Goal: Communication & Community: Answer question/provide support

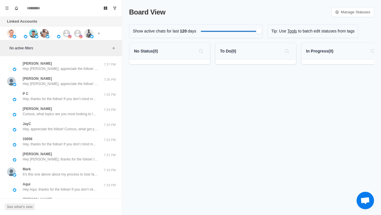
click at [10, 34] on img at bounding box center [11, 33] width 9 height 9
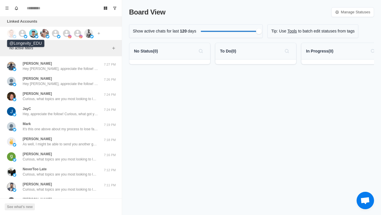
click at [27, 35] on div at bounding box center [25, 36] width 3 height 3
click at [36, 33] on img at bounding box center [33, 33] width 9 height 9
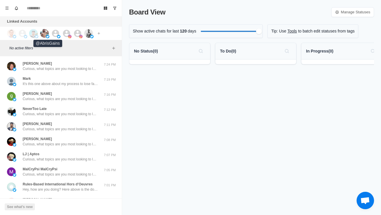
click at [46, 33] on img at bounding box center [44, 33] width 9 height 9
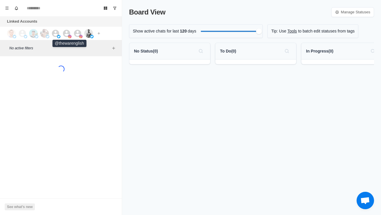
click at [71, 32] on div at bounding box center [70, 33] width 16 height 9
click at [80, 31] on icon at bounding box center [77, 33] width 7 height 7
click at [92, 31] on img at bounding box center [88, 33] width 9 height 9
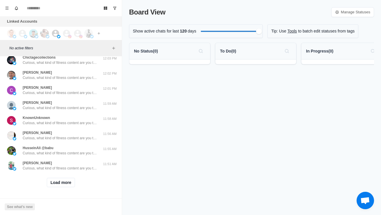
scroll to position [194, 0]
click at [62, 183] on button "Load more" at bounding box center [61, 182] width 28 height 9
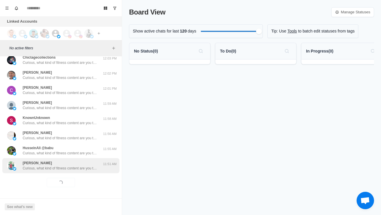
click at [91, 165] on div "Deven Gupta Curious, what kind of fitness content are you the most interested i…" at bounding box center [60, 166] width 75 height 10
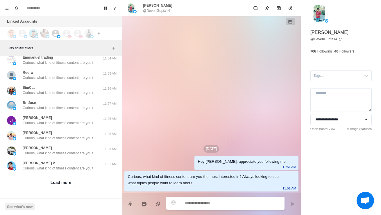
scroll to position [502, 0]
click at [71, 183] on button "Load more" at bounding box center [61, 182] width 28 height 9
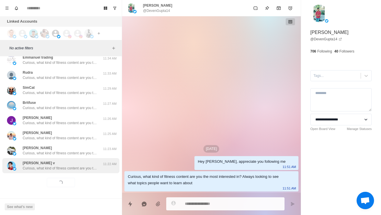
click at [82, 172] on div "dipin v Curious, what kind of fitness content are you the most interested in? A…" at bounding box center [60, 165] width 117 height 15
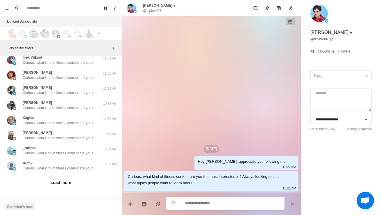
scroll to position [809, 0]
click at [64, 186] on button "Load more" at bounding box center [61, 182] width 28 height 9
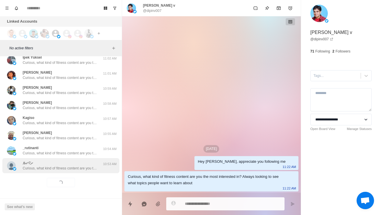
click at [74, 172] on div "ルパン Curious, what kind of fitness content are you the most interested in? Alway…" at bounding box center [60, 165] width 117 height 15
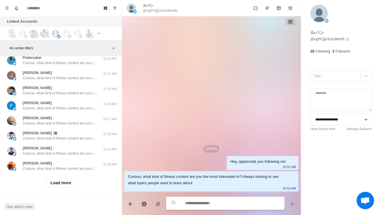
scroll to position [1117, 0]
click at [47, 184] on button "Load more" at bounding box center [61, 182] width 28 height 9
click at [62, 176] on div "Loading... Load more" at bounding box center [60, 182] width 117 height 19
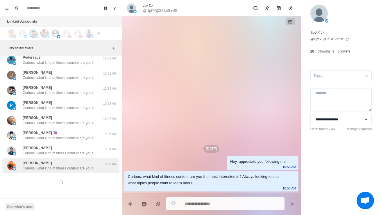
click at [80, 166] on p "Curious, what kind of fitness content are you the most interested in? Always lo…" at bounding box center [60, 168] width 75 height 5
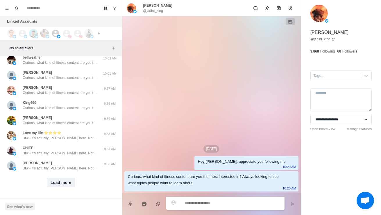
scroll to position [1425, 0]
click at [63, 184] on button "Load more" at bounding box center [61, 182] width 28 height 9
click at [76, 175] on div "Loading... Load more" at bounding box center [60, 182] width 117 height 19
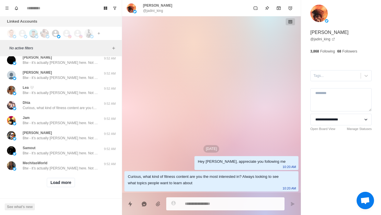
scroll to position [1732, 0]
click at [61, 185] on button "Load more" at bounding box center [61, 182] width 28 height 9
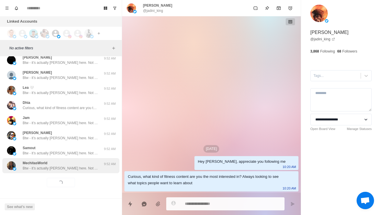
click at [71, 170] on p "Btw - it’s actually Warren here. Not AI haha" at bounding box center [60, 168] width 75 height 5
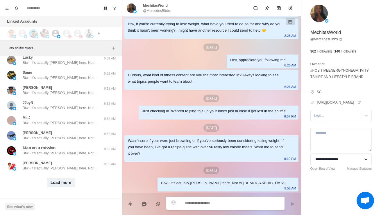
scroll to position [2040, 0]
click at [67, 185] on button "Load more" at bounding box center [61, 182] width 28 height 9
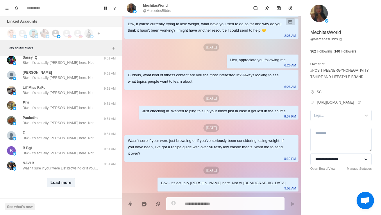
scroll to position [2348, 0]
click at [62, 182] on button "Load more" at bounding box center [61, 182] width 28 height 9
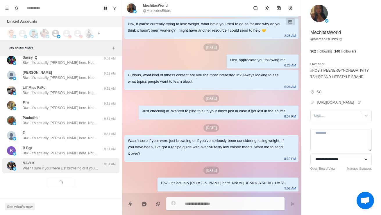
click at [95, 165] on div "NAVI B Wasn’t sure if your were just browsing or if you’ve seriously been consi…" at bounding box center [60, 166] width 75 height 10
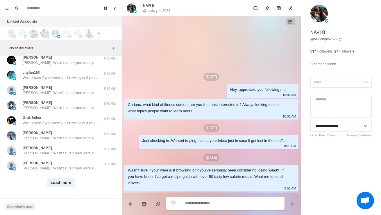
scroll to position [2655, 0]
click at [62, 183] on button "Load more" at bounding box center [61, 182] width 28 height 9
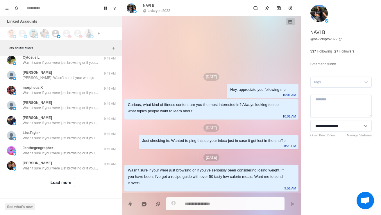
scroll to position [2963, 0]
click at [62, 183] on button "Load more" at bounding box center [61, 182] width 28 height 9
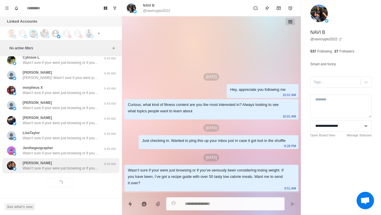
click at [75, 170] on p "Wasn’t sure if your were just browsing or if you’ve seriously been considering …" at bounding box center [60, 168] width 75 height 5
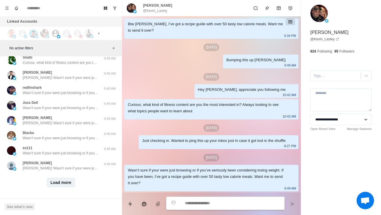
scroll to position [3271, 0]
click at [59, 189] on div "Load more" at bounding box center [60, 182] width 117 height 19
click at [64, 184] on button "Load more" at bounding box center [61, 182] width 28 height 9
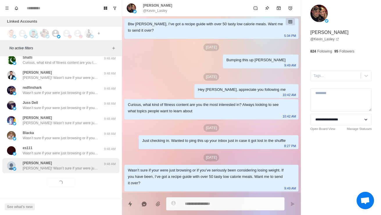
click at [73, 172] on div "Greg Greg! Wasn’t sure if your were just browsing or if you’ve seriously been c…" at bounding box center [60, 165] width 117 height 15
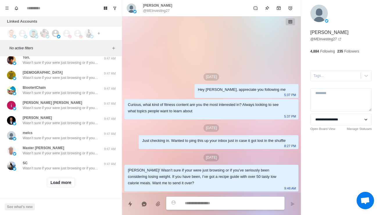
scroll to position [3578, 0]
click at [65, 185] on button "Load more" at bounding box center [61, 182] width 28 height 9
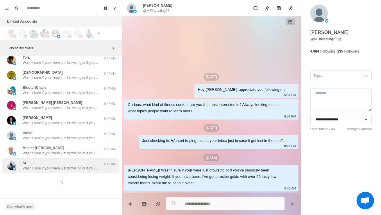
click at [88, 172] on div "SC Wasn’t sure if your were just browsing or if you’ve seriously been consideri…" at bounding box center [60, 165] width 117 height 15
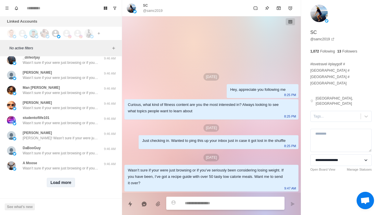
scroll to position [3886, 0]
click at [59, 182] on button "Load more" at bounding box center [61, 182] width 28 height 9
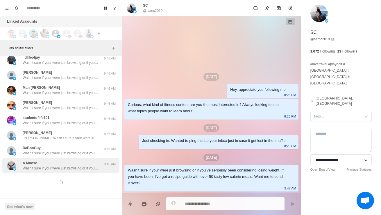
click at [75, 170] on p "Wasn’t sure if your were just browsing or if you’ve seriously been considering …" at bounding box center [60, 168] width 75 height 5
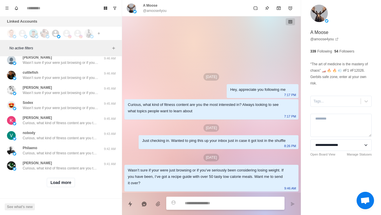
scroll to position [4194, 0]
click at [59, 188] on div "Load more" at bounding box center [60, 182] width 117 height 19
click at [60, 183] on button "Load more" at bounding box center [61, 182] width 28 height 9
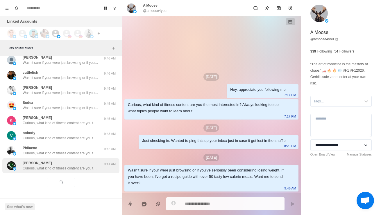
click at [64, 170] on p "Curious, what kind of fitness content are you the most interested in? Always lo…" at bounding box center [60, 168] width 75 height 5
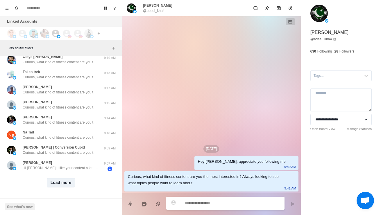
scroll to position [4502, 0]
click at [61, 184] on button "Load more" at bounding box center [61, 182] width 28 height 9
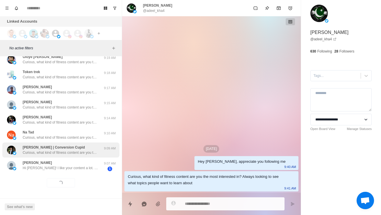
click at [72, 157] on div "Belmin Valk | Conversion Cupid Curious, what kind of fitness content are you th…" at bounding box center [60, 150] width 117 height 15
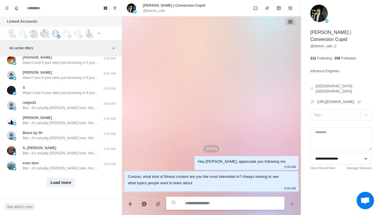
scroll to position [4810, 0]
click at [57, 185] on button "Load more" at bounding box center [61, 182] width 28 height 9
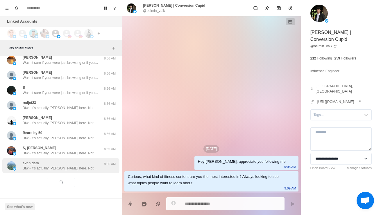
click at [75, 172] on div "evan dam Btw - it’s actually Warren here. Not AI haha 8:56 AM" at bounding box center [60, 165] width 117 height 15
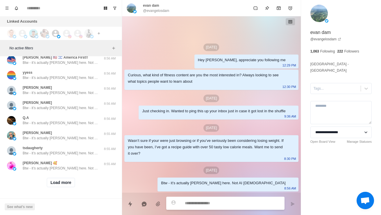
scroll to position [5117, 0]
click at [72, 187] on button "Load more" at bounding box center [61, 182] width 28 height 9
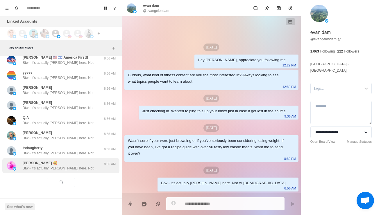
click at [87, 169] on p "Btw - it’s actually Warren here. Not AI haha" at bounding box center [60, 168] width 75 height 5
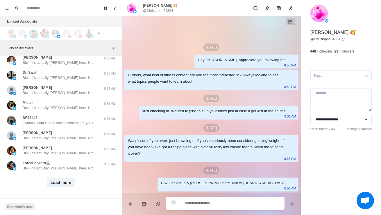
scroll to position [5425, 0]
click at [56, 182] on button "Load more" at bounding box center [61, 182] width 28 height 9
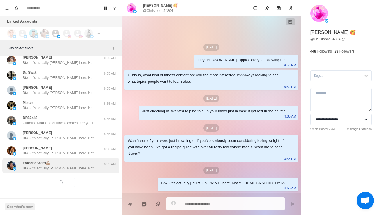
click at [70, 168] on p "Btw - it’s actually Warren here. Not AI haha" at bounding box center [60, 168] width 75 height 5
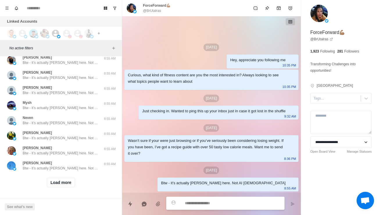
scroll to position [5733, 0]
click at [68, 183] on button "Load more" at bounding box center [61, 182] width 28 height 9
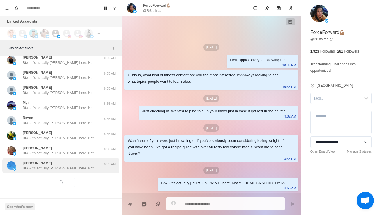
click at [80, 168] on p "Btw - it’s actually Warren here. Not AI haha" at bounding box center [60, 168] width 75 height 5
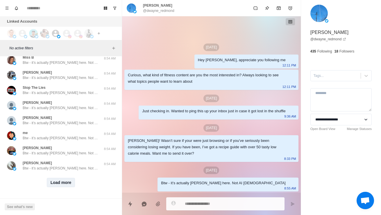
scroll to position [6040, 0]
click at [63, 179] on button "Load more" at bounding box center [61, 182] width 28 height 9
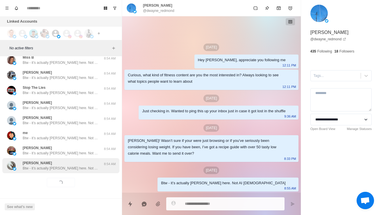
click at [79, 167] on p "Btw - it’s actually Warren here. Not AI haha" at bounding box center [60, 168] width 75 height 5
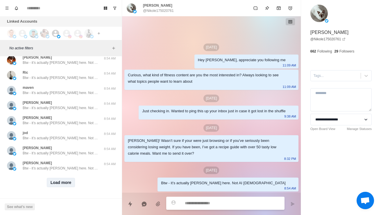
scroll to position [6348, 0]
click at [62, 185] on button "Load more" at bounding box center [61, 182] width 28 height 9
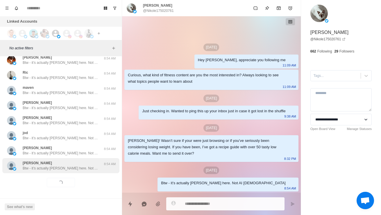
click at [77, 166] on p "Btw - it’s actually Warren here. Not AI haha" at bounding box center [60, 168] width 75 height 5
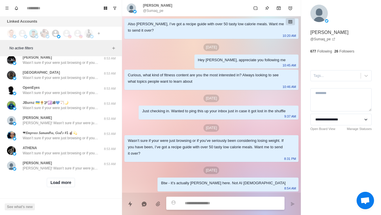
scroll to position [6655, 0]
click at [59, 191] on div "Load more" at bounding box center [60, 182] width 117 height 19
click at [58, 185] on button "Load more" at bounding box center [61, 182] width 28 height 9
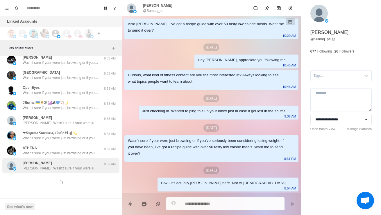
click at [48, 169] on p "Paul! Wasn’t sure if your were just browsing or if you’ve seriously been consid…" at bounding box center [60, 168] width 75 height 5
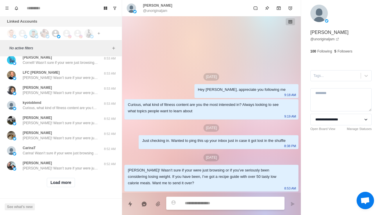
scroll to position [6963, 0]
click at [64, 187] on button "Load more" at bounding box center [61, 182] width 28 height 9
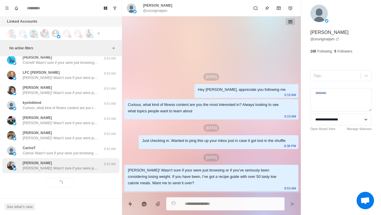
click at [82, 168] on p "Robert! Wasn’t sure if your were just browsing or if you’ve seriously been cons…" at bounding box center [60, 168] width 75 height 5
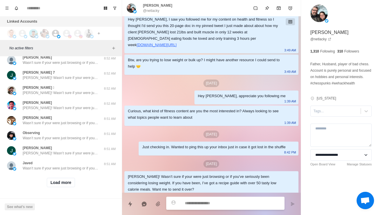
scroll to position [7271, 0]
click at [72, 186] on button "Load more" at bounding box center [61, 182] width 28 height 9
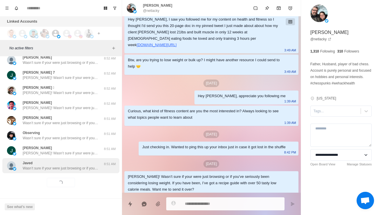
click at [92, 169] on p "Wasn’t sure if your were just browsing or if you’ve seriously been considering …" at bounding box center [60, 168] width 75 height 5
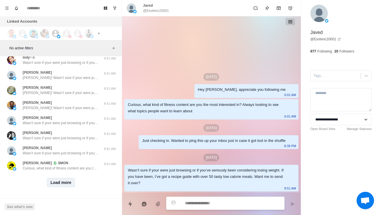
scroll to position [7578, 0]
click at [57, 187] on div "Load more" at bounding box center [60, 182] width 117 height 19
click at [59, 184] on button "Load more" at bounding box center [61, 182] width 28 height 9
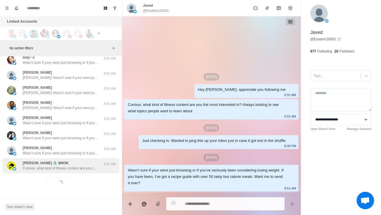
click at [72, 169] on p "Curious, what kind of fitness content are you the most interested in? Always lo…" at bounding box center [60, 168] width 75 height 5
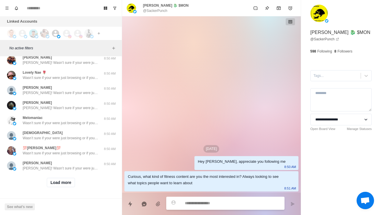
scroll to position [7886, 0]
click at [64, 185] on button "Load more" at bounding box center [61, 182] width 28 height 9
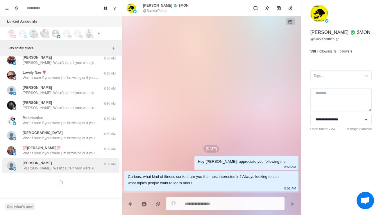
click at [71, 166] on p "Bryan! Wasn’t sure if your were just browsing or if you’ve seriously been consi…" at bounding box center [60, 168] width 75 height 5
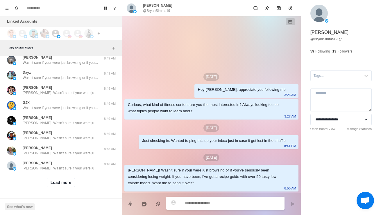
scroll to position [8194, 0]
click at [63, 185] on button "Load more" at bounding box center [61, 182] width 28 height 9
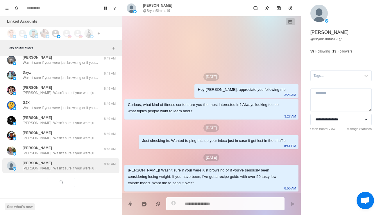
click at [73, 166] on p "Brian! Wasn’t sure if your were just browsing or if you’ve seriously been consi…" at bounding box center [60, 168] width 75 height 5
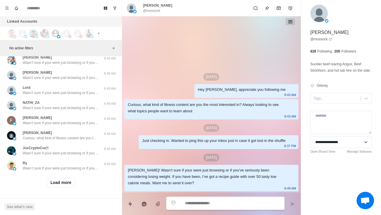
scroll to position [8501, 0]
click at [70, 183] on button "Load more" at bounding box center [61, 182] width 28 height 9
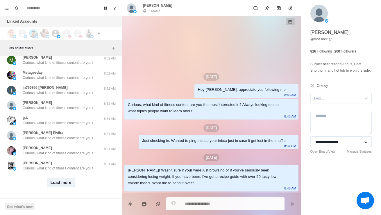
scroll to position [8809, 0]
click at [65, 181] on button "Load more" at bounding box center [61, 182] width 28 height 9
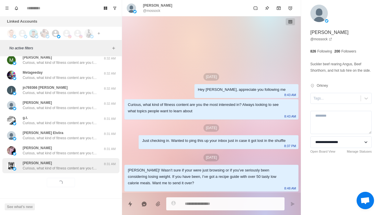
click at [80, 170] on p "Curious, what kind of fitness content are you the most interested in? Always lo…" at bounding box center [60, 168] width 75 height 5
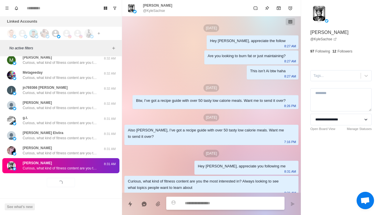
scroll to position [5, 0]
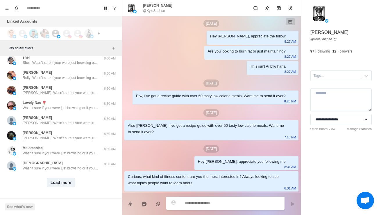
click at [67, 181] on button "Load more" at bounding box center [61, 182] width 28 height 9
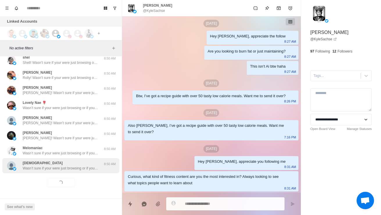
click at [71, 167] on p "Wasn’t sure if your were just browsing or if you’ve seriously been considering …" at bounding box center [60, 168] width 75 height 5
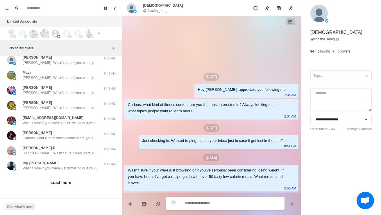
scroll to position [9424, 0]
click at [73, 185] on button "Load more" at bounding box center [61, 182] width 28 height 9
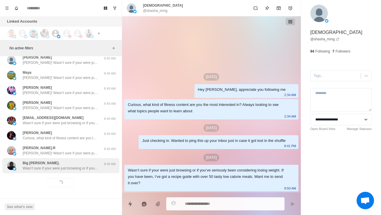
click at [93, 167] on p "Wasn’t sure if your were just browsing or if you’ve seriously been considering …" at bounding box center [60, 168] width 75 height 5
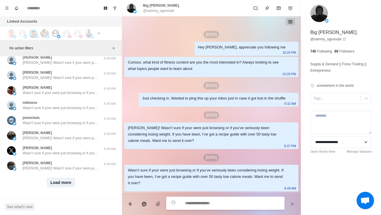
click at [65, 187] on button "Load more" at bounding box center [61, 182] width 28 height 9
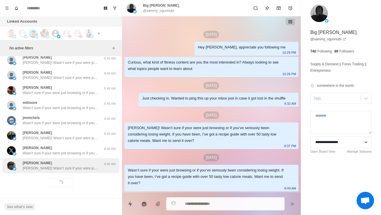
click at [81, 162] on div "Trevor Ben Trevor! Wasn’t sure if your were just browsing or if you’ve seriousl…" at bounding box center [60, 166] width 75 height 10
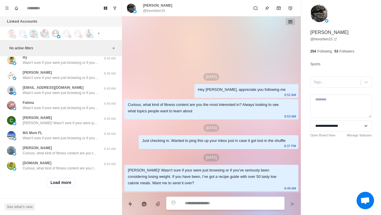
scroll to position [10040, 0]
click at [65, 181] on button "Load more" at bounding box center [61, 182] width 28 height 9
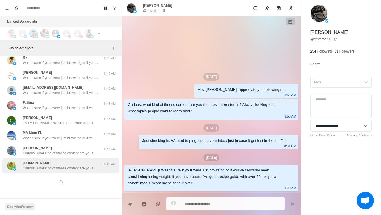
click at [80, 166] on p "Curious, what kind of fitness content are you the most interested in? Always lo…" at bounding box center [60, 168] width 75 height 5
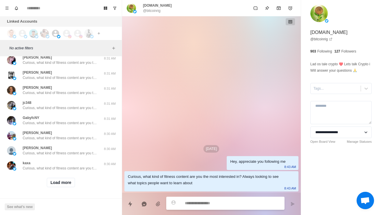
scroll to position [10347, 0]
click at [63, 184] on button "Load more" at bounding box center [61, 182] width 28 height 9
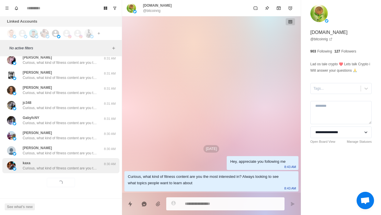
click at [78, 170] on p "Curious, what kind of fitness content are you the most interested in? Always lo…" at bounding box center [60, 168] width 75 height 5
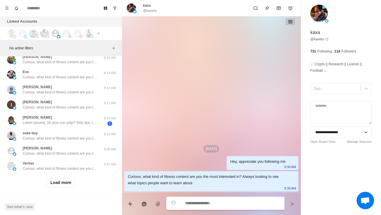
scroll to position [10655, 0]
click at [52, 187] on button "Load more" at bounding box center [61, 182] width 28 height 9
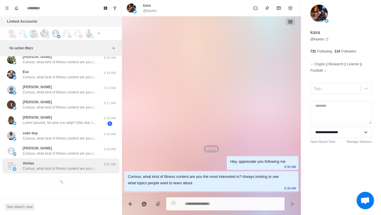
click at [72, 167] on p "Curious, what kind of fitness content are you the most interested in? Always lo…" at bounding box center [60, 168] width 75 height 5
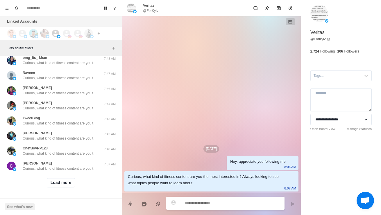
scroll to position [10963, 0]
click at [75, 181] on button "Load more" at bounding box center [61, 182] width 28 height 9
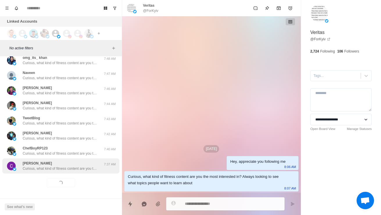
click at [88, 169] on p "Curious, what kind of fitness content are you the most interested in? Always lo…" at bounding box center [60, 168] width 75 height 5
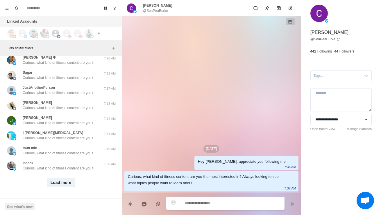
scroll to position [11271, 0]
click at [59, 184] on button "Load more" at bounding box center [61, 182] width 28 height 9
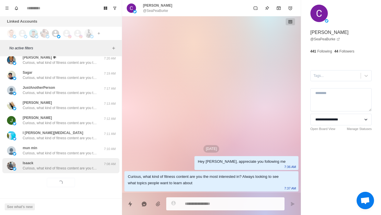
click at [71, 172] on div "Isaack Curious, what kind of fitness content are you the most interested in? Al…" at bounding box center [60, 165] width 117 height 15
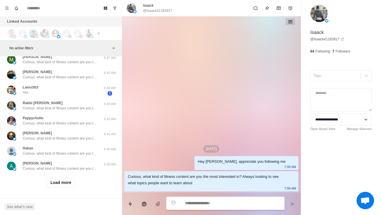
scroll to position [11579, 0]
click at [66, 187] on button "Load more" at bounding box center [61, 182] width 28 height 9
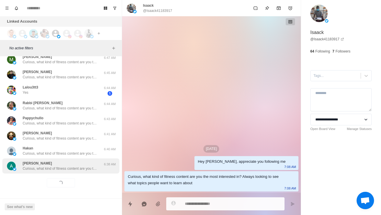
click at [89, 168] on p "Curious, what kind of fitness content are you the most interested in? Always lo…" at bounding box center [60, 168] width 75 height 5
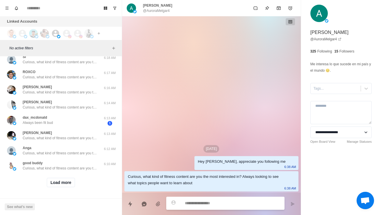
scroll to position [11887, 0]
click at [70, 180] on button "Load more" at bounding box center [61, 182] width 28 height 9
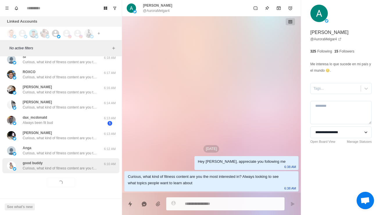
click at [82, 169] on p "Curious, what kind of fitness content are you the most interested in? Always lo…" at bounding box center [60, 168] width 75 height 5
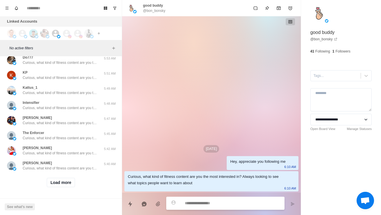
scroll to position [12195, 0]
click at [69, 182] on button "Load more" at bounding box center [61, 182] width 28 height 9
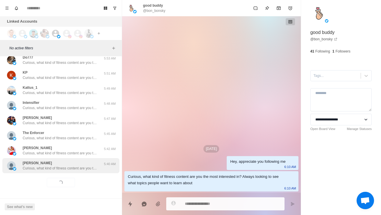
click at [79, 166] on p "Curious, what kind of fitness content are you the most interested in? Always lo…" at bounding box center [60, 168] width 75 height 5
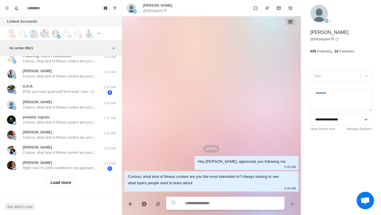
scroll to position [12503, 0]
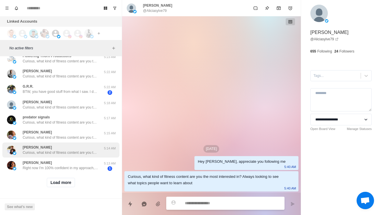
click at [102, 145] on div "Krystian Sarzynski Curious, what kind of fitness content are you the most inter…" at bounding box center [54, 150] width 95 height 10
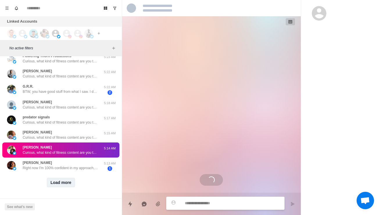
click at [60, 183] on button "Load more" at bounding box center [61, 182] width 28 height 9
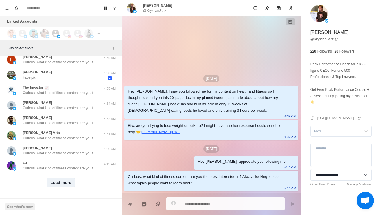
scroll to position [12811, 0]
click at [64, 186] on button "Load more" at bounding box center [61, 182] width 28 height 9
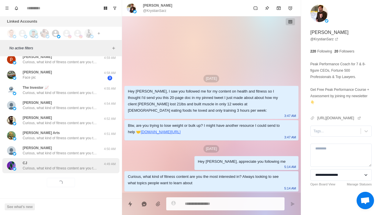
click at [62, 172] on div "CJ Curious, what kind of fitness content are you the most interested in? Always…" at bounding box center [60, 165] width 117 height 15
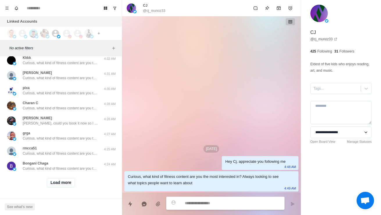
scroll to position [13119, 0]
click at [70, 183] on button "Load more" at bounding box center [61, 182] width 28 height 9
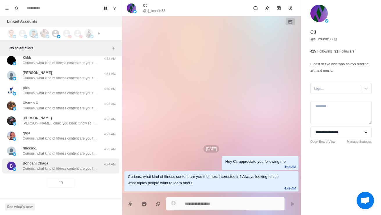
click at [80, 173] on div "Bongani Chaga Curious, what kind of fitness content are you the most interested…" at bounding box center [60, 165] width 117 height 15
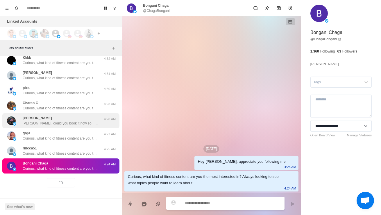
click at [81, 117] on div "Thomas D. Btw Thomas, could you book it now so I can prepare some stuff beforeh…" at bounding box center [60, 121] width 75 height 10
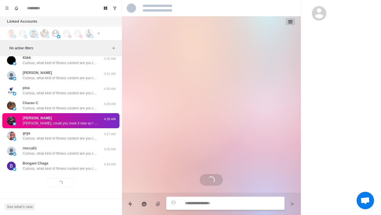
scroll to position [504, 0]
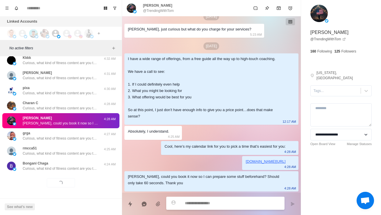
type textarea "*"
type textarea "**********"
type textarea "*"
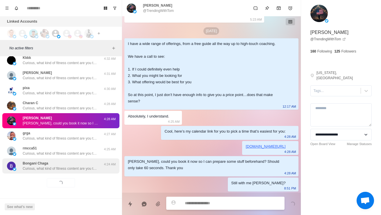
click at [82, 169] on p "Curious, what kind of fitness content are you the most interested in? Always lo…" at bounding box center [60, 168] width 75 height 5
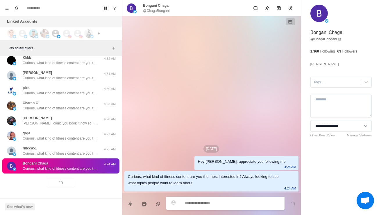
type textarea "*"
type textarea "**"
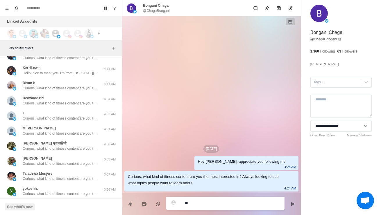
type textarea "*"
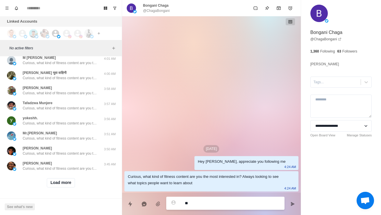
scroll to position [13411, 0]
type textarea "**"
click at [72, 187] on button "Load more" at bounding box center [61, 182] width 28 height 9
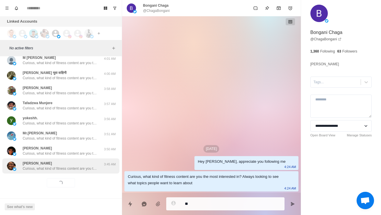
click at [77, 174] on div "Jason Kapono Curious, what kind of fitness content are you the most interested …" at bounding box center [60, 165] width 117 height 15
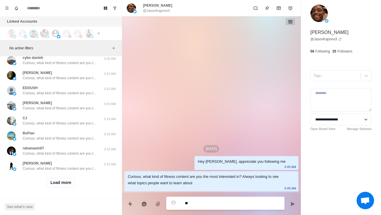
scroll to position [13735, 0]
click at [68, 186] on button "Load more" at bounding box center [61, 182] width 28 height 9
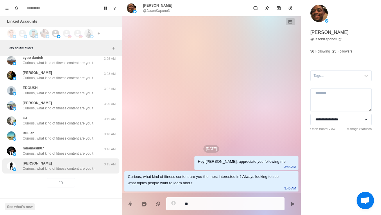
click at [80, 169] on p "Curious, what kind of fitness content are you the most interested in? Always lo…" at bounding box center [60, 168] width 75 height 5
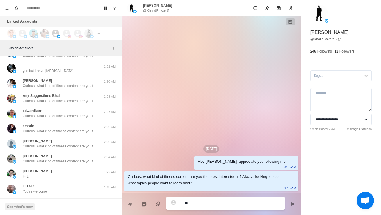
scroll to position [13756, 0]
type textarea "*"
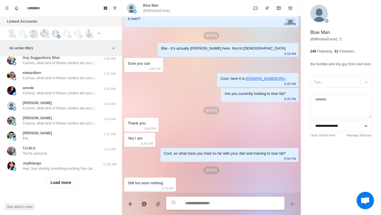
scroll to position [14042, 0]
click at [71, 187] on button "Load more" at bounding box center [61, 182] width 28 height 9
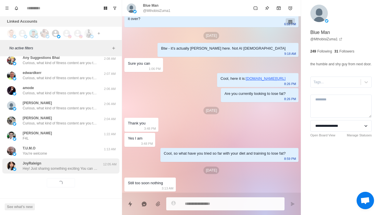
click at [83, 174] on div "JoyRaleign Hey! Just sharing something exciting You can now access original sha…" at bounding box center [60, 165] width 117 height 15
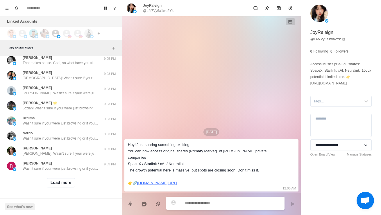
scroll to position [14355, 0]
click at [75, 182] on button "Load more" at bounding box center [61, 182] width 28 height 9
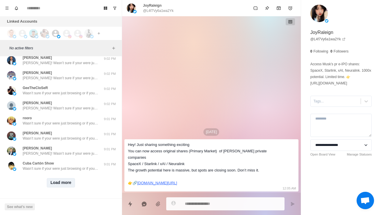
click at [69, 185] on button "Load more" at bounding box center [61, 182] width 28 height 9
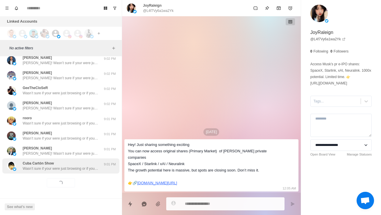
click at [80, 168] on p "Wasn’t sure if your were just browsing or if you’ve seriously been considering …" at bounding box center [60, 168] width 75 height 5
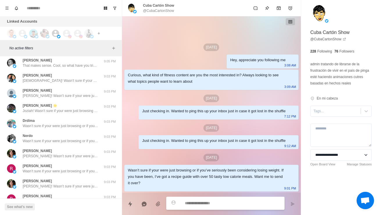
scroll to position [14100, 0]
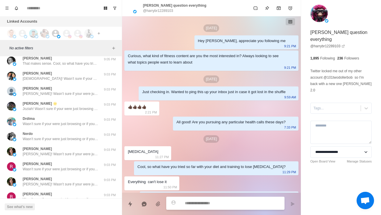
scroll to position [14, 0]
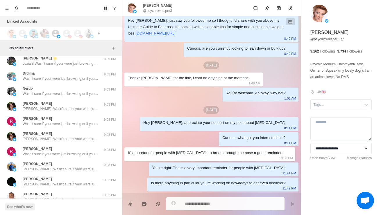
scroll to position [14150, 0]
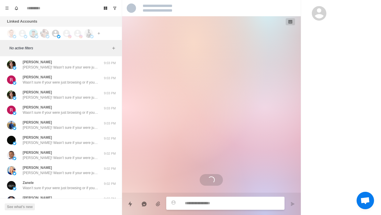
scroll to position [14190, 0]
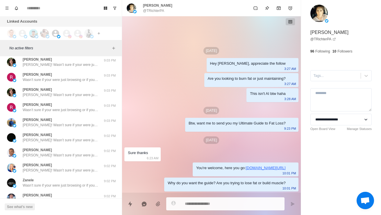
scroll to position [14249, 0]
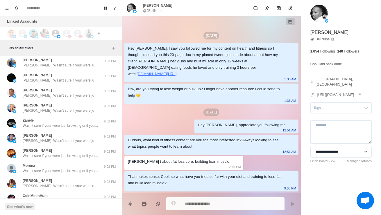
click at [216, 109] on p "[DATE]" at bounding box center [211, 113] width 16 height 8
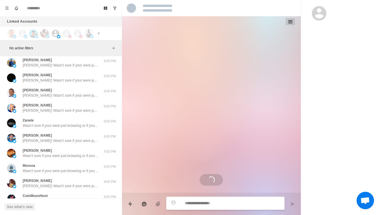
type textarea "*"
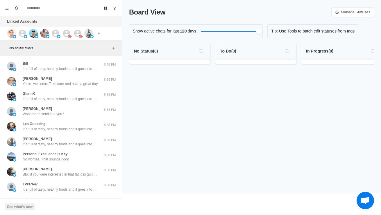
scroll to position [10, 0]
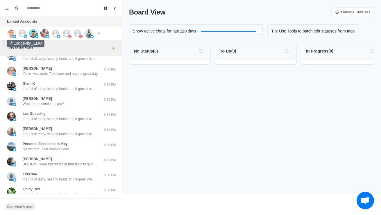
click at [21, 29] on icon at bounding box center [22, 33] width 9 height 9
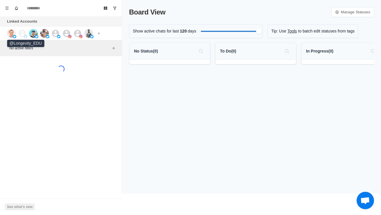
scroll to position [0, 0]
click at [13, 31] on img at bounding box center [11, 33] width 9 height 9
click at [35, 29] on img at bounding box center [33, 33] width 9 height 9
click at [43, 30] on img at bounding box center [44, 33] width 9 height 9
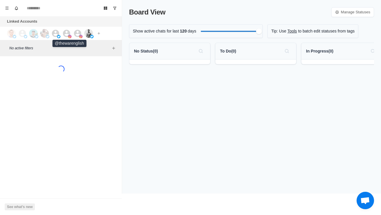
click at [69, 31] on icon at bounding box center [66, 33] width 7 height 7
click at [80, 31] on icon at bounding box center [77, 33] width 7 height 7
click at [89, 33] on img at bounding box center [88, 33] width 9 height 9
click at [63, 91] on div "Loading... See what's new" at bounding box center [61, 77] width 122 height 37
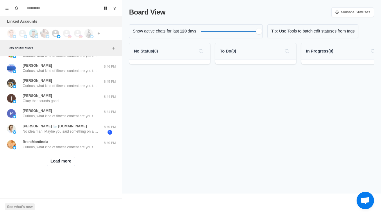
scroll to position [215, 0]
click at [69, 160] on button "Load more" at bounding box center [61, 161] width 28 height 9
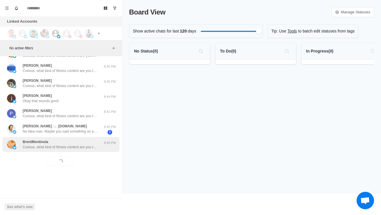
click at [81, 150] on div "BrentMontinola Curious, what kind of fitness content are you the most intereste…" at bounding box center [60, 144] width 117 height 15
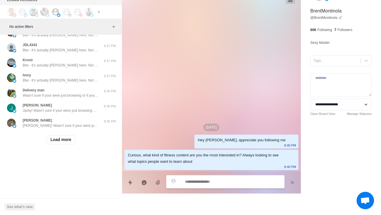
scroll to position [522, 0]
click at [73, 137] on button "Load more" at bounding box center [61, 139] width 28 height 9
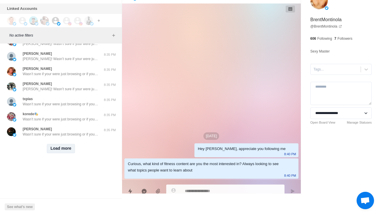
scroll to position [830, 0]
click at [71, 148] on button "Load more" at bounding box center [61, 148] width 28 height 9
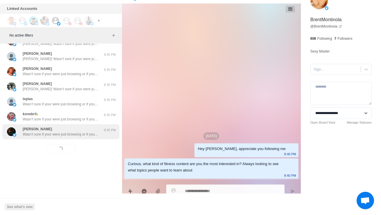
click at [110, 130] on p "8:35 PM" at bounding box center [109, 130] width 15 height 5
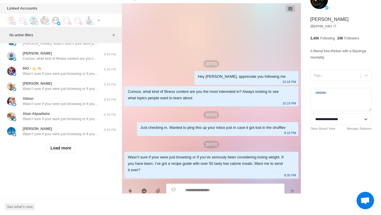
scroll to position [1138, 0]
click at [68, 148] on button "Load more" at bounding box center [61, 148] width 28 height 9
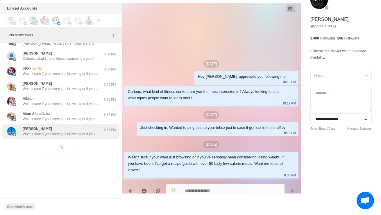
click at [88, 132] on p "Wasn’t sure if your were just browsing or if you’ve seriously been considering …" at bounding box center [60, 133] width 75 height 5
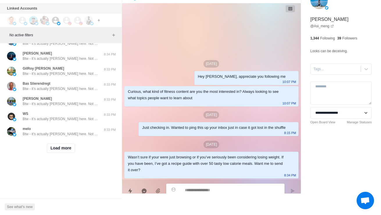
scroll to position [1445, 0]
click at [69, 146] on button "Load more" at bounding box center [61, 148] width 28 height 9
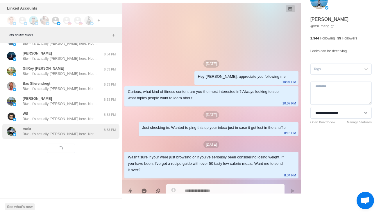
click at [83, 134] on p "Btw - it’s actually Warren here. Not AI haha" at bounding box center [60, 133] width 75 height 5
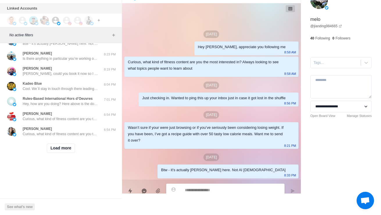
scroll to position [1758, 0]
click at [68, 150] on button "Load more" at bounding box center [61, 148] width 28 height 9
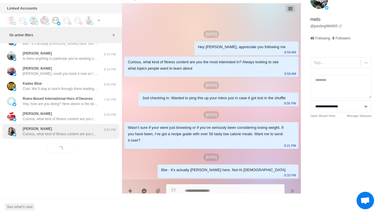
click at [83, 134] on p "Curious, what kind of fitness content are you the most interested in? Always lo…" at bounding box center [60, 133] width 75 height 5
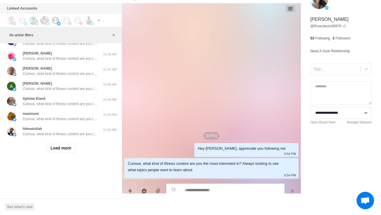
scroll to position [2066, 0]
click at [65, 149] on button "Load more" at bounding box center [61, 148] width 28 height 9
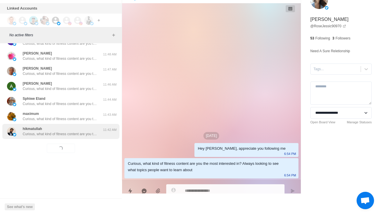
click at [79, 135] on p "Curious, what kind of fitness content are you the most interested in? Always lo…" at bounding box center [60, 133] width 75 height 5
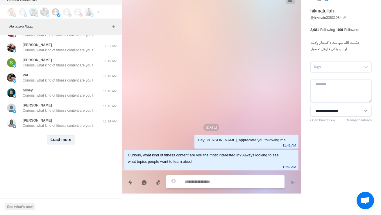
scroll to position [2374, 0]
click at [60, 136] on button "Load more" at bounding box center [61, 139] width 28 height 9
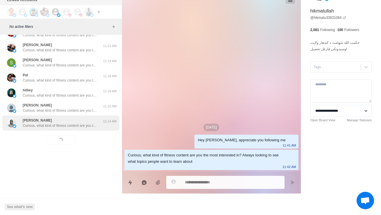
click at [74, 123] on p "Curious, what kind of fitness content are you the most interested in? Always lo…" at bounding box center [60, 125] width 75 height 5
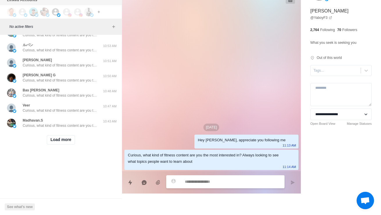
scroll to position [2681, 0]
click at [63, 139] on button "Load more" at bounding box center [61, 139] width 28 height 9
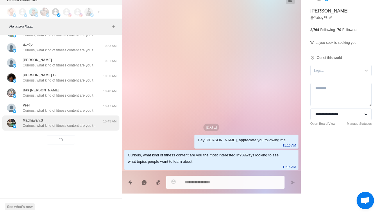
click at [78, 125] on div "Madhavan.S Curious, what kind of fitness content are you the most interested in…" at bounding box center [60, 123] width 117 height 15
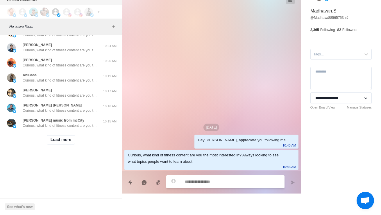
scroll to position [2989, 0]
click at [66, 138] on button "Load more" at bounding box center [61, 139] width 28 height 9
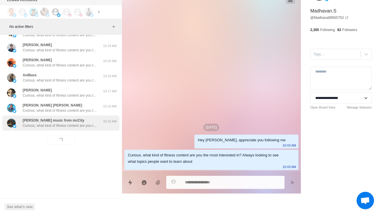
click at [94, 125] on div "Jay music from mcCity Curious, what kind of fitness content are you the most in…" at bounding box center [60, 123] width 117 height 15
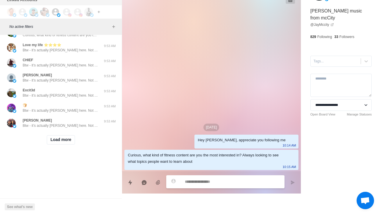
scroll to position [3297, 0]
click at [65, 135] on button "Load more" at bounding box center [61, 139] width 28 height 9
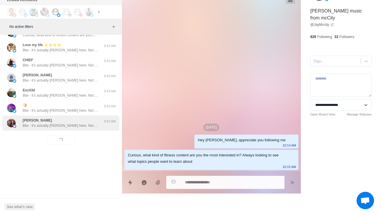
click at [77, 123] on p "Btw - it’s actually Warren here. Not AI haha" at bounding box center [60, 125] width 75 height 5
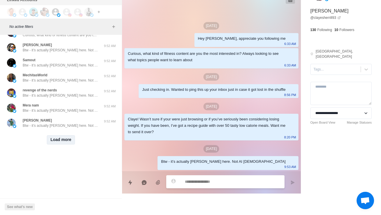
scroll to position [3604, 0]
click at [62, 136] on button "Load more" at bounding box center [61, 139] width 28 height 9
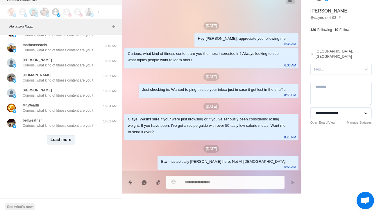
scroll to position [3912, 0]
click at [62, 136] on button "Load more" at bounding box center [61, 139] width 28 height 9
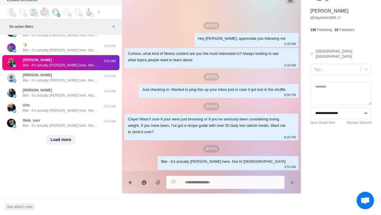
click at [66, 139] on button "Load more" at bounding box center [61, 139] width 28 height 9
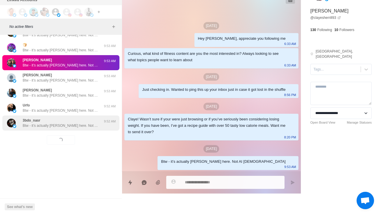
click at [74, 125] on div "3bdo_nasr Btw - it’s actually Warren here. Not AI haha 9:52 AM" at bounding box center [60, 123] width 117 height 15
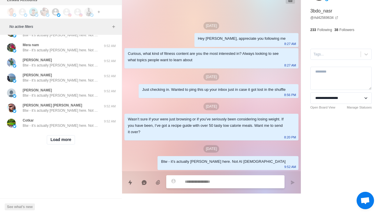
scroll to position [4527, 0]
click at [64, 136] on button "Load more" at bounding box center [61, 139] width 28 height 9
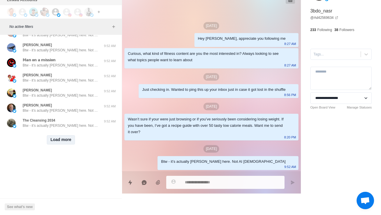
scroll to position [4835, 0]
click at [62, 138] on button "Load more" at bounding box center [61, 139] width 28 height 9
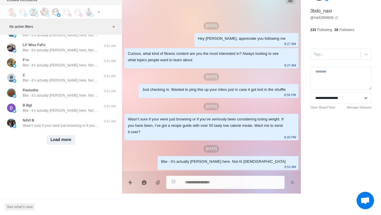
scroll to position [5142, 0]
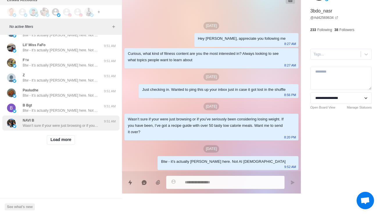
click at [79, 123] on p "Wasn’t sure if your were just browsing or if you’ve seriously been considering …" at bounding box center [60, 125] width 75 height 5
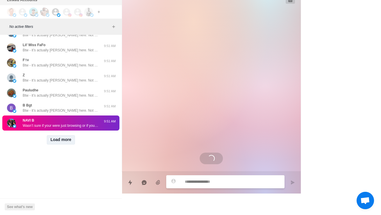
click at [63, 135] on button "Load more" at bounding box center [61, 139] width 28 height 9
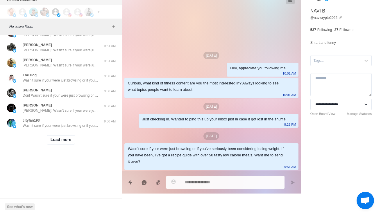
scroll to position [5450, 0]
click at [62, 136] on button "Load more" at bounding box center [61, 139] width 28 height 9
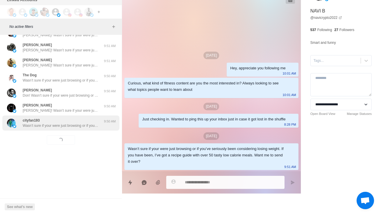
click at [75, 123] on p "Wasn’t sure if your were just browsing or if you’ve seriously been considering …" at bounding box center [60, 125] width 75 height 5
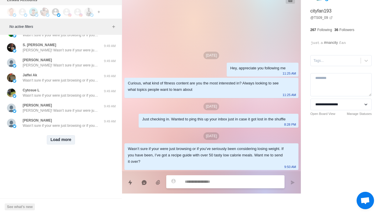
scroll to position [5758, 0]
click at [62, 136] on button "Load more" at bounding box center [61, 139] width 28 height 9
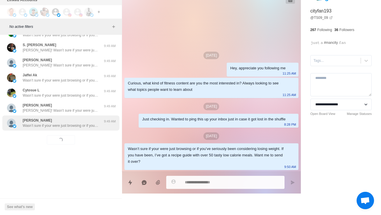
click at [80, 118] on div "A. Culley Wasn’t sure if your were just browsing or if you’ve seriously been co…" at bounding box center [60, 123] width 75 height 10
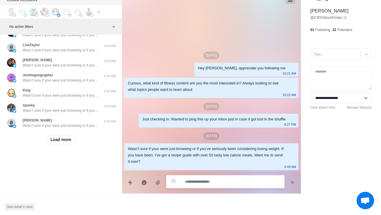
scroll to position [6065, 0]
click at [70, 137] on button "Load more" at bounding box center [61, 139] width 28 height 9
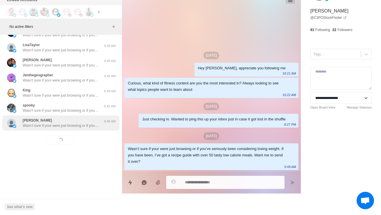
click at [95, 123] on p "Wasn’t sure if your were just browsing or if you’ve seriously been considering …" at bounding box center [60, 125] width 75 height 5
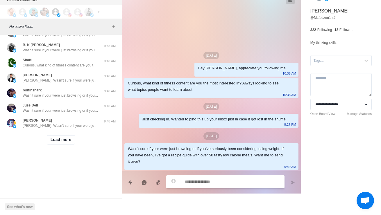
scroll to position [6373, 0]
click at [69, 135] on button "Load more" at bounding box center [61, 139] width 28 height 9
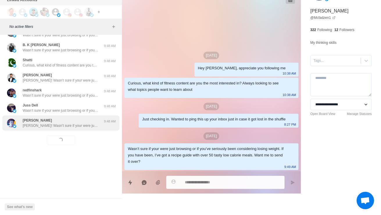
click at [85, 123] on p "Mauricio! Wasn’t sure if your were just browsing or if you’ve seriously been co…" at bounding box center [60, 125] width 75 height 5
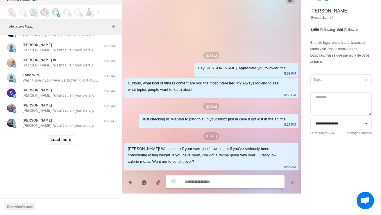
scroll to position [6681, 0]
click at [66, 138] on button "Load more" at bounding box center [61, 139] width 28 height 9
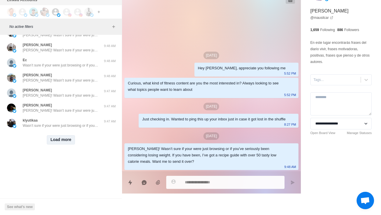
scroll to position [6988, 0]
click at [67, 137] on button "Load more" at bounding box center [61, 139] width 28 height 9
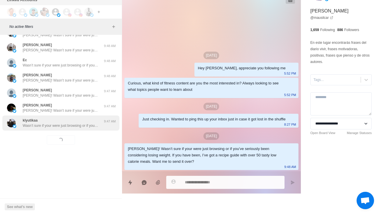
click at [80, 123] on p "Wasn’t sure if your were just browsing or if you’ve seriously been considering …" at bounding box center [60, 125] width 75 height 5
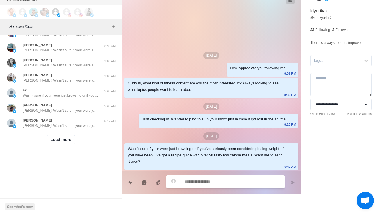
scroll to position [7296, 0]
click at [64, 137] on button "Load more" at bounding box center [61, 139] width 28 height 9
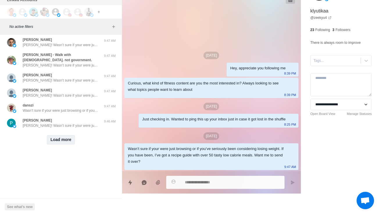
scroll to position [7604, 0]
click at [60, 136] on button "Load more" at bounding box center [61, 139] width 28 height 9
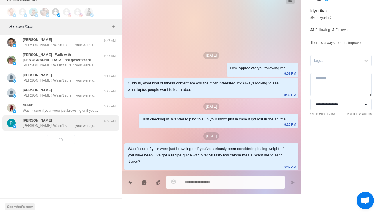
click at [76, 123] on p "Peter! Wasn’t sure if your were just browsing or if you’ve seriously been consi…" at bounding box center [60, 125] width 75 height 5
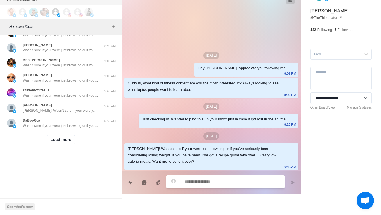
scroll to position [7911, 0]
click at [64, 135] on button "Load more" at bounding box center [61, 139] width 28 height 9
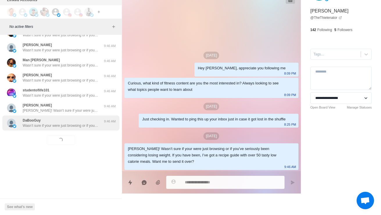
click at [81, 123] on p "Wasn’t sure if your were just browsing or if you’ve seriously been considering …" at bounding box center [60, 125] width 75 height 5
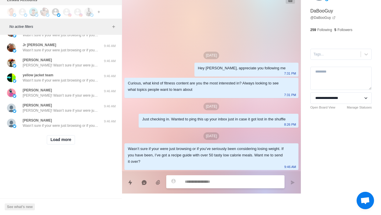
scroll to position [8219, 0]
click at [59, 136] on button "Load more" at bounding box center [61, 139] width 28 height 9
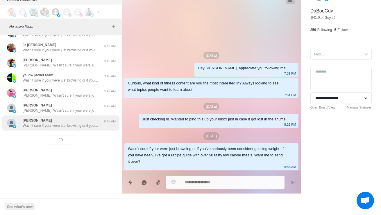
click at [82, 118] on div "Marijke Buur Wasn’t sure if your were just browsing or if you’ve seriously been…" at bounding box center [60, 123] width 75 height 10
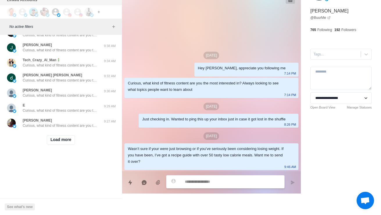
scroll to position [8527, 0]
click at [55, 139] on button "Load more" at bounding box center [61, 139] width 28 height 9
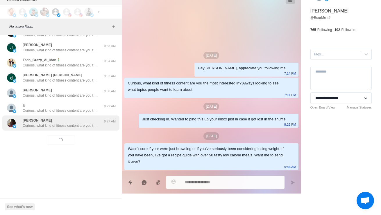
click at [79, 125] on div "george barisa Curious, what kind of fitness content are you the most interested…" at bounding box center [60, 123] width 117 height 15
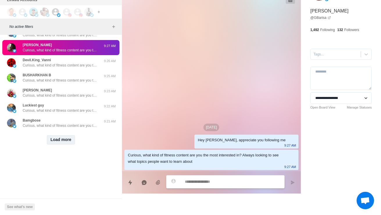
scroll to position [8834, 0]
click at [65, 135] on button "Load more" at bounding box center [61, 139] width 28 height 9
click at [74, 131] on div "Loading... Load more" at bounding box center [60, 140] width 117 height 19
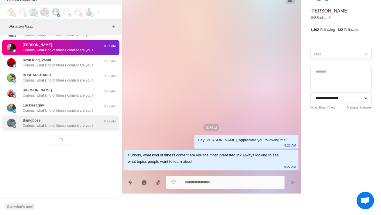
click at [76, 118] on div "Bamgbose Curious, what kind of fitness content are you the most interested in? …" at bounding box center [60, 123] width 75 height 10
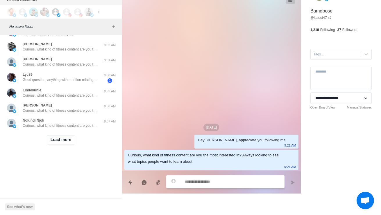
scroll to position [9143, 0]
click at [61, 136] on button "Load more" at bounding box center [61, 139] width 28 height 9
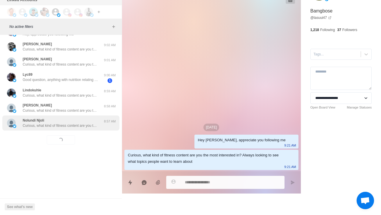
click at [68, 126] on div "Nolundi Njoli Curious, what kind of fitness content are you the most interested…" at bounding box center [60, 123] width 117 height 15
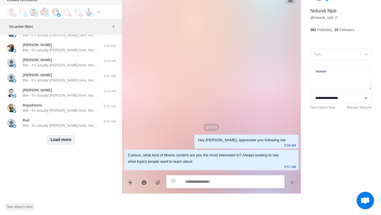
click at [71, 137] on button "Load more" at bounding box center [61, 139] width 28 height 9
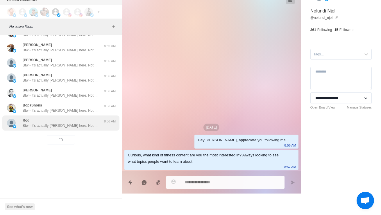
click at [93, 123] on p "Btw - it’s actually Warren here. Not AI haha" at bounding box center [60, 125] width 75 height 5
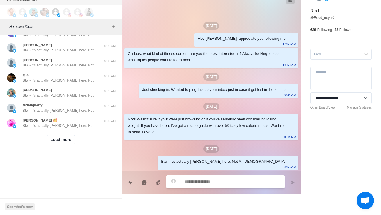
scroll to position [9758, 0]
click at [75, 135] on button "Load more" at bounding box center [61, 139] width 28 height 9
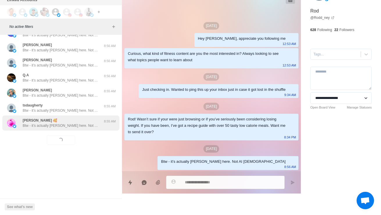
click at [74, 126] on div "chrissweet 🥰 Btw - it’s actually Warren here. Not AI haha 8:55 AM" at bounding box center [60, 123] width 117 height 15
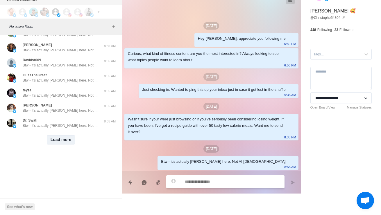
scroll to position [10065, 0]
click at [66, 136] on button "Load more" at bounding box center [61, 139] width 28 height 9
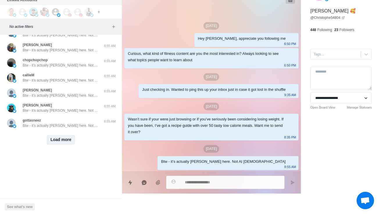
scroll to position [10373, 0]
click at [73, 137] on button "Load more" at bounding box center [61, 139] width 28 height 9
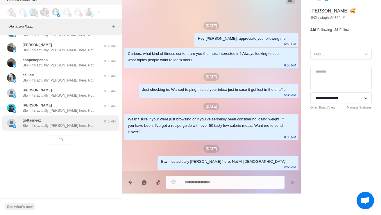
click at [79, 124] on p "Btw - it’s actually Warren here. Not AI haha" at bounding box center [60, 125] width 75 height 5
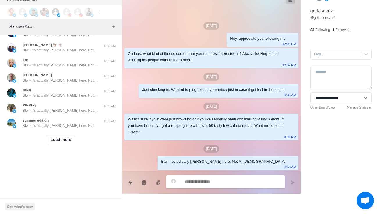
scroll to position [10681, 0]
click at [67, 140] on button "Load more" at bounding box center [61, 139] width 28 height 9
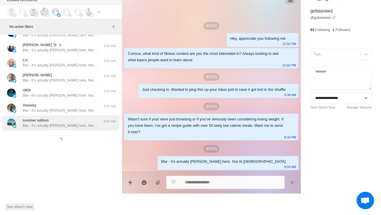
click at [76, 126] on div "summer edition Btw - it’s actually Warren here. Not AI haha 8:55 AM" at bounding box center [60, 123] width 117 height 15
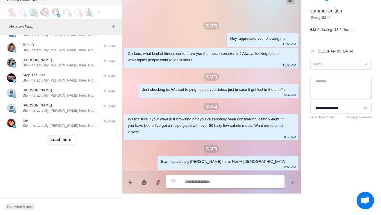
scroll to position [10988, 0]
click at [66, 137] on button "Load more" at bounding box center [61, 139] width 28 height 9
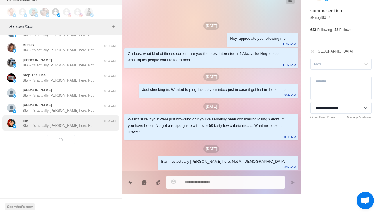
click at [71, 123] on p "Btw - it’s actually Warren here. Not AI haha" at bounding box center [60, 125] width 75 height 5
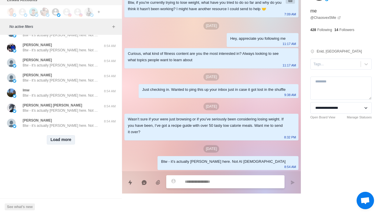
scroll to position [11296, 0]
click at [63, 136] on button "Load more" at bounding box center [61, 139] width 28 height 9
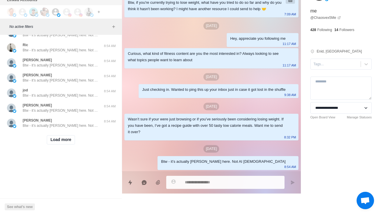
scroll to position [11604, 0]
click at [72, 135] on button "Load more" at bounding box center [61, 139] width 28 height 9
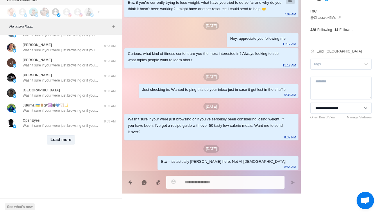
scroll to position [11911, 0]
click at [59, 140] on button "Load more" at bounding box center [61, 139] width 28 height 9
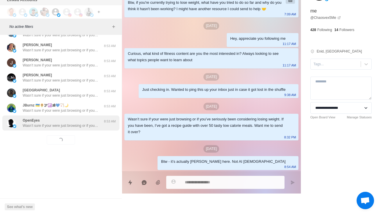
click at [68, 126] on div "OpenEyes Wasn’t sure if your were just browsing or if you’ve seriously been con…" at bounding box center [60, 123] width 117 height 15
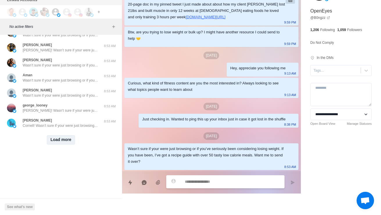
scroll to position [12219, 0]
click at [62, 140] on button "Load more" at bounding box center [61, 139] width 28 height 9
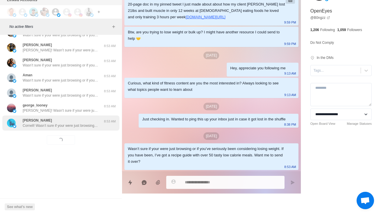
click at [68, 123] on p "Cornell! Wasn’t sure if your were just browsing or if you’ve seriously been con…" at bounding box center [60, 125] width 75 height 5
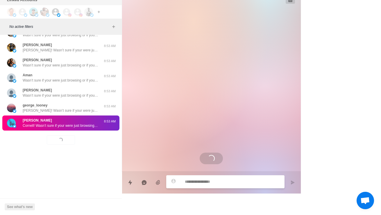
scroll to position [21, 0]
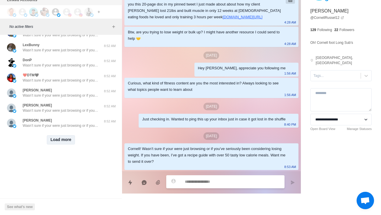
click at [68, 136] on button "Load more" at bounding box center [61, 139] width 28 height 9
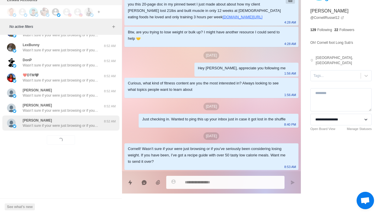
click at [81, 123] on p "Wasn’t sure if your were just browsing or if you’ve seriously been considering …" at bounding box center [60, 125] width 75 height 5
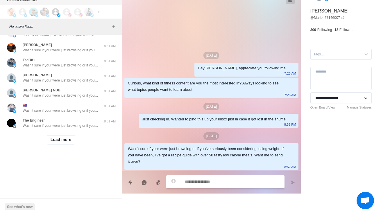
scroll to position [12834, 0]
click at [61, 139] on button "Load more" at bounding box center [61, 139] width 28 height 9
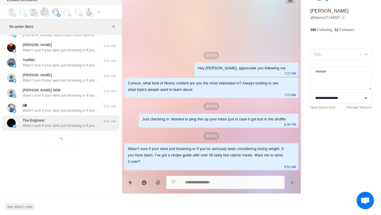
click at [83, 123] on p "Wasn’t sure if your were just browsing or if you’ve seriously been considering …" at bounding box center [60, 125] width 75 height 5
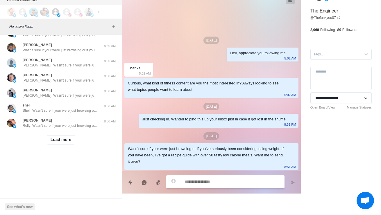
scroll to position [13142, 0]
click at [62, 139] on button "Load more" at bounding box center [61, 139] width 28 height 9
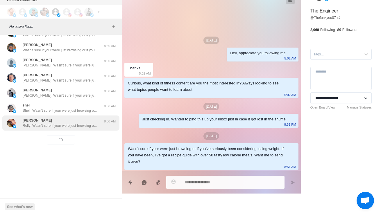
click at [71, 123] on p "Rolly! Wasn’t sure if your were just browsing or if you’ve seriously been consi…" at bounding box center [60, 125] width 75 height 5
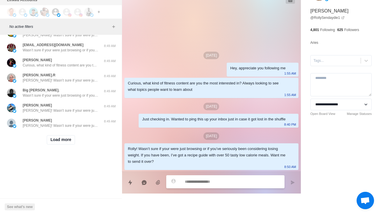
scroll to position [13450, 0]
click at [71, 135] on button "Load more" at bounding box center [61, 139] width 28 height 9
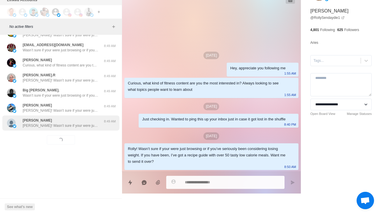
click at [85, 123] on p "Rob! Wasn’t sure if your were just browsing or if you’ve seriously been conside…" at bounding box center [60, 125] width 75 height 5
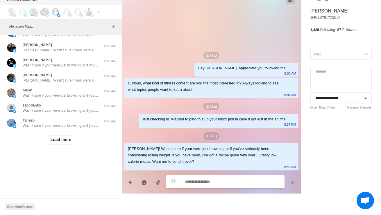
scroll to position [13757, 0]
click at [67, 137] on button "Load more" at bounding box center [61, 139] width 28 height 9
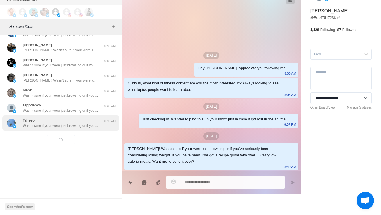
click at [95, 123] on p "Wasn’t sure if your were just browsing or if you’ve seriously been considering …" at bounding box center [60, 125] width 75 height 5
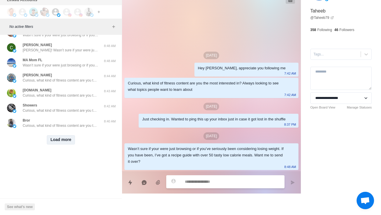
click at [73, 140] on button "Load more" at bounding box center [61, 139] width 28 height 9
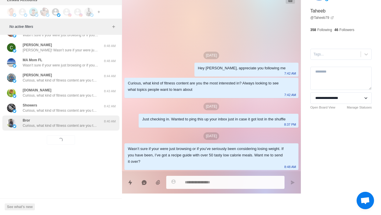
click at [85, 125] on div "Bror Curious, what kind of fitness content are you the most interested in? Alwa…" at bounding box center [60, 123] width 117 height 15
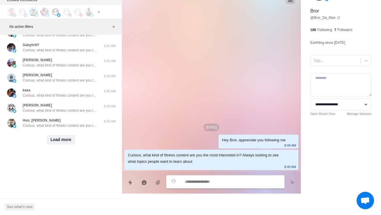
scroll to position [14373, 0]
click at [65, 135] on button "Load more" at bounding box center [61, 139] width 28 height 9
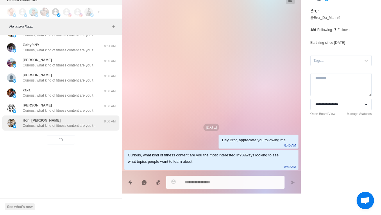
click at [72, 123] on p "Curious, what kind of fitness content are you the most interested in? Always lo…" at bounding box center [60, 125] width 75 height 5
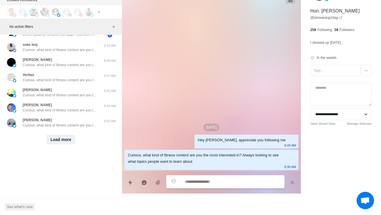
scroll to position [14681, 0]
click at [61, 135] on button "Load more" at bounding box center [61, 139] width 28 height 9
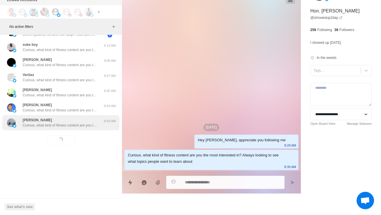
click at [78, 123] on p "Curious, what kind of fitness content are you the most interested in? Always lo…" at bounding box center [60, 125] width 75 height 5
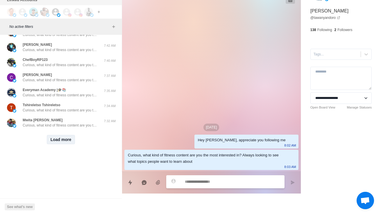
scroll to position [14988, 0]
click at [59, 135] on button "Load more" at bounding box center [61, 139] width 28 height 9
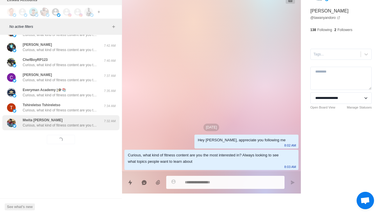
click at [73, 123] on p "Curious, what kind of fitness content are you the most interested in? Always lo…" at bounding box center [60, 125] width 75 height 5
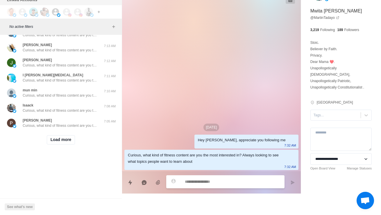
scroll to position [15296, 0]
click at [68, 139] on button "Load more" at bounding box center [61, 139] width 28 height 9
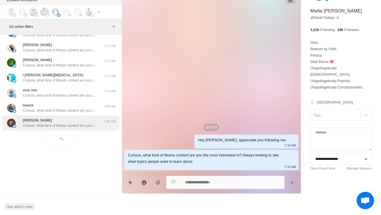
click at [98, 122] on div "Paul T Curious, what kind of fitness content are you the most interested in? Al…" at bounding box center [54, 123] width 95 height 10
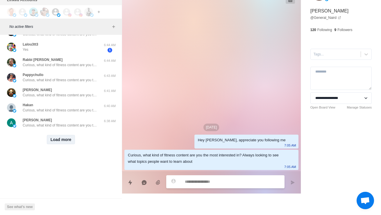
scroll to position [15604, 0]
click at [61, 136] on button "Load more" at bounding box center [61, 139] width 28 height 9
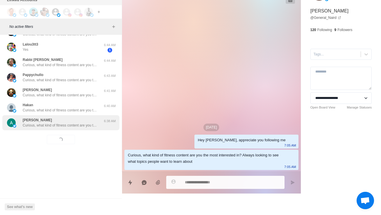
click at [82, 123] on p "Curious, what kind of fitness content are you the most interested in? Always lo…" at bounding box center [60, 125] width 75 height 5
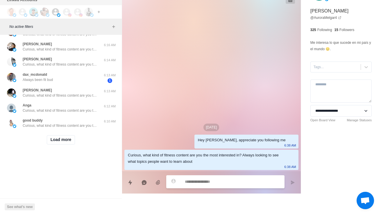
scroll to position [15912, 0]
click at [70, 137] on button "Load more" at bounding box center [61, 139] width 28 height 9
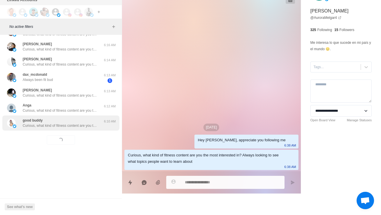
click at [82, 125] on div "good buddy Curious, what kind of fitness content are you the most interested in…" at bounding box center [60, 123] width 117 height 15
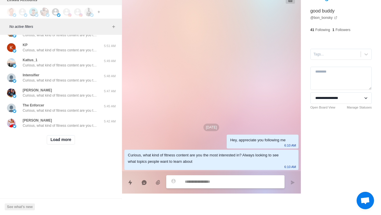
scroll to position [16220, 0]
click at [62, 144] on div "Load more" at bounding box center [60, 140] width 117 height 19
click at [62, 136] on button "Load more" at bounding box center [61, 139] width 28 height 9
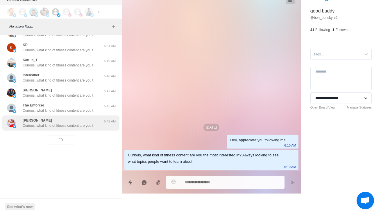
click at [77, 123] on p "Curious, what kind of fitness content are you the most interested in? Always lo…" at bounding box center [60, 125] width 75 height 5
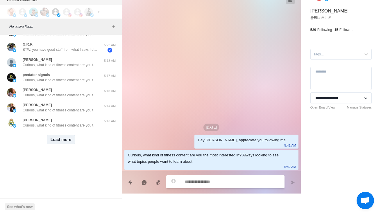
click at [68, 137] on button "Load more" at bounding box center [61, 139] width 28 height 9
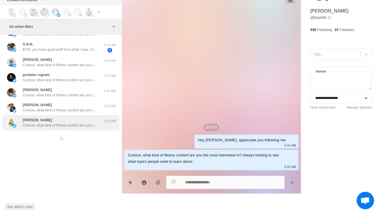
click at [79, 126] on div "Donald Curious, what kind of fitness content are you the most interested in? Al…" at bounding box center [60, 122] width 117 height 15
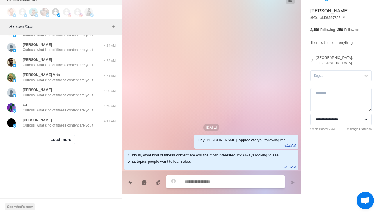
scroll to position [16836, 0]
click at [72, 137] on button "Load more" at bounding box center [61, 139] width 28 height 9
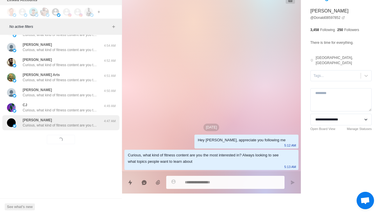
click at [97, 125] on div "Lawrence Anthony Curious, what kind of fitness content are you the most interes…" at bounding box center [60, 122] width 117 height 15
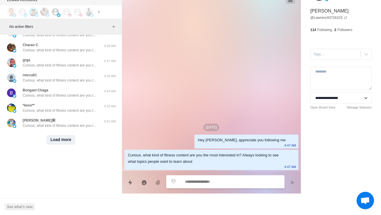
click at [65, 140] on button "Load more" at bounding box center [61, 139] width 28 height 9
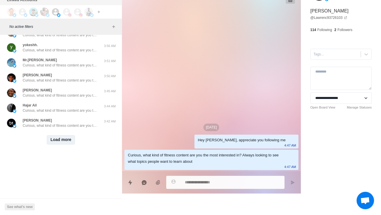
scroll to position [17452, 0]
click at [65, 135] on button "Load more" at bounding box center [61, 139] width 28 height 9
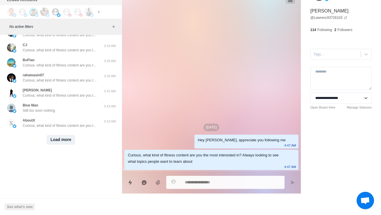
scroll to position [17759, 0]
click at [65, 135] on button "Load more" at bounding box center [61, 139] width 28 height 9
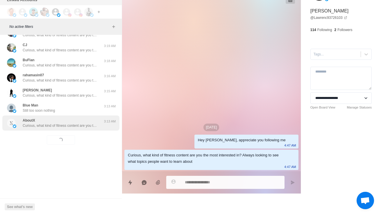
click at [70, 123] on p "Curious, what kind of fitness content are you the most interested in? Always lo…" at bounding box center [60, 125] width 75 height 5
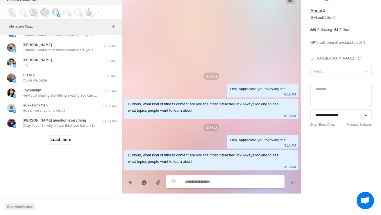
scroll to position [18054, 0]
click at [61, 145] on button "Load more" at bounding box center [61, 139] width 28 height 9
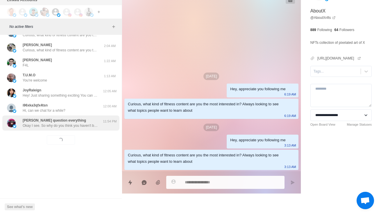
click at [90, 128] on div "HARRY BROWN question everything Okay I see. So why do you think you haven't bee…" at bounding box center [60, 123] width 75 height 10
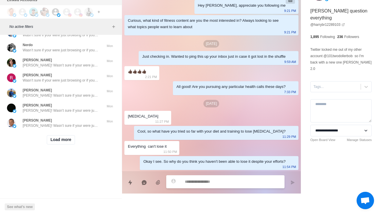
scroll to position [18232, 0]
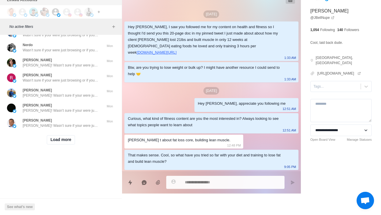
scroll to position [18380, 0]
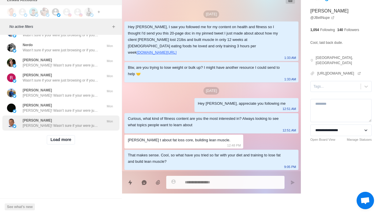
click at [84, 125] on div "Rob Persiano Rob! Wasn’t sure if your were just browsing or if you’ve seriously…" at bounding box center [60, 123] width 117 height 15
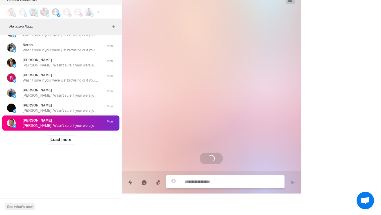
click at [98, 116] on div "Rob Persiano Rob! Wasn’t sure if your were just browsing or if you’ve seriously…" at bounding box center [60, 123] width 117 height 15
click at [71, 136] on button "Load more" at bounding box center [61, 139] width 28 height 9
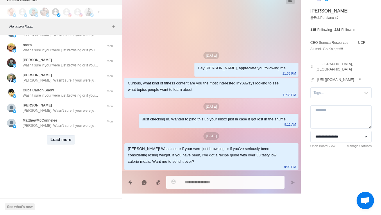
scroll to position [18687, 0]
click at [64, 138] on button "Load more" at bounding box center [61, 139] width 28 height 9
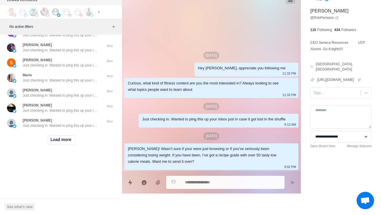
scroll to position [18995, 0]
click at [64, 138] on button "Load more" at bounding box center [61, 139] width 28 height 9
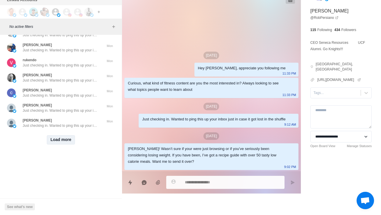
scroll to position [19303, 0]
click at [65, 141] on div "Load more" at bounding box center [60, 140] width 117 height 19
click at [65, 131] on div "Load more" at bounding box center [60, 140] width 117 height 19
click at [65, 135] on button "Load more" at bounding box center [61, 139] width 28 height 9
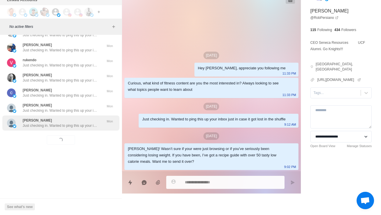
click at [76, 123] on p "Just checking in. Wanted to ping this up your inbox just in case it got lost in…" at bounding box center [60, 125] width 75 height 5
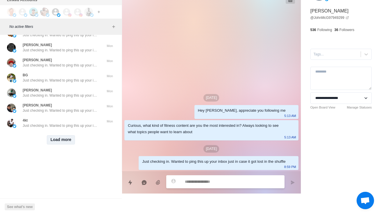
scroll to position [19610, 0]
click at [64, 138] on button "Load more" at bounding box center [61, 139] width 28 height 9
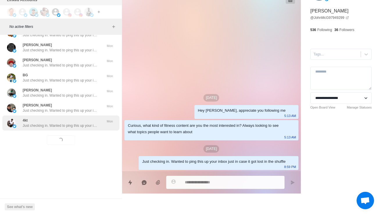
click at [73, 118] on div "4kt Just checking in. Wanted to ping this up your inbox just in case it got los…" at bounding box center [60, 123] width 75 height 10
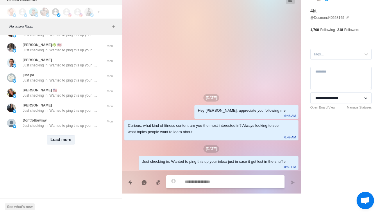
scroll to position [19918, 0]
click at [64, 135] on button "Load more" at bounding box center [61, 139] width 28 height 9
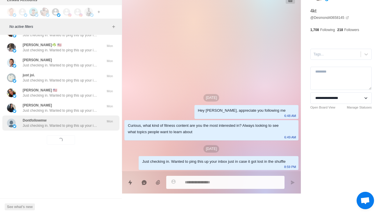
click at [77, 123] on p "Just checking in. Wanted to ping this up your inbox just in case it got lost in…" at bounding box center [60, 125] width 75 height 5
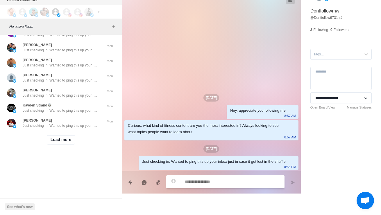
scroll to position [20226, 0]
click at [64, 137] on button "Load more" at bounding box center [61, 139] width 28 height 9
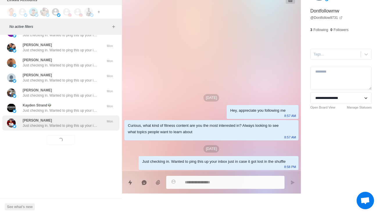
click at [76, 118] on div "Earl Trotman Just checking in. Wanted to ping this up your inbox just in case i…" at bounding box center [60, 123] width 75 height 10
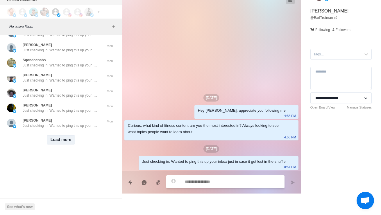
click at [65, 135] on button "Load more" at bounding box center [61, 139] width 28 height 9
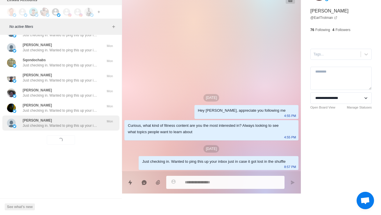
click at [77, 124] on div "Spencer Muchamiri Just checking in. Wanted to ping this up your inbox just in c…" at bounding box center [60, 123] width 117 height 15
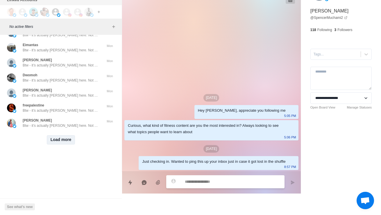
scroll to position [20841, 0]
click at [67, 135] on button "Load more" at bounding box center [61, 139] width 28 height 9
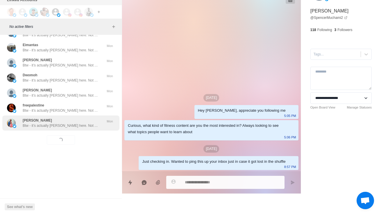
click at [76, 124] on div "Janet Karr Btw - it’s actually Warren here. Not AI haha Mon" at bounding box center [60, 123] width 117 height 15
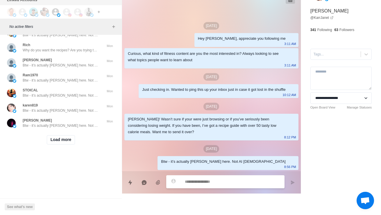
scroll to position [21149, 0]
click at [58, 140] on div "Load more" at bounding box center [60, 140] width 117 height 19
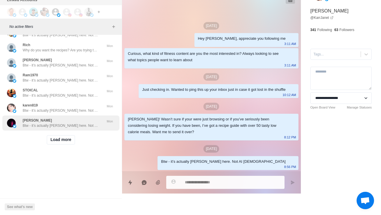
click at [67, 125] on div "Ekperi Kingsley Btw - it’s actually Warren here. Not AI haha Mon" at bounding box center [60, 123] width 117 height 15
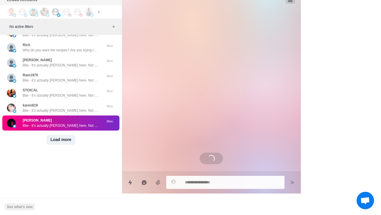
click at [67, 135] on button "Load more" at bounding box center [61, 139] width 28 height 9
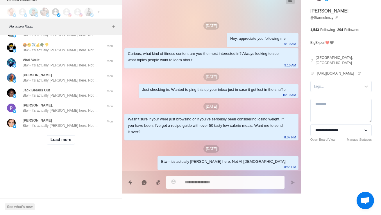
click at [67, 135] on button "Load more" at bounding box center [61, 139] width 28 height 9
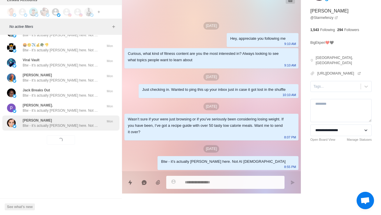
click at [75, 123] on p "Btw - it’s actually Warren here. Not AI haha" at bounding box center [60, 125] width 75 height 5
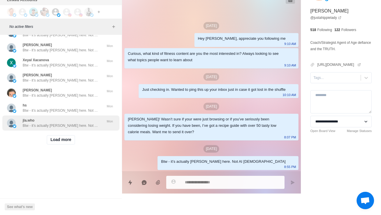
scroll to position [21764, 0]
click at [74, 125] on div "jla.who Btw - it’s actually Warren here. Not AI haha' Mon" at bounding box center [60, 123] width 117 height 15
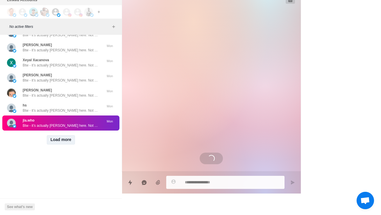
click at [56, 135] on button "Load more" at bounding box center [61, 139] width 28 height 9
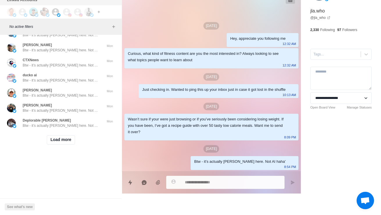
scroll to position [22072, 0]
click at [72, 136] on button "Load more" at bounding box center [61, 139] width 28 height 9
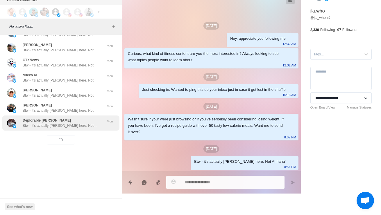
click at [91, 123] on p "Btw - it’s actually Warren here. Not AI haha" at bounding box center [60, 125] width 75 height 5
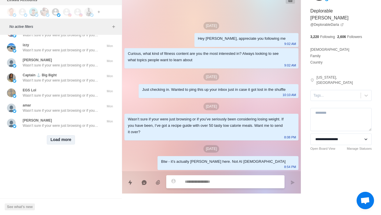
scroll to position [22379, 0]
click at [61, 135] on button "Load more" at bounding box center [61, 139] width 28 height 9
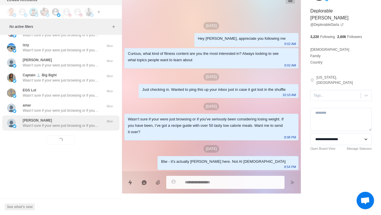
click at [73, 123] on p "Wasn’t sure if your were just browsing or if you’ve seriously been considering …" at bounding box center [60, 125] width 75 height 5
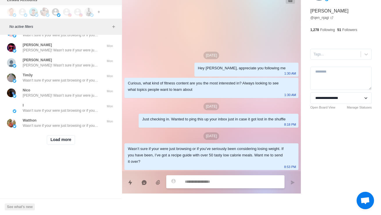
type textarea "*"
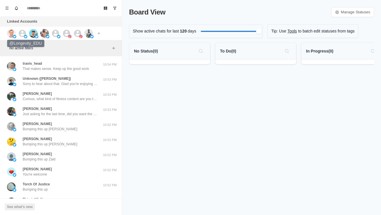
click at [22, 29] on icon at bounding box center [22, 33] width 9 height 9
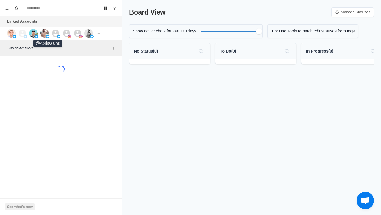
click at [47, 29] on img at bounding box center [44, 33] width 9 height 9
click at [37, 30] on img at bounding box center [33, 33] width 9 height 9
click at [58, 32] on icon at bounding box center [55, 33] width 7 height 7
click at [69, 29] on icon at bounding box center [66, 33] width 9 height 9
click at [83, 31] on div at bounding box center [81, 33] width 16 height 9
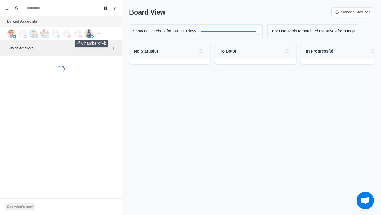
click at [91, 29] on img at bounding box center [88, 33] width 9 height 9
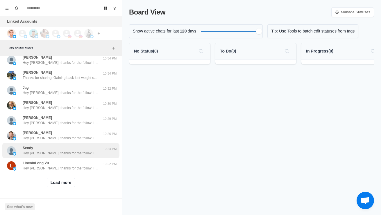
scroll to position [193, 0]
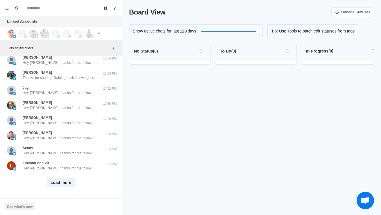
click at [63, 180] on button "Load more" at bounding box center [61, 182] width 28 height 9
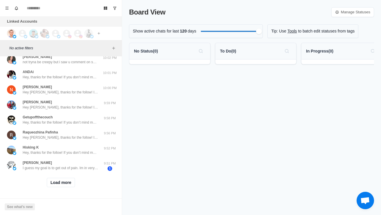
scroll to position [501, 0]
click at [63, 180] on button "Load more" at bounding box center [61, 182] width 28 height 9
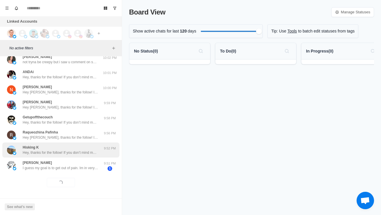
click at [72, 150] on p "Hey, thanks for the follow! If you don’t mind me asking, what inspired you to f…" at bounding box center [60, 152] width 75 height 5
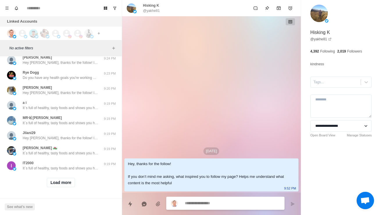
scroll to position [809, 0]
click at [67, 183] on button "Load more" at bounding box center [61, 182] width 28 height 9
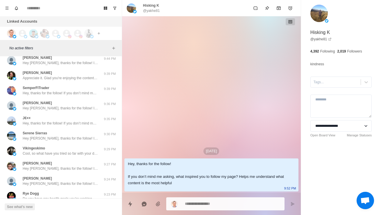
scroll to position [672, 0]
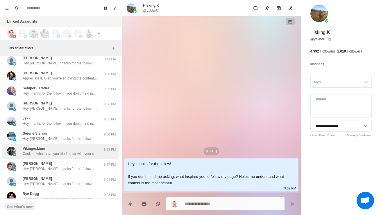
click at [66, 156] on div "Vikingeskimo Cool, so what have you tried so far with your diet and training to…" at bounding box center [60, 151] width 75 height 10
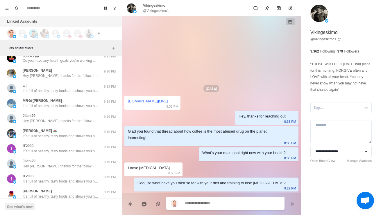
scroll to position [811, 0]
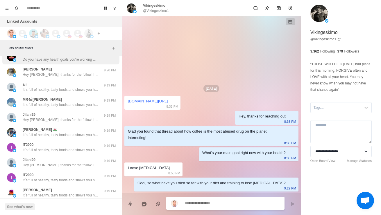
click at [87, 62] on div "[PERSON_NAME] Do you have any health goals you're working on currently? Like lo…" at bounding box center [60, 57] width 75 height 10
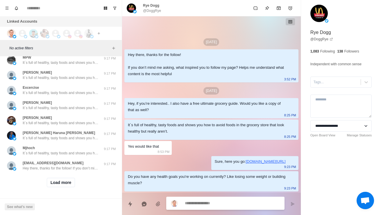
scroll to position [1117, 0]
click at [65, 180] on button "Load more" at bounding box center [61, 182] width 28 height 9
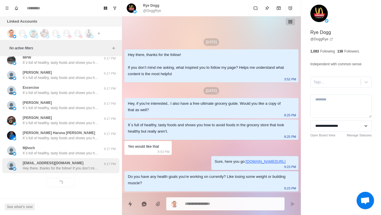
click at [72, 170] on p "Hey there, thanks for the follow! If you don’t mind me asking, what inspired yo…" at bounding box center [60, 168] width 75 height 5
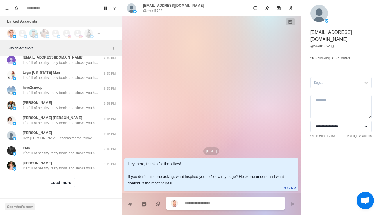
scroll to position [1424, 0]
click at [67, 181] on button "Load more" at bounding box center [61, 182] width 28 height 9
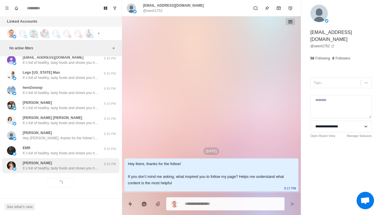
click at [81, 169] on p "It´s full of healthy, tasty foods and shows you how to avoid foods in the groce…" at bounding box center [60, 168] width 75 height 5
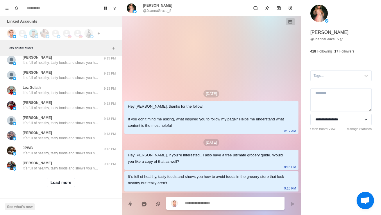
scroll to position [1732, 0]
click at [66, 185] on button "Load more" at bounding box center [61, 182] width 28 height 9
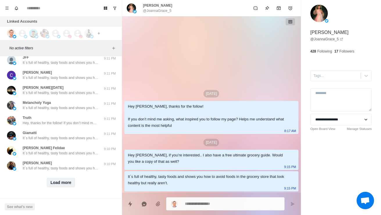
scroll to position [2040, 0]
click at [66, 184] on button "Load more" at bounding box center [61, 182] width 28 height 9
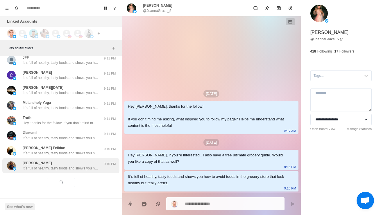
click at [79, 170] on p "It´s full of healthy, tasty foods and shows you how to avoid foods in the groce…" at bounding box center [60, 168] width 75 height 5
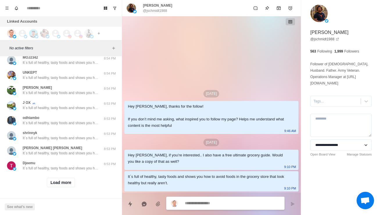
scroll to position [2347, 0]
click at [68, 186] on button "Load more" at bounding box center [61, 182] width 28 height 9
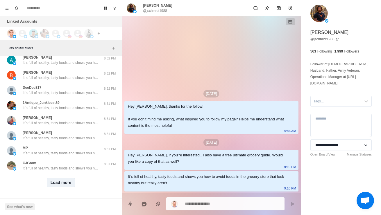
scroll to position [2655, 0]
click at [58, 178] on button "Load more" at bounding box center [61, 182] width 28 height 9
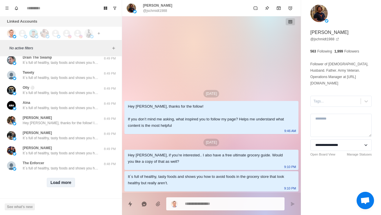
click at [61, 178] on button "Load more" at bounding box center [61, 182] width 28 height 9
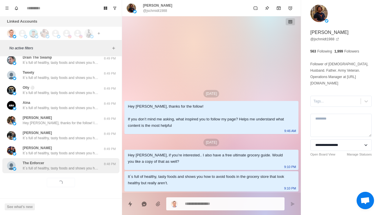
click at [68, 166] on p "It´s full of healthy, tasty foods and shows you how to avoid foods in the groce…" at bounding box center [60, 168] width 75 height 5
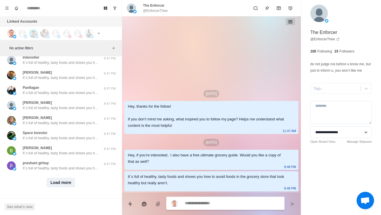
scroll to position [3270, 0]
click at [55, 178] on button "Load more" at bounding box center [61, 182] width 28 height 9
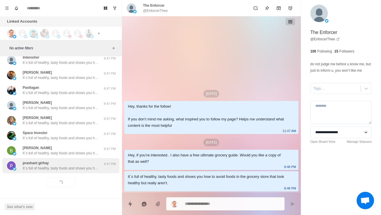
click at [62, 166] on p "It´s full of healthy, tasty foods and shows you how to avoid foods in the groce…" at bounding box center [60, 168] width 75 height 5
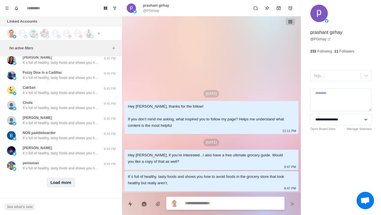
scroll to position [3578, 0]
click at [67, 178] on button "Load more" at bounding box center [61, 182] width 28 height 9
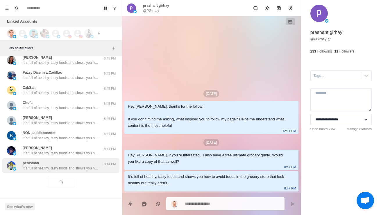
click at [77, 166] on p "It´s full of healthy, tasty foods and shows you how to avoid foods in the groce…" at bounding box center [60, 168] width 75 height 5
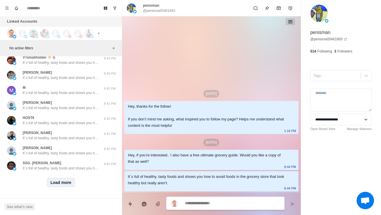
click at [60, 178] on button "Load more" at bounding box center [61, 182] width 28 height 9
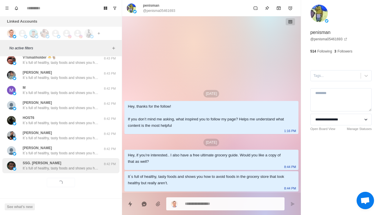
click at [74, 166] on p "It´s full of healthy, tasty foods and shows you how to avoid foods in the groce…" at bounding box center [60, 168] width 75 height 5
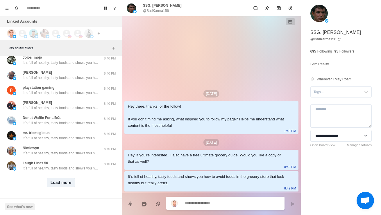
scroll to position [4193, 0]
click at [59, 183] on button "Load more" at bounding box center [61, 182] width 28 height 9
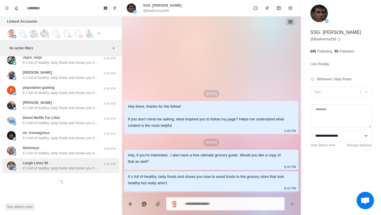
click at [77, 166] on p "It´s full of healthy, tasty foods and shows you how to avoid foods in the groce…" at bounding box center [60, 168] width 75 height 5
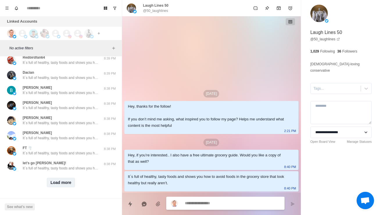
scroll to position [4506, 0]
click at [65, 178] on button "Load more" at bounding box center [61, 182] width 28 height 9
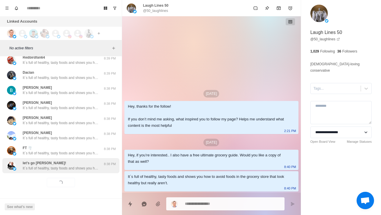
click at [73, 167] on div "let’s go [PERSON_NAME]! It´s full of healthy, tasty foods and shows you how to …" at bounding box center [60, 165] width 117 height 15
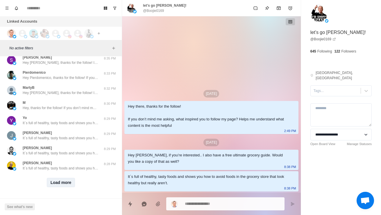
scroll to position [4814, 0]
click at [62, 178] on button "Load more" at bounding box center [61, 182] width 28 height 9
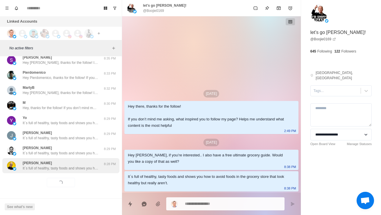
click at [76, 161] on div "[PERSON_NAME] It´s full of healthy, tasty foods and shows you how to avoid food…" at bounding box center [60, 166] width 75 height 10
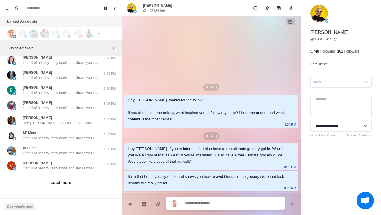
scroll to position [5121, 0]
click at [64, 181] on button "Load more" at bounding box center [61, 182] width 28 height 9
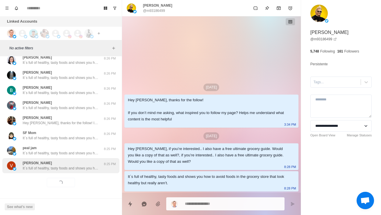
click at [78, 166] on p "It´s full of healthy, tasty foods and shows you how to avoid foods in the groce…" at bounding box center [60, 168] width 75 height 5
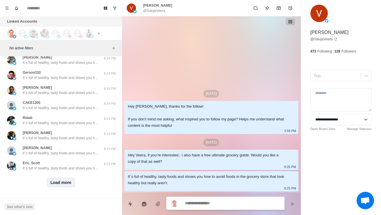
scroll to position [5434, 0]
click at [65, 180] on button "Load more" at bounding box center [61, 182] width 28 height 9
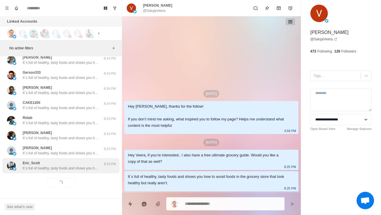
click at [79, 161] on div "[PERSON_NAME] It´s full of healthy, tasty foods and shows you how to avoid food…" at bounding box center [60, 166] width 75 height 10
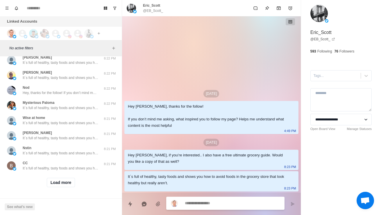
scroll to position [5742, 0]
click at [61, 183] on button "Load more" at bounding box center [61, 182] width 28 height 9
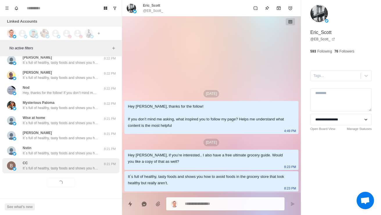
click at [78, 161] on div "CC It´s full of healthy, tasty foods and shows you how to avoid foods in the gr…" at bounding box center [60, 166] width 75 height 10
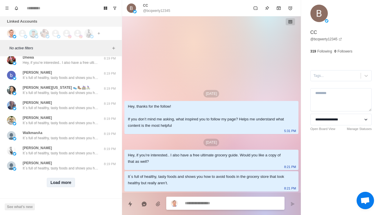
scroll to position [6049, 0]
click at [70, 183] on button "Load more" at bounding box center [61, 182] width 28 height 9
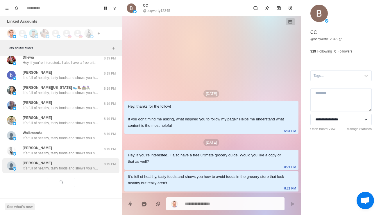
click at [73, 166] on p "It´s full of healthy, tasty foods and shows you how to avoid foods in the groce…" at bounding box center [60, 168] width 75 height 5
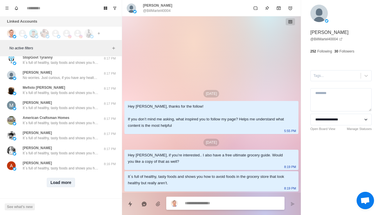
scroll to position [6357, 0]
click at [66, 181] on button "Load more" at bounding box center [61, 182] width 28 height 9
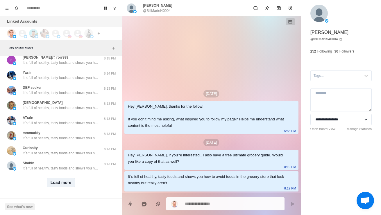
scroll to position [6665, 0]
click at [65, 180] on button "Load more" at bounding box center [61, 182] width 28 height 9
click at [66, 173] on div "Loading... Load more" at bounding box center [60, 182] width 117 height 19
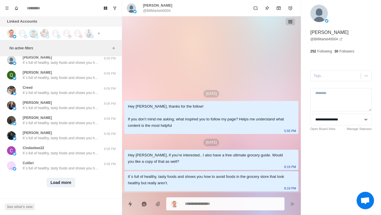
scroll to position [6972, 0]
click at [63, 184] on div "Load more" at bounding box center [60, 182] width 117 height 19
click at [66, 178] on button "Load more" at bounding box center [61, 182] width 28 height 9
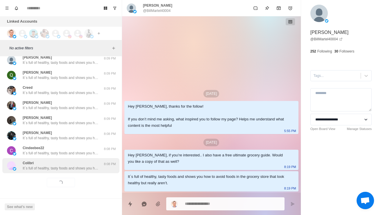
click at [90, 161] on div "Colibri It´s full of healthy, tasty foods and shows you how to avoid foods in t…" at bounding box center [60, 166] width 75 height 10
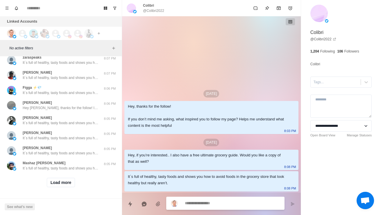
scroll to position [7280, 0]
click at [69, 181] on button "Load more" at bounding box center [61, 182] width 28 height 9
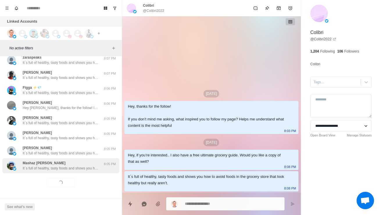
click at [92, 167] on p "It´s full of healthy, tasty foods and shows you how to avoid foods in the groce…" at bounding box center [60, 168] width 75 height 5
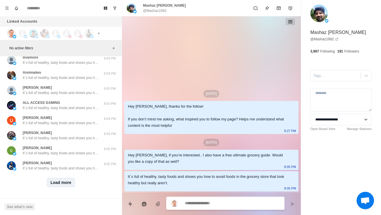
click at [65, 181] on button "Load more" at bounding box center [61, 182] width 28 height 9
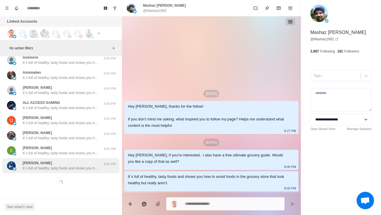
click at [88, 166] on p "It´s full of healthy, tasty foods and shows you how to avoid foods in the groce…" at bounding box center [60, 168] width 75 height 5
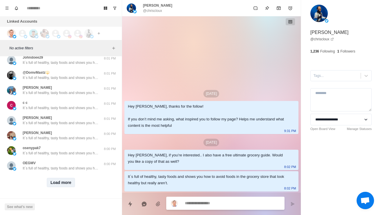
scroll to position [7895, 0]
click at [64, 178] on button "Load more" at bounding box center [61, 182] width 28 height 9
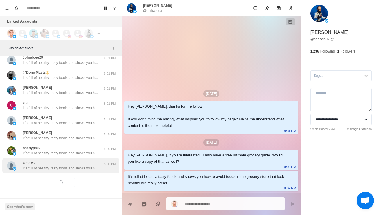
click at [73, 167] on div "OEGMV It´s full of healthy, tasty foods and shows you how to avoid foods in the…" at bounding box center [60, 165] width 117 height 15
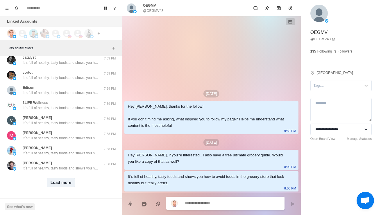
scroll to position [8203, 0]
click at [60, 181] on button "Load more" at bounding box center [61, 182] width 28 height 9
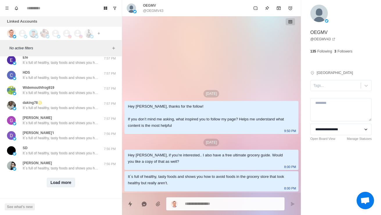
scroll to position [8511, 0]
click at [61, 178] on button "Load more" at bounding box center [61, 182] width 28 height 9
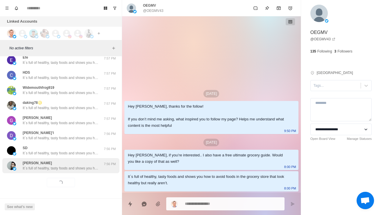
click at [71, 167] on div "[PERSON_NAME] It´s full of healthy, tasty foods and shows you how to avoid food…" at bounding box center [60, 165] width 117 height 15
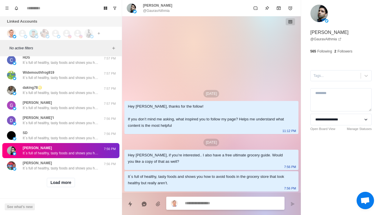
scroll to position [8818, 0]
click at [61, 181] on button "Load more" at bounding box center [61, 182] width 28 height 9
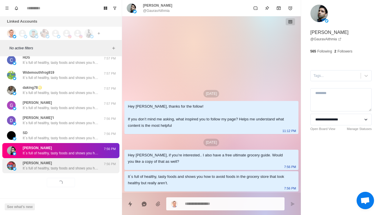
click at [81, 166] on p "It´s full of healthy, tasty foods and shows you how to avoid foods in the groce…" at bounding box center [60, 168] width 75 height 5
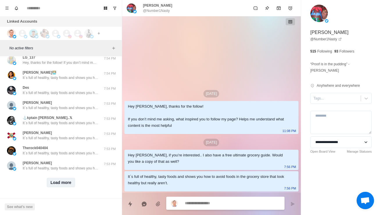
scroll to position [9126, 0]
click at [64, 178] on button "Load more" at bounding box center [61, 182] width 28 height 9
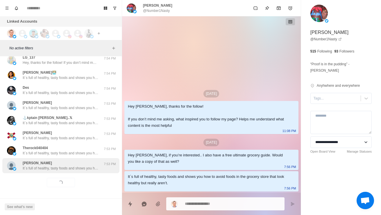
click at [72, 166] on p "It´s full of healthy, tasty foods and shows you how to avoid foods in the groce…" at bounding box center [60, 168] width 75 height 5
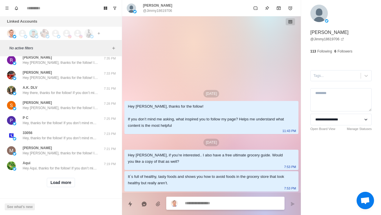
scroll to position [9434, 0]
click at [67, 185] on div "Load more" at bounding box center [60, 182] width 117 height 19
click at [66, 179] on button "Load more" at bounding box center [61, 182] width 28 height 9
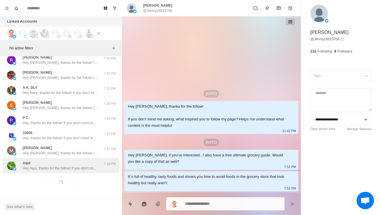
click at [75, 166] on p "Hey Aqui, thanks for the follow! If you don’t mind me asking, what inspired you…" at bounding box center [60, 168] width 75 height 5
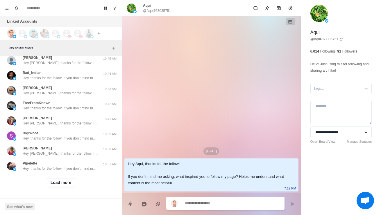
scroll to position [9742, 0]
click at [63, 183] on div "Load more" at bounding box center [60, 183] width 117 height 19
click at [61, 178] on button "Load more" at bounding box center [61, 182] width 28 height 9
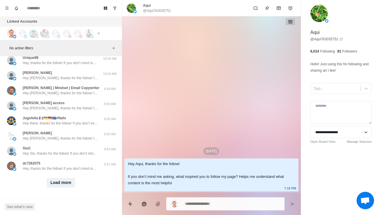
click at [61, 178] on button "Load more" at bounding box center [61, 182] width 28 height 9
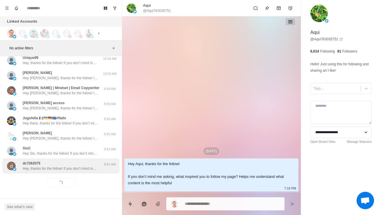
click at [71, 169] on div "dc7262075 Hey, thanks for the follow! If you don’t mind me asking, what inspire…" at bounding box center [60, 165] width 117 height 15
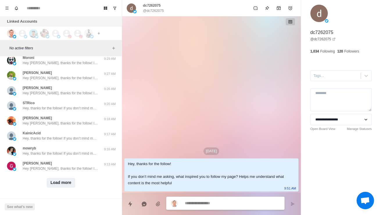
scroll to position [10357, 0]
click at [65, 178] on button "Load more" at bounding box center [61, 182] width 28 height 9
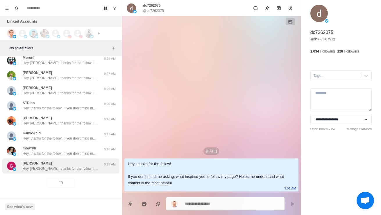
click at [62, 166] on p "Hey [PERSON_NAME], thanks for the follow! If you don’t mind me asking, what ins…" at bounding box center [60, 168] width 75 height 5
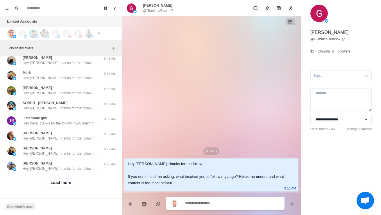
scroll to position [10665, 0]
click at [58, 184] on div "Load more" at bounding box center [60, 183] width 117 height 19
click at [63, 178] on button "Load more" at bounding box center [61, 182] width 28 height 9
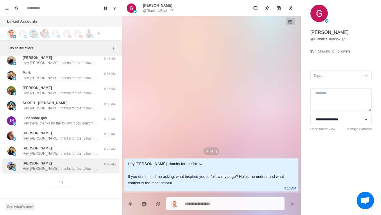
click at [74, 166] on p "Hey [PERSON_NAME], thanks for the follow! If you don’t mind me asking, what ins…" at bounding box center [60, 168] width 75 height 5
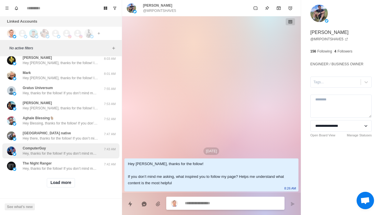
scroll to position [10972, 0]
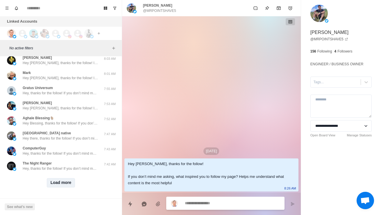
click at [62, 178] on button "Load more" at bounding box center [61, 182] width 28 height 9
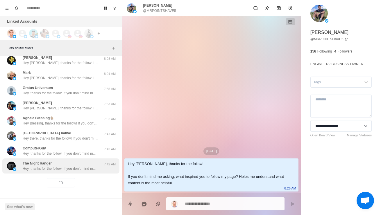
click at [71, 161] on div "The Night Ranger Hey, thanks for the follow! If you don’t mind me asking, what …" at bounding box center [60, 166] width 75 height 10
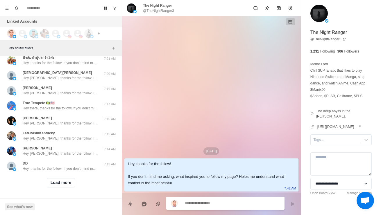
scroll to position [11280, 0]
click at [64, 184] on div "Load more" at bounding box center [60, 183] width 117 height 19
click at [64, 178] on button "Load more" at bounding box center [61, 182] width 28 height 9
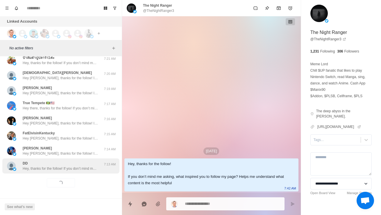
click at [67, 166] on p "Hey, thanks for the follow! If you don’t mind me asking, what inspired you to f…" at bounding box center [60, 168] width 75 height 5
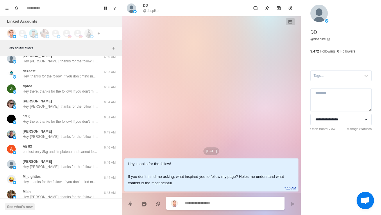
scroll to position [11584, 0]
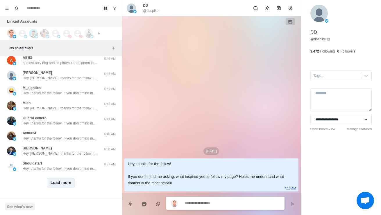
click at [64, 182] on button "Load more" at bounding box center [61, 182] width 28 height 9
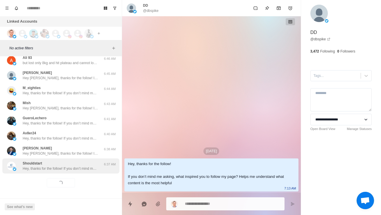
click at [76, 171] on div "Shouldstart Hey, thanks for the follow! If you don’t mind me asking, what inspi…" at bounding box center [60, 165] width 117 height 15
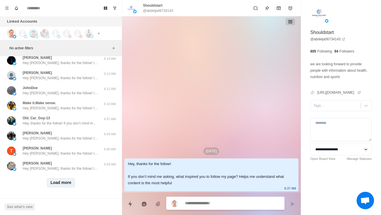
scroll to position [11895, 0]
click at [62, 181] on button "Load more" at bounding box center [61, 182] width 28 height 9
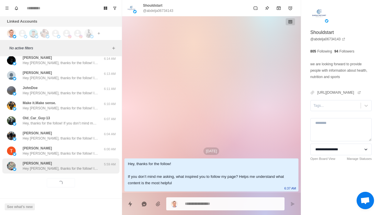
click at [65, 167] on div "[PERSON_NAME] [PERSON_NAME] [PERSON_NAME], thanks for the follow! If you don’t …" at bounding box center [60, 165] width 117 height 15
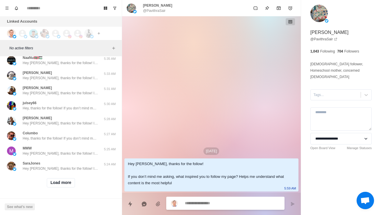
scroll to position [12203, 0]
click at [68, 178] on button "Load more" at bounding box center [61, 182] width 28 height 9
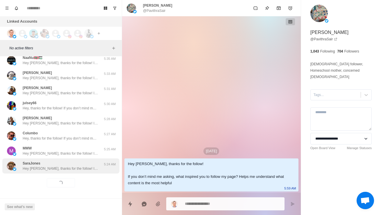
click at [79, 168] on div "SaraJones Hey [PERSON_NAME], thanks for the follow! If you don’t mind me asking…" at bounding box center [60, 165] width 117 height 15
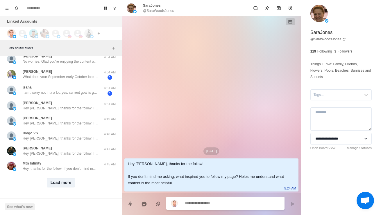
scroll to position [12511, 0]
click at [66, 180] on button "Load more" at bounding box center [61, 182] width 28 height 9
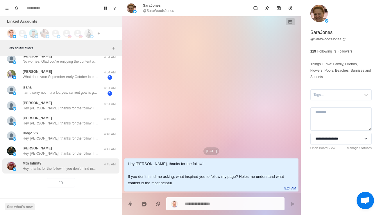
click at [77, 166] on p "Hey, thanks for the follow! If you don’t mind me asking, what inspired you to f…" at bounding box center [60, 168] width 75 height 5
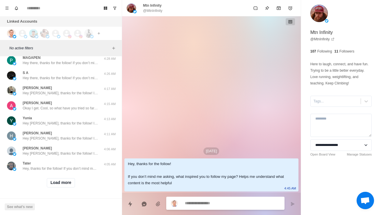
scroll to position [12817, 0]
click at [62, 182] on button "Load more" at bounding box center [61, 182] width 28 height 9
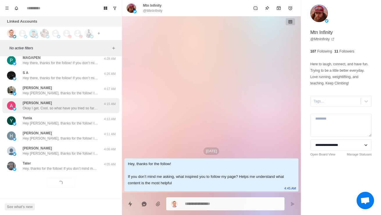
click at [97, 100] on div "[PERSON_NAME] Okay I get. Cool, so what have you tried so far with your diet an…" at bounding box center [60, 105] width 75 height 10
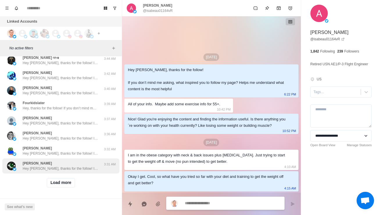
scroll to position [13126, 0]
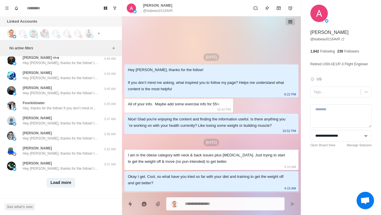
click at [64, 178] on button "Load more" at bounding box center [61, 182] width 28 height 9
click at [65, 174] on div "Loading... Load more" at bounding box center [60, 183] width 117 height 19
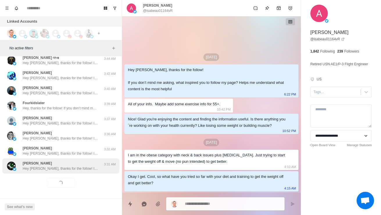
click at [69, 161] on div "[PERSON_NAME] Hey [PERSON_NAME], thanks for the follow! If you don’t mind me as…" at bounding box center [60, 166] width 75 height 10
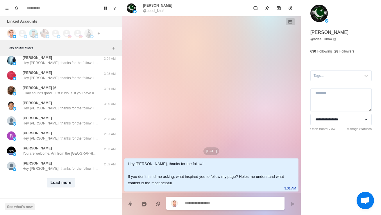
scroll to position [13434, 0]
click at [63, 179] on button "Load more" at bounding box center [61, 182] width 28 height 9
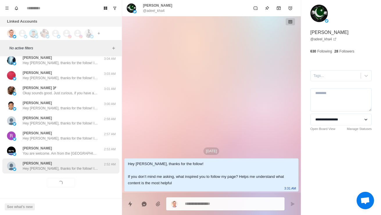
click at [82, 161] on div "[PERSON_NAME] Hey [PERSON_NAME], thanks for the follow! If you don’t mind me as…" at bounding box center [60, 166] width 75 height 10
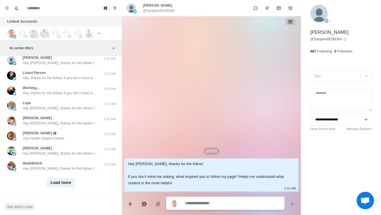
scroll to position [13742, 0]
click at [62, 180] on button "Load more" at bounding box center [61, 182] width 28 height 9
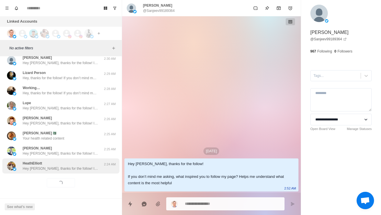
click at [75, 166] on p "Hey [PERSON_NAME], thanks for the follow! If you don’t mind me asking, what ins…" at bounding box center [60, 168] width 75 height 5
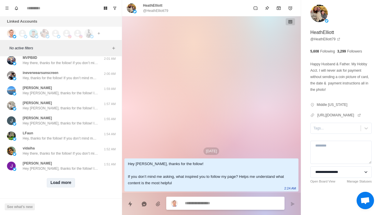
scroll to position [14049, 0]
click at [64, 179] on button "Load more" at bounding box center [61, 182] width 28 height 9
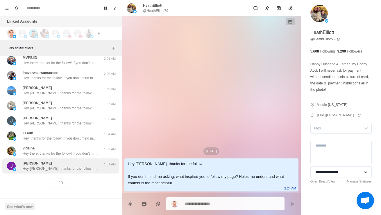
click at [73, 166] on p "Hey [PERSON_NAME], thanks for the follow! If you don’t mind me asking, what ins…" at bounding box center [60, 168] width 75 height 5
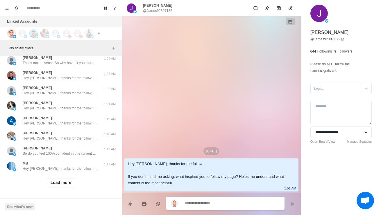
scroll to position [14357, 0]
click at [63, 178] on button "Load more" at bounding box center [61, 182] width 28 height 9
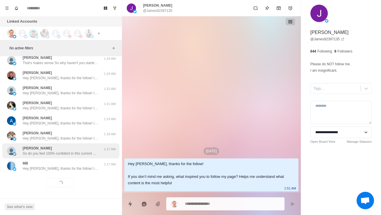
click at [81, 151] on p "So do you feel 100% confident in this current approach to lose the remaining we…" at bounding box center [60, 153] width 75 height 5
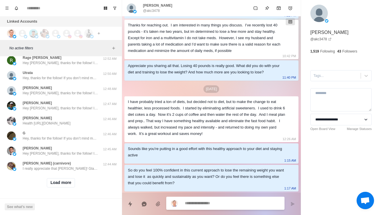
scroll to position [14506, 0]
click at [42, 20] on div "[PERSON_NAME] ⚡️ You too" at bounding box center [54, 15] width 95 height 10
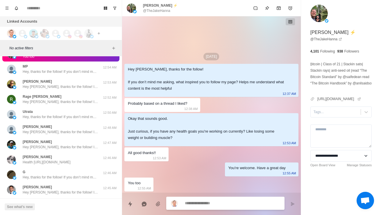
scroll to position [14354, 0]
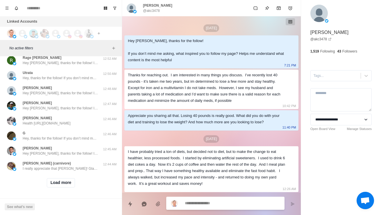
scroll to position [14665, 0]
click at [59, 186] on div "Load more" at bounding box center [60, 183] width 117 height 19
click at [58, 181] on button "Load more" at bounding box center [61, 182] width 28 height 9
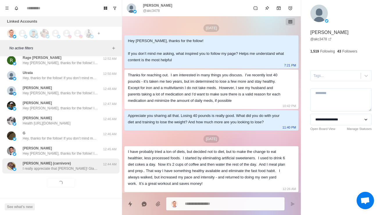
click at [72, 161] on div "[PERSON_NAME] (carnivore) I really appreciate that [PERSON_NAME]! Glad you're e…" at bounding box center [60, 166] width 75 height 10
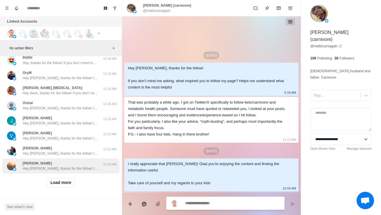
scroll to position [14972, 0]
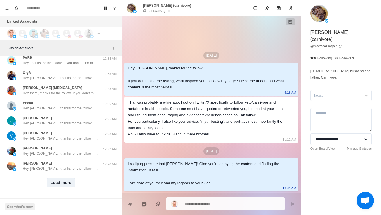
click at [59, 180] on button "Load more" at bounding box center [61, 182] width 28 height 9
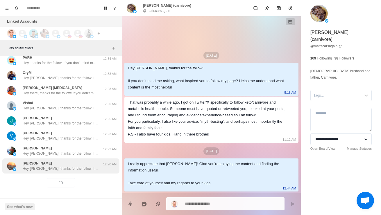
click at [79, 166] on p "Hey [PERSON_NAME], thanks for the follow! If you don’t mind me asking, what ins…" at bounding box center [60, 168] width 75 height 5
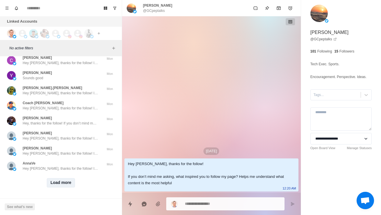
scroll to position [15280, 0]
click at [65, 178] on button "Load more" at bounding box center [61, 182] width 28 height 9
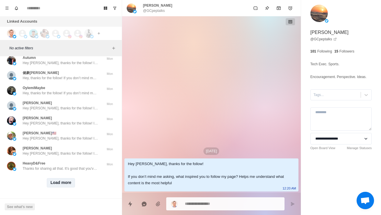
scroll to position [15588, 0]
click at [64, 178] on button "Load more" at bounding box center [61, 182] width 28 height 9
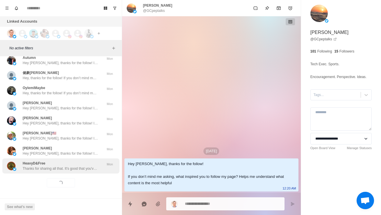
click at [64, 166] on p "Thanks for sharing all that. It's good that you've made some adjustments to you…" at bounding box center [60, 168] width 75 height 5
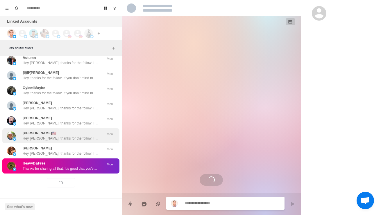
scroll to position [28, 0]
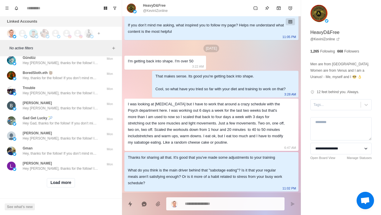
click at [59, 178] on button "Load more" at bounding box center [61, 182] width 28 height 9
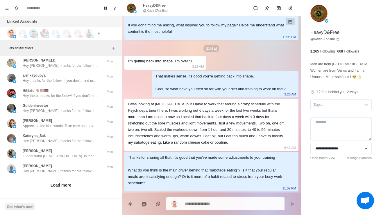
click at [235, 201] on textarea at bounding box center [232, 204] width 95 height 8
type textarea "*"
type textarea "**********"
type textarea "*"
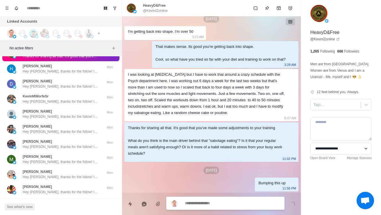
scroll to position [15404, 0]
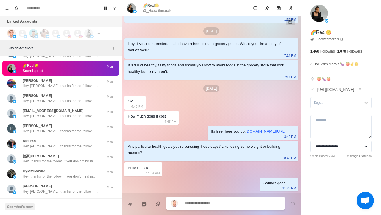
scroll to position [15209, 0]
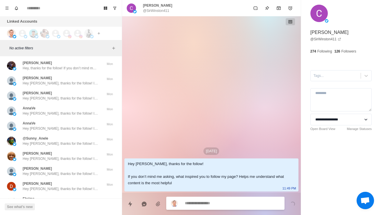
scroll to position [15047, 0]
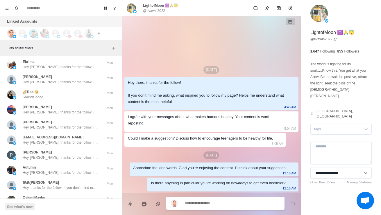
scroll to position [15189, 0]
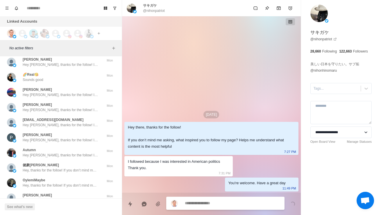
scroll to position [15204, 0]
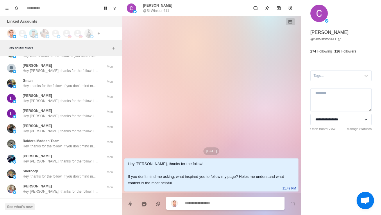
scroll to position [15665, 0]
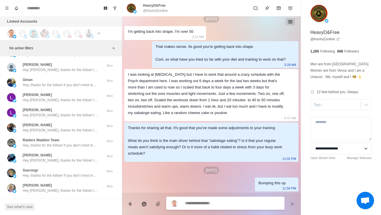
scroll to position [15669, 0]
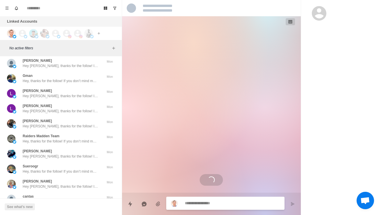
scroll to position [0, 0]
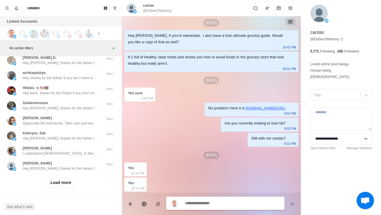
scroll to position [16203, 0]
click at [70, 178] on button "Load more" at bounding box center [61, 182] width 28 height 9
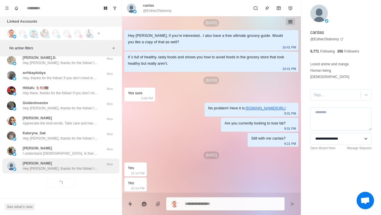
click at [81, 166] on p "Hey [PERSON_NAME], thanks for the follow! If you don’t mind me asking, what ins…" at bounding box center [60, 168] width 75 height 5
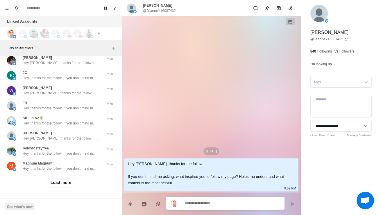
scroll to position [16334, 0]
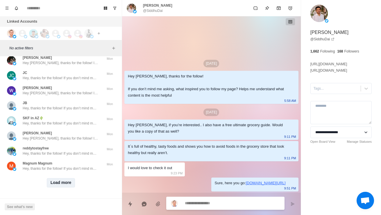
scroll to position [16511, 0]
click at [64, 182] on button "Load more" at bounding box center [61, 182] width 28 height 9
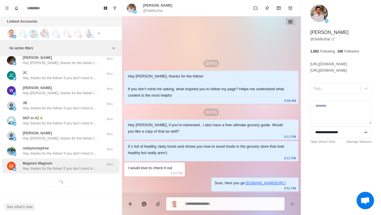
click at [80, 166] on p "Hey, thanks for the follow! If you don’t mind me asking, what inspired you to f…" at bounding box center [60, 168] width 75 height 5
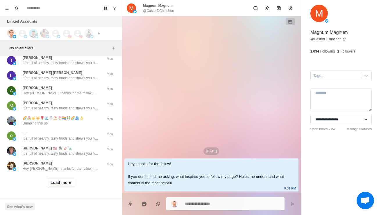
scroll to position [16818, 0]
click at [66, 174] on div "Load more" at bounding box center [60, 183] width 117 height 19
click at [63, 178] on button "Load more" at bounding box center [61, 182] width 28 height 9
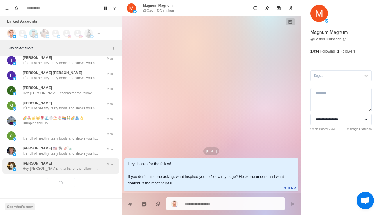
click at [81, 166] on p "Hey [PERSON_NAME], thanks for the follow! If you don’t mind me asking, what ins…" at bounding box center [60, 168] width 75 height 5
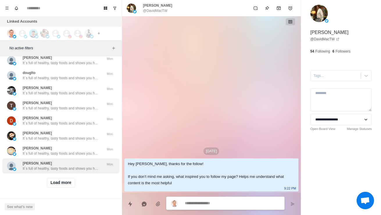
scroll to position [17126, 0]
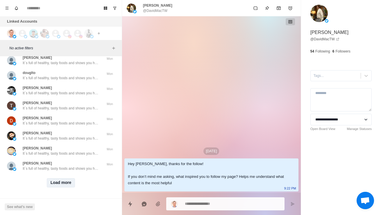
click at [68, 180] on button "Load more" at bounding box center [61, 182] width 28 height 9
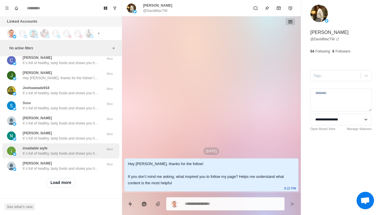
scroll to position [17415, 0]
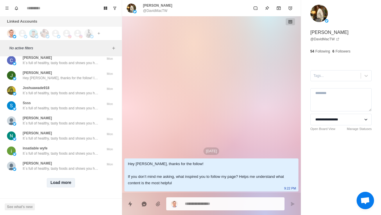
click at [67, 187] on button "Load more" at bounding box center [61, 182] width 28 height 9
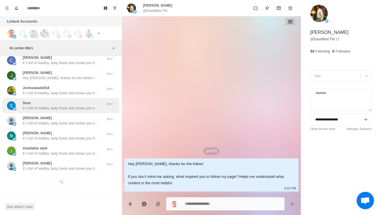
scroll to position [17250, 0]
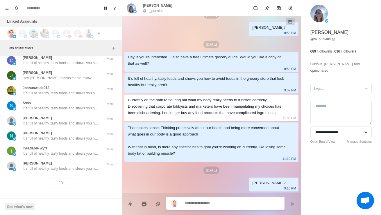
scroll to position [17434, 0]
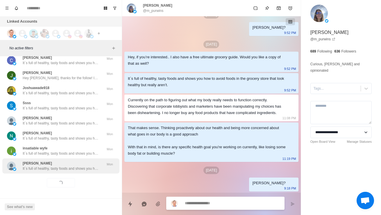
click at [78, 169] on div "[PERSON_NAME] It´s full of healthy, tasty foods and shows you how to avoid food…" at bounding box center [60, 165] width 117 height 15
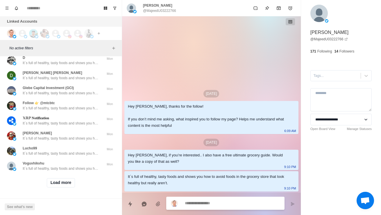
scroll to position [17741, 0]
click at [63, 178] on button "Load more" at bounding box center [61, 182] width 28 height 9
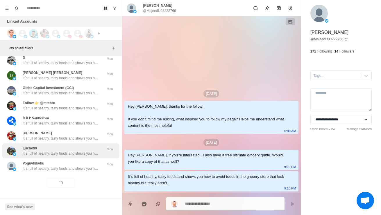
click at [79, 146] on div "Lucho99 It´s full of healthy, tasty foods and shows you how to avoid foods in t…" at bounding box center [60, 151] width 75 height 10
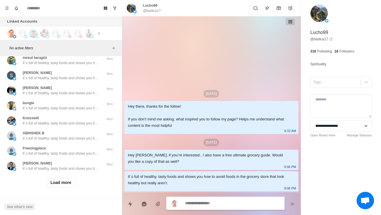
scroll to position [18049, 0]
click at [61, 184] on div "Load more" at bounding box center [60, 183] width 117 height 19
click at [62, 174] on div "Load more" at bounding box center [60, 183] width 117 height 19
click at [64, 178] on button "Load more" at bounding box center [61, 182] width 28 height 9
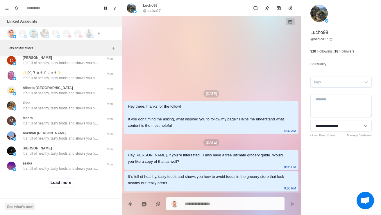
scroll to position [18356, 0]
click at [64, 180] on button "Load more" at bounding box center [61, 182] width 28 height 9
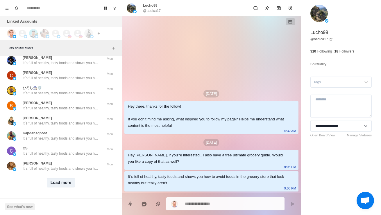
scroll to position [18664, 0]
click at [64, 178] on button "Load more" at bounding box center [61, 182] width 28 height 9
click at [66, 174] on div "Loading... Load more" at bounding box center [60, 183] width 117 height 19
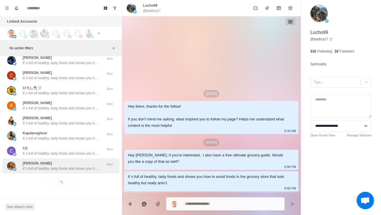
click at [64, 158] on div "[PERSON_NAME] It´s full of healthy, tasty foods and shows you how to avoid food…" at bounding box center [60, 165] width 117 height 15
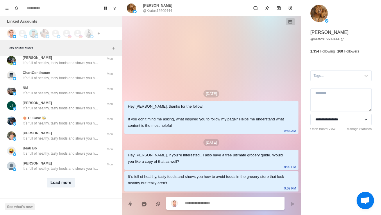
scroll to position [18972, 0]
click at [61, 178] on button "Load more" at bounding box center [61, 182] width 28 height 9
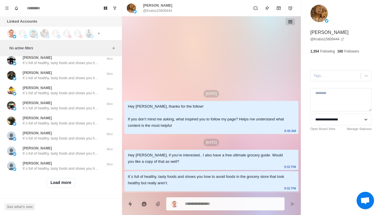
scroll to position [19279, 0]
click at [79, 175] on div "Load more" at bounding box center [60, 183] width 117 height 19
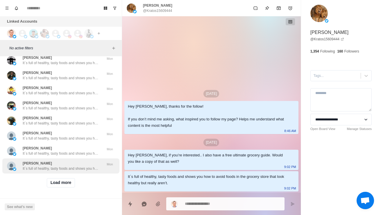
click at [75, 161] on div "[PERSON_NAME] It´s full of healthy, tasty foods and shows you how to avoid food…" at bounding box center [60, 166] width 75 height 10
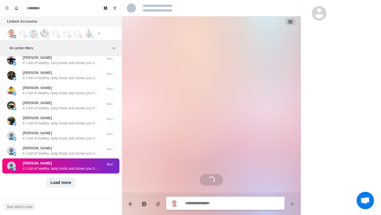
click at [64, 178] on button "Load more" at bounding box center [61, 182] width 28 height 9
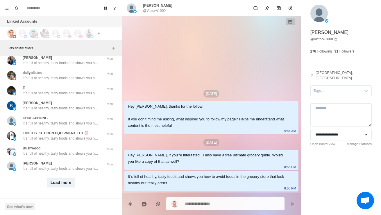
scroll to position [19587, 0]
click at [61, 179] on button "Load more" at bounding box center [61, 182] width 28 height 9
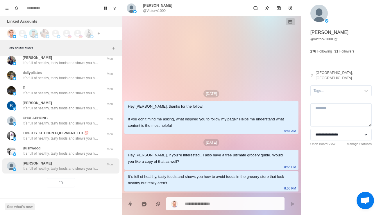
click at [69, 167] on div "[PERSON_NAME] It´s full of healthy, tasty foods and shows you how to avoid food…" at bounding box center [60, 165] width 117 height 15
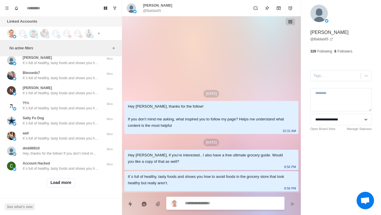
scroll to position [19895, 0]
click at [56, 181] on button "Load more" at bounding box center [61, 182] width 28 height 9
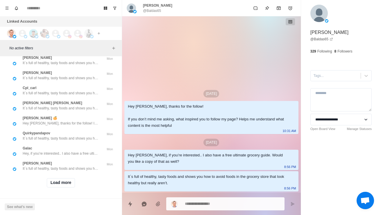
scroll to position [19886, 0]
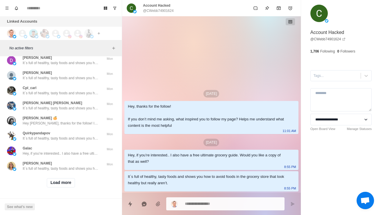
scroll to position [20184, 0]
click at [72, 187] on button "Load more" at bounding box center [61, 182] width 28 height 9
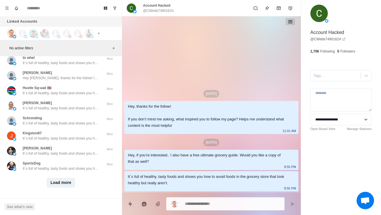
scroll to position [20510, 0]
click at [61, 182] on button "Load more" at bounding box center [61, 182] width 28 height 9
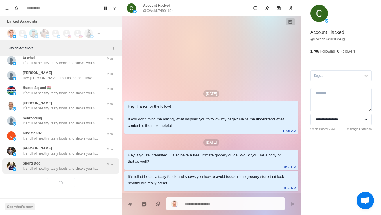
click at [46, 166] on p "It´s full of healthy, tasty foods and shows you how to avoid foods in the groce…" at bounding box center [60, 168] width 75 height 5
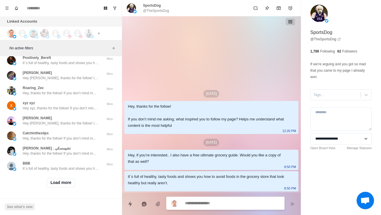
scroll to position [20818, 0]
click at [62, 181] on button "Load more" at bounding box center [61, 182] width 28 height 9
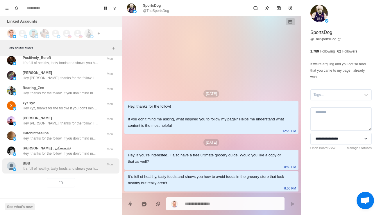
click at [50, 166] on p "It´s full of healthy, tasty foods and shows you how to avoid foods in the groce…" at bounding box center [60, 168] width 75 height 5
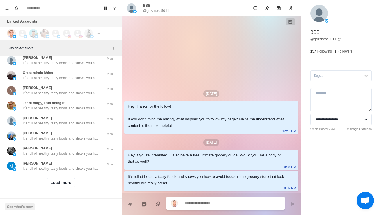
scroll to position [21125, 0]
click at [65, 181] on button "Load more" at bounding box center [61, 182] width 28 height 9
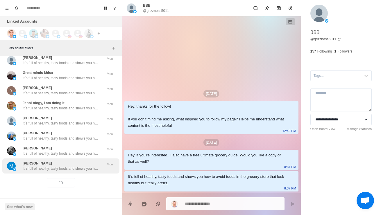
click at [80, 167] on div "[PERSON_NAME] PIN It´s full of healthy, tasty foods and shows you how to avoid …" at bounding box center [60, 165] width 117 height 15
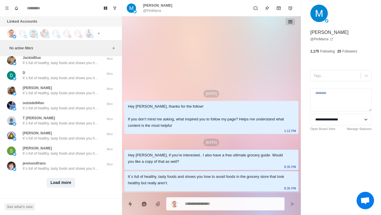
scroll to position [21433, 0]
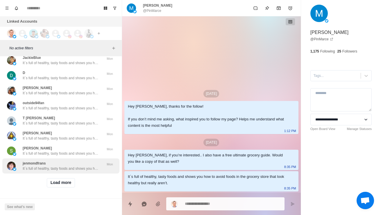
click at [72, 166] on p "It´s full of healthy, tasty foods and shows you how to avoid foods in the groce…" at bounding box center [60, 168] width 75 height 5
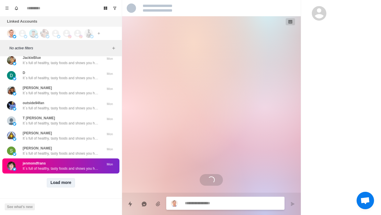
click at [71, 180] on button "Load more" at bounding box center [61, 182] width 28 height 9
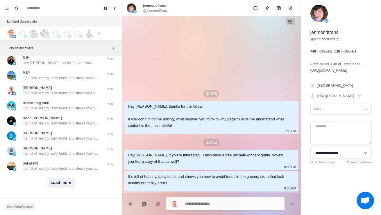
scroll to position [21741, 0]
click at [68, 182] on button "Load more" at bounding box center [61, 182] width 28 height 9
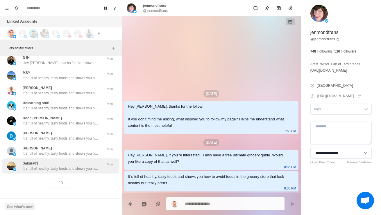
click at [83, 166] on p "It´s full of healthy, tasty foods and shows you how to avoid foods in the groce…" at bounding box center [60, 168] width 75 height 5
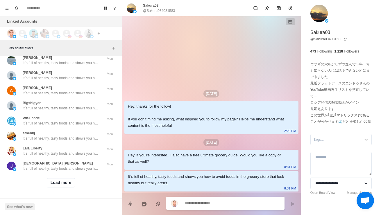
scroll to position [22048, 0]
click at [67, 180] on button "Load more" at bounding box center [61, 182] width 28 height 9
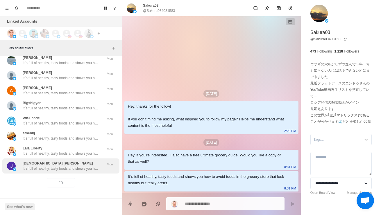
click at [95, 166] on p "It´s full of healthy, tasty foods and shows you how to avoid foods in the groce…" at bounding box center [60, 168] width 75 height 5
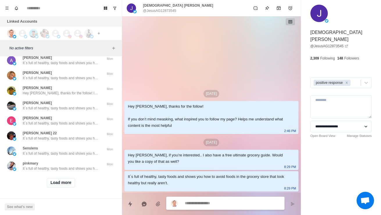
scroll to position [22356, 0]
click at [55, 182] on button "Load more" at bounding box center [61, 182] width 28 height 9
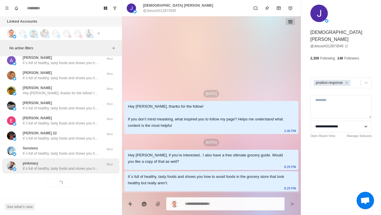
click at [43, 166] on p "It´s full of healthy, tasty foods and shows you how to avoid foods in the groce…" at bounding box center [60, 168] width 75 height 5
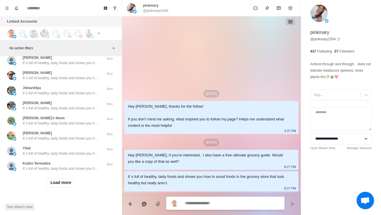
scroll to position [22664, 0]
click at [64, 180] on button "Load more" at bounding box center [61, 182] width 28 height 9
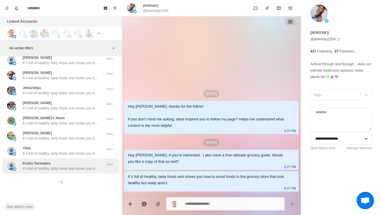
click at [73, 168] on div "Kudzo Seneadza It´s full of healthy, tasty foods and shows you how to avoid foo…" at bounding box center [60, 165] width 117 height 15
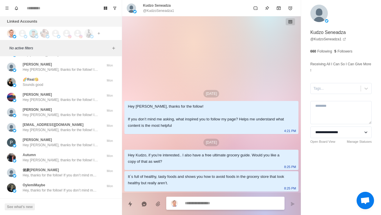
scroll to position [15198, 0]
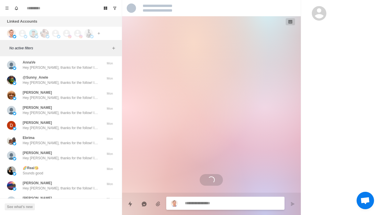
scroll to position [15108, 0]
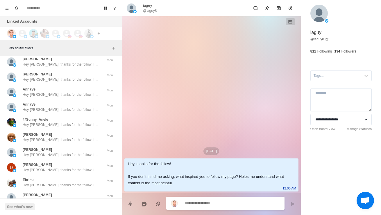
scroll to position [15065, 0]
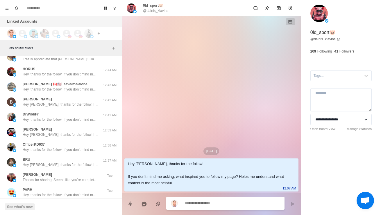
scroll to position [14558, 0]
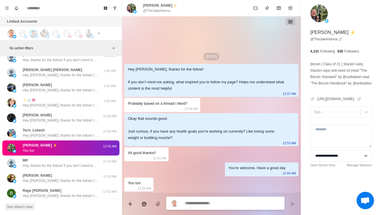
scroll to position [14250, 0]
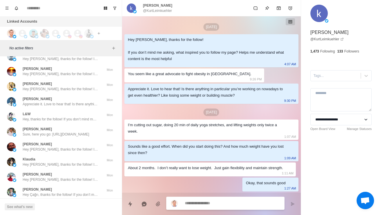
scroll to position [16021, 0]
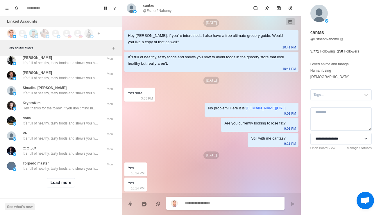
scroll to position [22971, 0]
click at [68, 178] on button "Load more" at bounding box center [61, 182] width 28 height 9
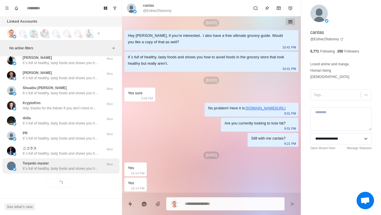
click at [80, 166] on p "It´s full of healthy, tasty foods and shows you how to avoid foods in the groce…" at bounding box center [60, 168] width 75 height 5
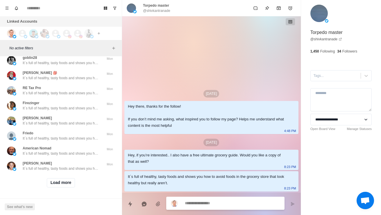
scroll to position [23279, 0]
click at [68, 181] on button "Load more" at bounding box center [61, 182] width 28 height 9
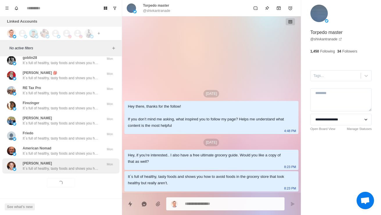
click at [82, 166] on p "It´s full of healthy, tasty foods and shows you how to avoid foods in the groce…" at bounding box center [60, 168] width 75 height 5
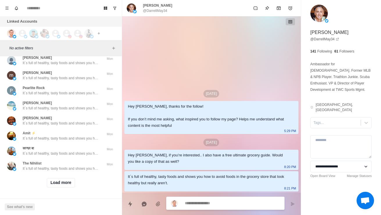
scroll to position [23587, 0]
click at [62, 183] on button "Load more" at bounding box center [61, 182] width 28 height 9
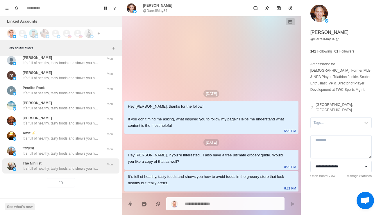
click at [81, 166] on p "It´s full of healthy, tasty foods and shows you how to avoid foods in the groce…" at bounding box center [60, 168] width 75 height 5
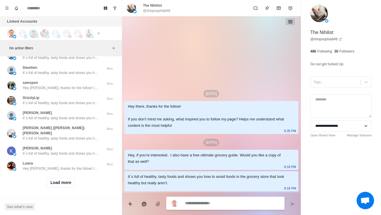
scroll to position [23894, 0]
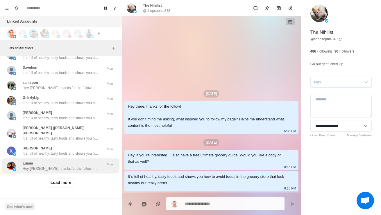
click at [69, 169] on div "[PERSON_NAME] Hey [PERSON_NAME], thanks for the follow! If you don’t mind me as…" at bounding box center [60, 165] width 117 height 15
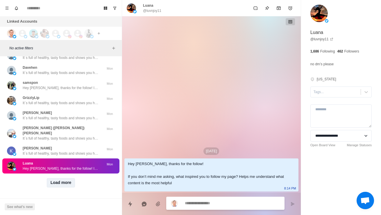
click at [62, 179] on button "Load more" at bounding box center [61, 182] width 28 height 9
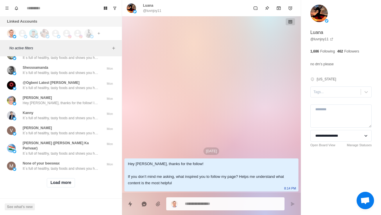
scroll to position [24202, 0]
click at [69, 182] on button "Load more" at bounding box center [61, 182] width 28 height 9
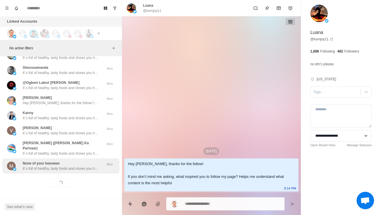
click at [75, 168] on div "None of your beeswax It´s full of healthy, tasty foods and shows you how to avo…" at bounding box center [60, 165] width 117 height 15
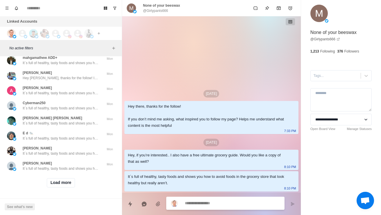
scroll to position [24510, 0]
click at [59, 183] on button "Load more" at bounding box center [61, 182] width 28 height 9
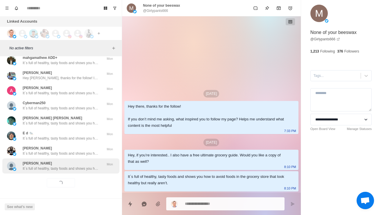
click at [72, 167] on div "[PERSON_NAME] It´s full of healthy, tasty foods and shows you how to avoid food…" at bounding box center [60, 165] width 117 height 15
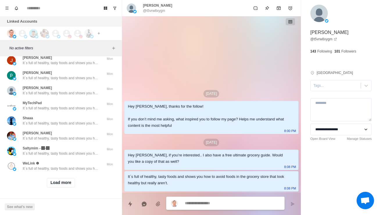
scroll to position [24817, 0]
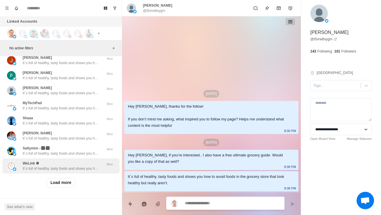
click at [64, 181] on button "Load more" at bounding box center [61, 182] width 28 height 9
click at [73, 166] on p "It´s full of healthy, tasty foods and shows you how to avoid foods in the groce…" at bounding box center [60, 168] width 75 height 5
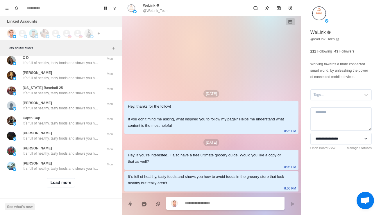
scroll to position [25125, 0]
click at [63, 183] on button "Load more" at bounding box center [61, 182] width 28 height 9
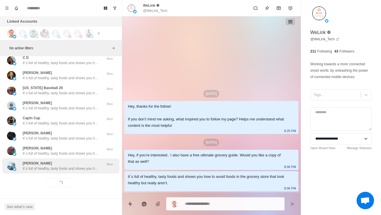
click at [71, 169] on div "[PERSON_NAME] It´s full of healthy, tasty foods and shows you how to avoid food…" at bounding box center [60, 165] width 117 height 15
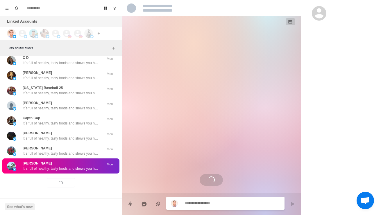
click at [73, 166] on p "It´s full of healthy, tasty foods and shows you how to avoid foods in the groce…" at bounding box center [60, 168] width 75 height 5
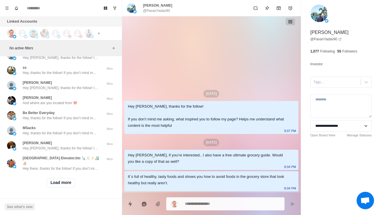
scroll to position [25433, 0]
click at [66, 187] on div "Load more" at bounding box center [60, 183] width 117 height 19
click at [66, 182] on button "Load more" at bounding box center [61, 182] width 28 height 9
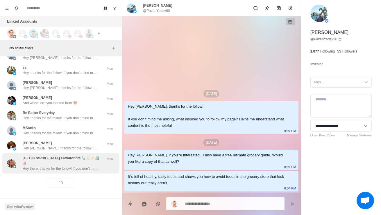
click at [82, 166] on p "Hey there, thanks for the follow! If you don’t mind me asking, what inspired yo…" at bounding box center [60, 168] width 75 height 5
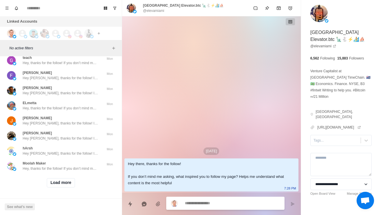
scroll to position [25740, 0]
click at [60, 178] on button "Load more" at bounding box center [61, 182] width 28 height 9
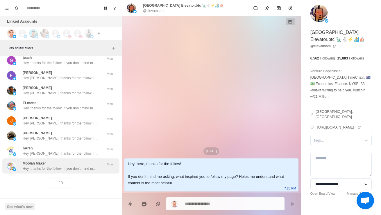
click at [67, 168] on div "Moolah Maker Hey, thanks for the follow! If you don’t mind me asking, what insp…" at bounding box center [60, 165] width 117 height 15
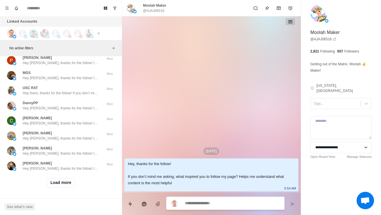
scroll to position [26048, 0]
click at [62, 183] on button "Load more" at bounding box center [61, 182] width 28 height 9
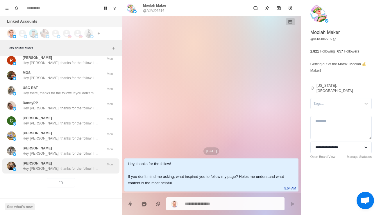
click at [72, 166] on p "Hey [PERSON_NAME], thanks for the follow! If you don’t mind me asking, what ins…" at bounding box center [60, 168] width 75 height 5
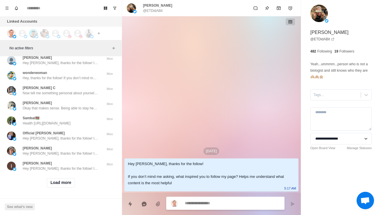
scroll to position [26355, 0]
click at [66, 182] on button "Load more" at bounding box center [61, 182] width 28 height 9
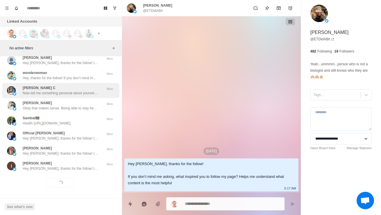
click at [92, 91] on div "[PERSON_NAME] C Now tell me something personal about yourself now that I’ve dis…" at bounding box center [60, 90] width 117 height 15
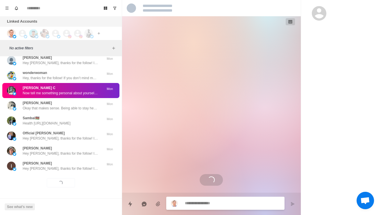
scroll to position [12, 0]
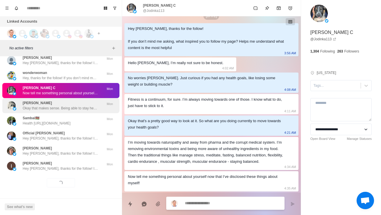
click at [82, 106] on p "Okay that makes sense. Being able to stay healthy naturally is a good goal. So …" at bounding box center [60, 108] width 75 height 5
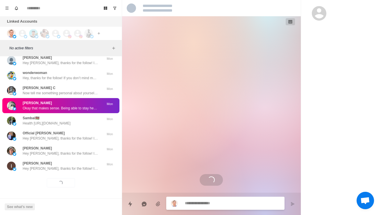
scroll to position [0, 0]
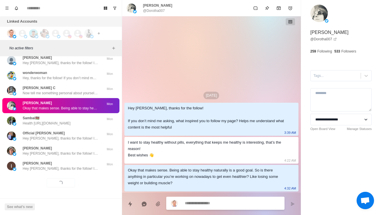
type textarea "*"
type textarea "********"
type textarea "*"
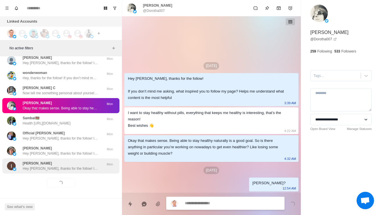
click at [83, 161] on div "[PERSON_NAME] Hey [PERSON_NAME], thanks for the follow! If you don’t mind me as…" at bounding box center [60, 166] width 75 height 10
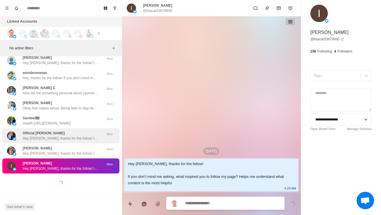
click at [89, 136] on p "Hey [PERSON_NAME], thanks for the follow! If you don’t mind me asking, what ins…" at bounding box center [60, 138] width 75 height 5
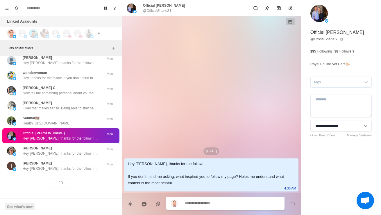
scroll to position [26332, 0]
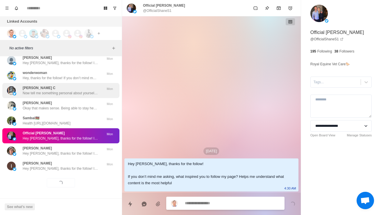
click at [87, 96] on p "Now tell me something personal about yourself now that I’ve disclosed these thi…" at bounding box center [60, 93] width 75 height 5
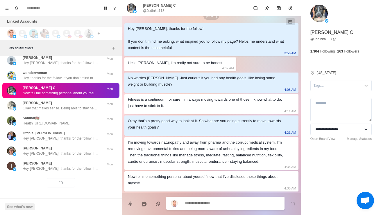
scroll to position [26259, 0]
click at [88, 35] on p "Hey, thanks for the follow! If you don’t mind me asking, what inspired you to f…" at bounding box center [60, 32] width 75 height 5
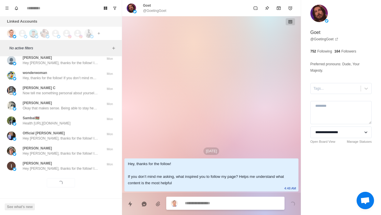
scroll to position [26355, 0]
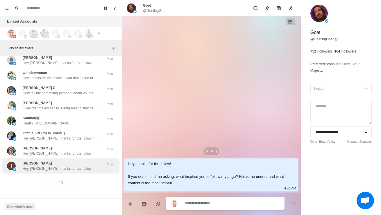
click at [30, 166] on p "Hey [PERSON_NAME], thanks for the follow! If you don’t mind me asking, what ins…" at bounding box center [60, 168] width 75 height 5
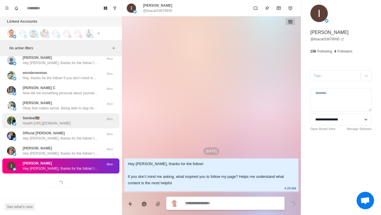
click at [20, 116] on div "Sambai🇰🇪 Health [URL][DOMAIN_NAME]" at bounding box center [54, 121] width 95 height 10
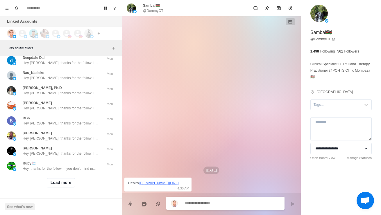
scroll to position [26663, 0]
click at [58, 182] on button "Load more" at bounding box center [61, 182] width 28 height 9
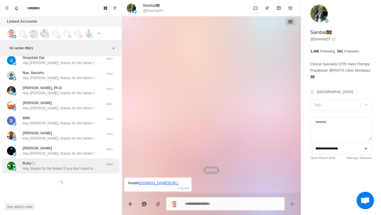
click at [42, 166] on p "Hey, thanks for the follow! If you don’t mind me asking, what inspired you to f…" at bounding box center [60, 168] width 75 height 5
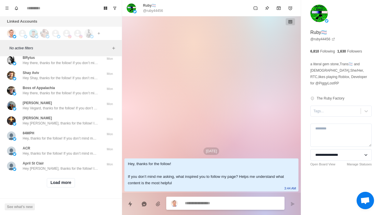
scroll to position [26971, 0]
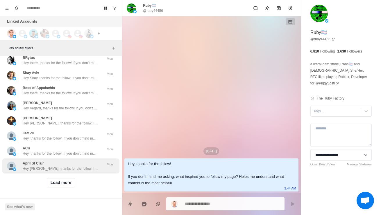
click at [77, 166] on p "Hey [PERSON_NAME], thanks for the follow! If you don’t mind me asking, what ins…" at bounding box center [60, 168] width 75 height 5
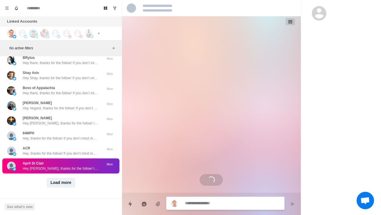
click at [65, 179] on button "Load more" at bounding box center [61, 182] width 28 height 9
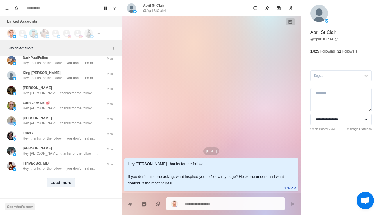
scroll to position [27278, 0]
click at [64, 179] on button "Load more" at bounding box center [61, 182] width 28 height 9
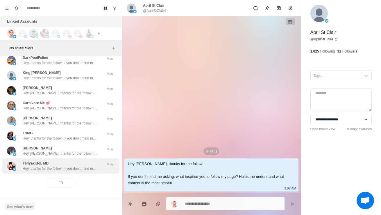
click at [82, 166] on p "Hey, thanks for the follow! If you don’t mind me asking, what inspired you to f…" at bounding box center [60, 168] width 75 height 5
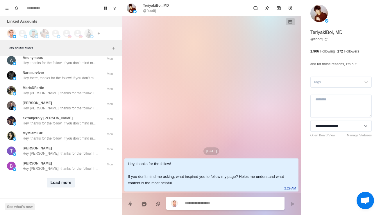
scroll to position [27586, 0]
click at [61, 179] on button "Load more" at bounding box center [61, 182] width 28 height 9
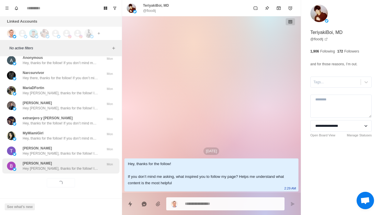
click at [81, 166] on p "Hey [PERSON_NAME], thanks for the follow! If you don’t mind me asking, what ins…" at bounding box center [60, 168] width 75 height 5
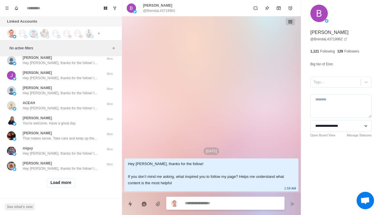
type textarea "*"
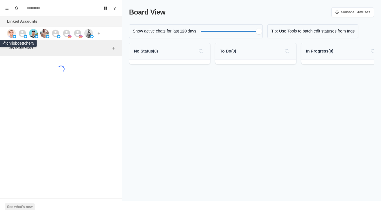
click at [11, 36] on img at bounding box center [11, 33] width 9 height 9
click at [24, 29] on icon at bounding box center [22, 33] width 9 height 9
click at [45, 29] on img at bounding box center [44, 33] width 9 height 9
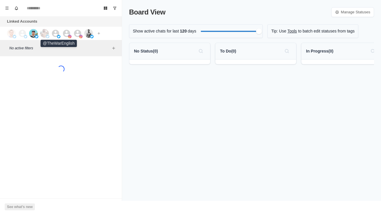
click at [62, 30] on div at bounding box center [59, 33] width 16 height 9
click at [69, 30] on icon at bounding box center [66, 33] width 9 height 9
click at [92, 31] on img at bounding box center [88, 33] width 9 height 9
click at [78, 30] on icon at bounding box center [77, 33] width 7 height 7
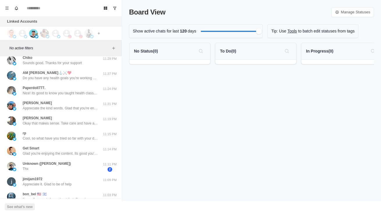
scroll to position [6, 0]
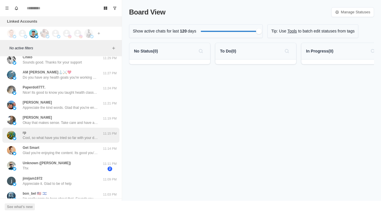
click at [93, 138] on p "Cool, so what have you tried so far with your diet and training to improve your…" at bounding box center [60, 137] width 75 height 5
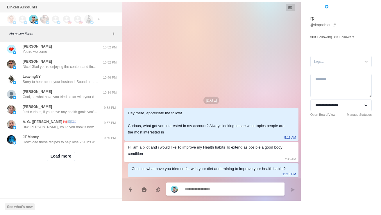
scroll to position [201, 0]
click at [71, 160] on button "Load more" at bounding box center [61, 155] width 28 height 9
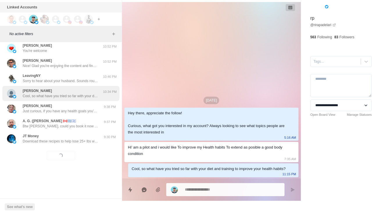
click at [106, 95] on div "10:34 PM" at bounding box center [109, 93] width 15 height 10
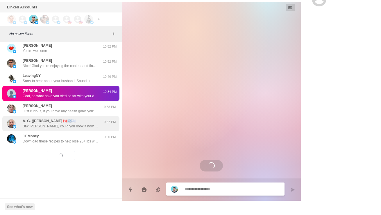
click at [93, 125] on p "Btw Alex, could you book it now so I can prepare some stuff beforehand? Should …" at bounding box center [60, 126] width 75 height 5
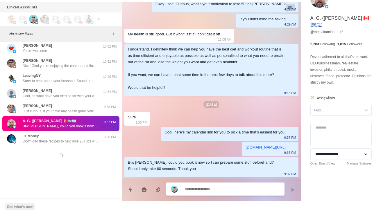
scroll to position [907, 0]
type textarea "*"
type textarea "**"
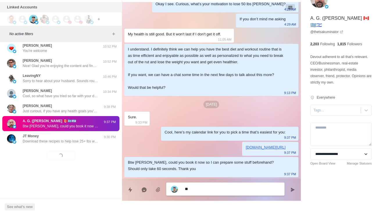
type textarea "*"
type textarea "***"
type textarea "*"
type textarea "****"
type textarea "*"
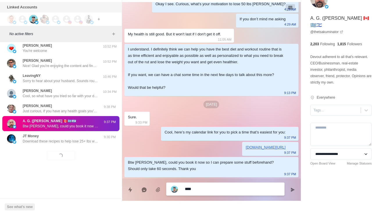
type textarea "*****"
type textarea "*"
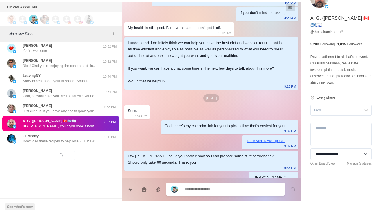
scroll to position [922, 0]
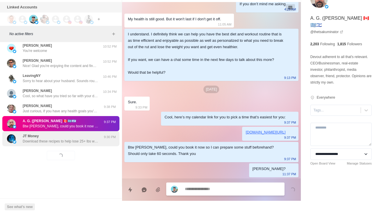
click at [86, 139] on p "Download these recipes to help lose 25+ lbs while enjoying the process. https:/…" at bounding box center [60, 141] width 75 height 5
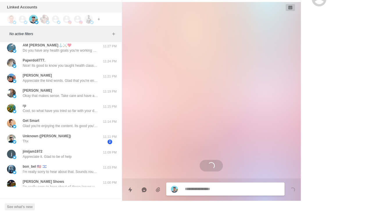
scroll to position [34, 0]
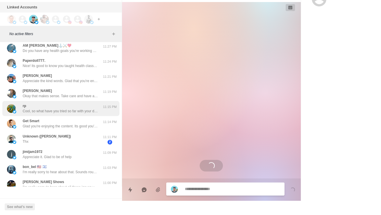
click at [101, 108] on div "rp Cool, so what have you tried so far with your diet and training to improve y…" at bounding box center [54, 108] width 95 height 10
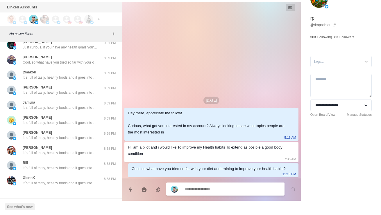
scroll to position [374, 0]
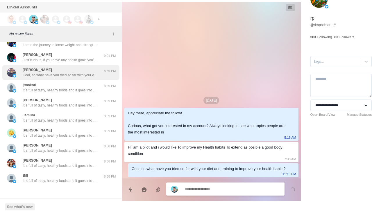
click at [105, 78] on div "8:59 PM" at bounding box center [109, 72] width 15 height 10
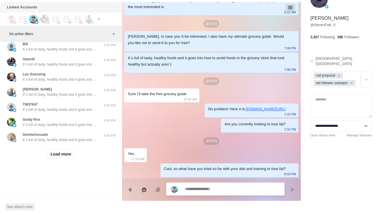
scroll to position [515, 0]
click at [66, 152] on button "Load more" at bounding box center [61, 153] width 28 height 9
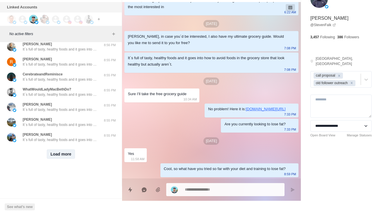
scroll to position [823, 0]
click at [65, 151] on button "Load more" at bounding box center [61, 153] width 28 height 9
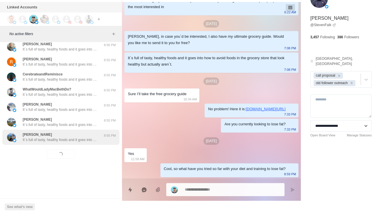
click at [92, 137] on p "It´s full of tasty, healthy foods and it goes into how to avoid foods in the gr…" at bounding box center [60, 139] width 75 height 5
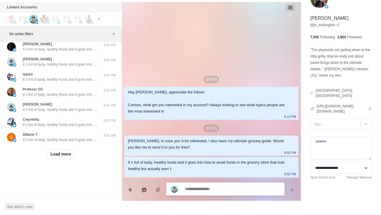
scroll to position [1131, 0]
click at [66, 151] on button "Load more" at bounding box center [61, 153] width 28 height 9
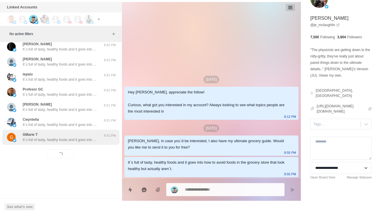
click at [78, 140] on div "GMarie T It´s full of tasty, healthy foods and it goes into how to avoid foods …" at bounding box center [60, 137] width 117 height 15
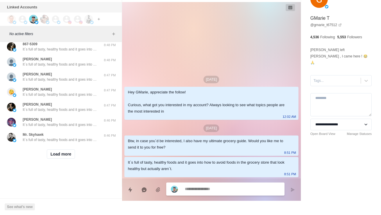
scroll to position [1438, 0]
click at [68, 151] on button "Load more" at bounding box center [61, 153] width 28 height 9
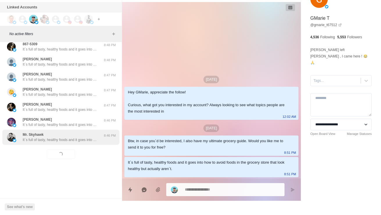
click at [79, 138] on p "It´s full of tasty, healthy foods and it goes into how to avoid foods in the gr…" at bounding box center [60, 139] width 75 height 5
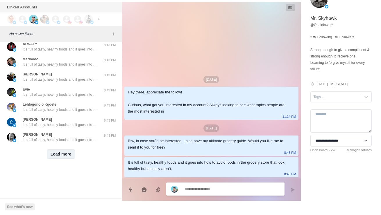
scroll to position [1746, 0]
click at [62, 149] on button "Load more" at bounding box center [61, 153] width 28 height 9
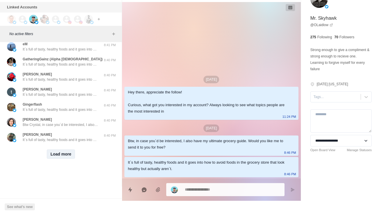
scroll to position [2054, 0]
click at [59, 149] on button "Load more" at bounding box center [61, 153] width 28 height 9
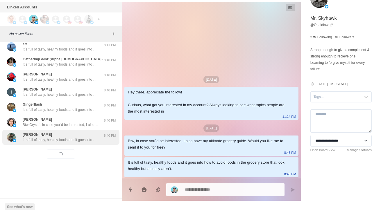
click at [72, 137] on p "It´s full of tasty, healthy foods and it goes into how to avoid foods in the gr…" at bounding box center [60, 139] width 75 height 5
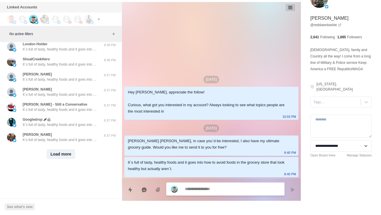
scroll to position [2361, 0]
click at [64, 150] on button "Load more" at bounding box center [61, 153] width 28 height 9
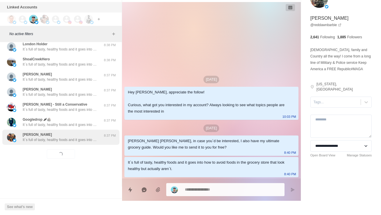
click at [80, 137] on p "It´s full of tasty, healthy foods and it goes into how to avoid foods in the gr…" at bounding box center [60, 139] width 75 height 5
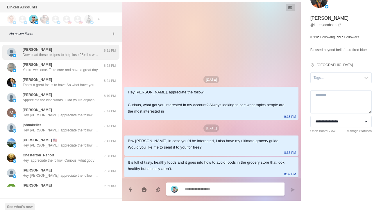
scroll to position [2438, 0]
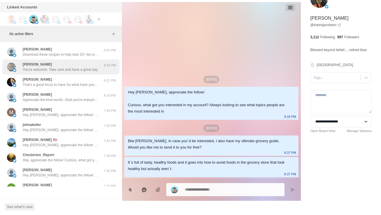
click at [71, 72] on p "You're welcome. Take care and have a great day" at bounding box center [60, 69] width 75 height 5
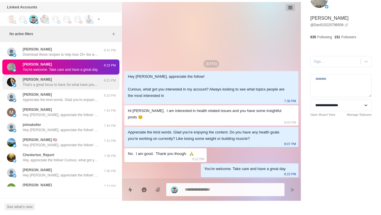
click at [68, 87] on div "Bill Billingsley That's a great focus to have So what have you tried so far wit…" at bounding box center [60, 82] width 75 height 10
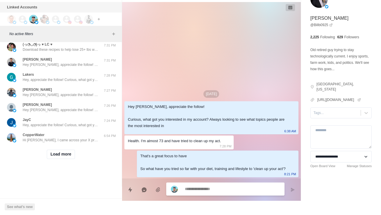
scroll to position [2669, 0]
click at [66, 151] on button "Load more" at bounding box center [61, 154] width 28 height 9
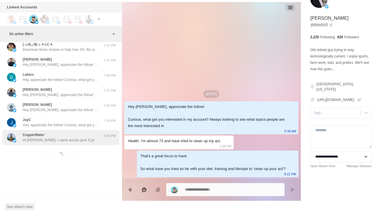
click at [71, 132] on div "CopperWater Hi Brett, I came across your X profile and enjoyed your content. I’…" at bounding box center [60, 137] width 75 height 10
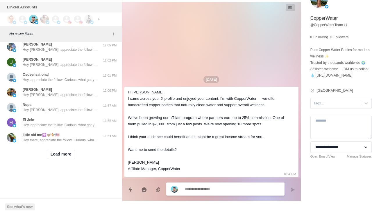
scroll to position [2982, 0]
click at [65, 151] on button "Load more" at bounding box center [61, 154] width 28 height 9
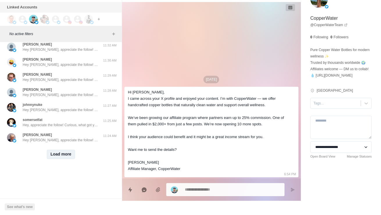
click at [64, 153] on button "Load more" at bounding box center [61, 154] width 28 height 9
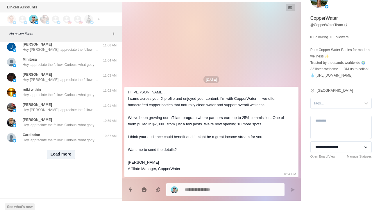
scroll to position [3598, 0]
click at [67, 151] on button "Load more" at bounding box center [61, 154] width 28 height 9
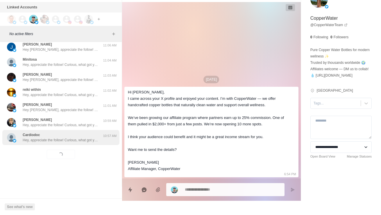
click at [84, 138] on p "Hey, appreciate the follow! Curious, what got you interested in my account? Alw…" at bounding box center [60, 140] width 75 height 5
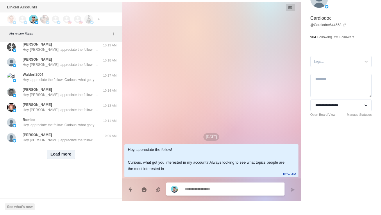
scroll to position [3905, 0]
click at [62, 150] on button "Load more" at bounding box center [61, 154] width 28 height 9
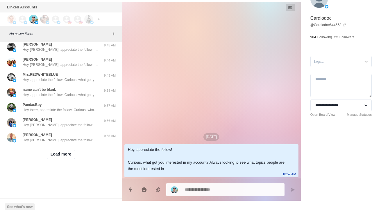
scroll to position [4213, 0]
click at [63, 154] on button "Load more" at bounding box center [61, 154] width 28 height 9
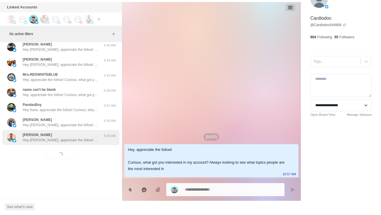
click at [85, 138] on div "David Riley Hey David, appreciate the follow! Curious, what got you interested …" at bounding box center [60, 137] width 117 height 15
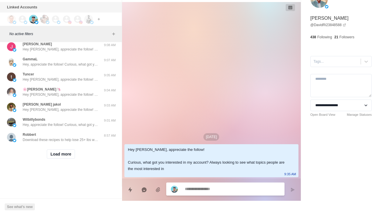
scroll to position [4521, 0]
click at [66, 154] on button "Load more" at bounding box center [61, 153] width 28 height 9
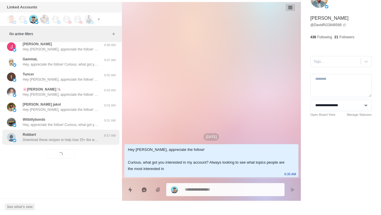
click at [84, 137] on p "Download these recipes to help lose 25+ lbs while enjoying the process. https:/…" at bounding box center [60, 139] width 75 height 5
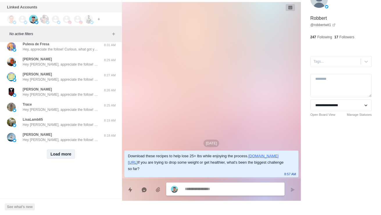
click at [64, 151] on button "Load more" at bounding box center [61, 153] width 28 height 9
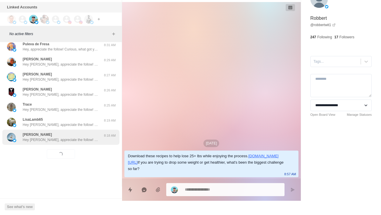
click at [76, 140] on div "Ridham Shah Hey Ridham, appreciate the follow! Curious, what got you interested…" at bounding box center [60, 137] width 117 height 15
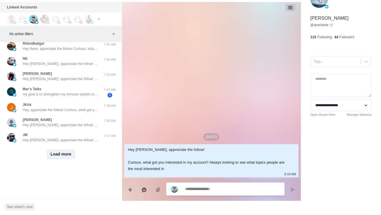
scroll to position [5136, 0]
click at [57, 154] on button "Load more" at bounding box center [61, 154] width 28 height 9
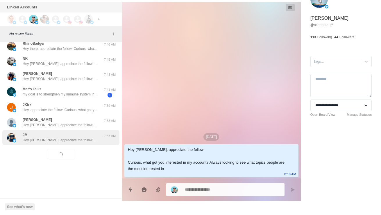
click at [78, 139] on div "JM Hey Jennifer, appreciate the follow! Curious, what got you interested in my …" at bounding box center [60, 137] width 117 height 15
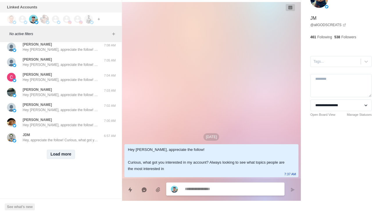
scroll to position [5444, 0]
click at [68, 153] on button "Load more" at bounding box center [61, 154] width 28 height 9
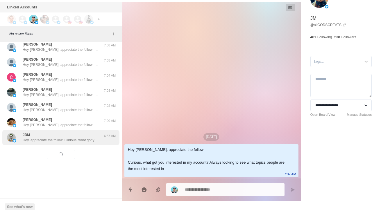
click at [82, 132] on div "JDM Hey, appreciate the follow! Curious, what got you interested in my account?…" at bounding box center [60, 137] width 75 height 10
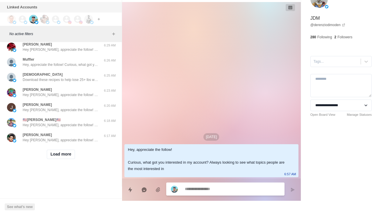
scroll to position [5752, 0]
click at [68, 152] on button "Load more" at bounding box center [61, 154] width 28 height 9
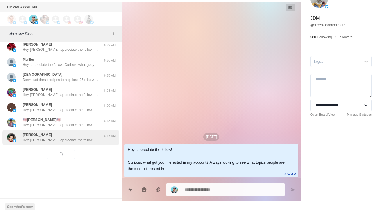
click at [79, 138] on p "Hey Andrew, appreciate the follow! Curious, what got you interested in my accou…" at bounding box center [60, 140] width 75 height 5
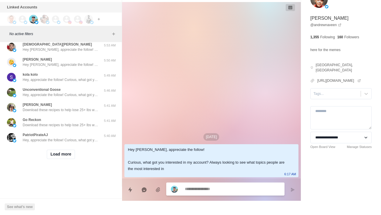
scroll to position [6059, 0]
click at [60, 151] on button "Load more" at bounding box center [61, 154] width 28 height 9
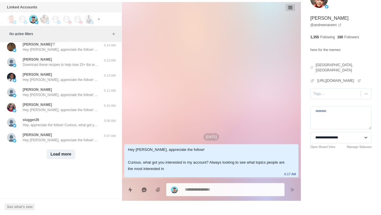
click at [61, 153] on button "Load more" at bounding box center [61, 154] width 28 height 9
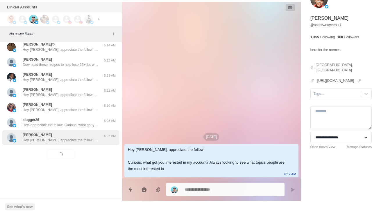
click at [44, 132] on div "Ginnie Hey Ginnie, appreciate the follow! Curious, what got you interested in m…" at bounding box center [60, 137] width 75 height 10
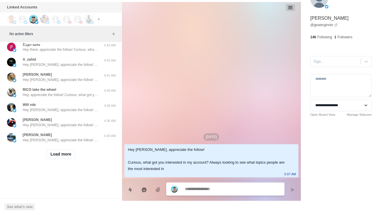
scroll to position [6675, 0]
click at [64, 154] on button "Load more" at bounding box center [61, 154] width 28 height 9
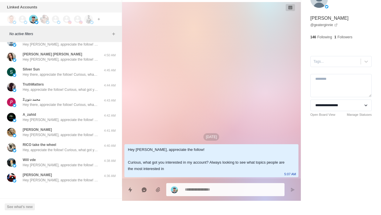
scroll to position [6500, 0]
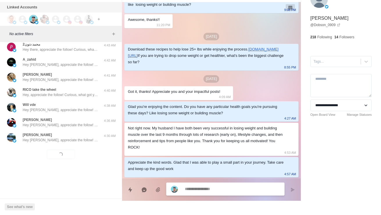
scroll to position [6675, 0]
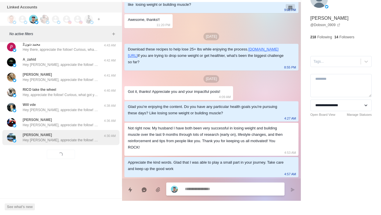
click at [91, 138] on p "Hey Kathy, appreciate the follow! Curious, what got you interested in my accoun…" at bounding box center [60, 140] width 75 height 5
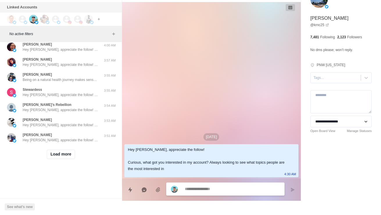
scroll to position [6982, 0]
click at [68, 154] on button "Load more" at bounding box center [61, 154] width 28 height 9
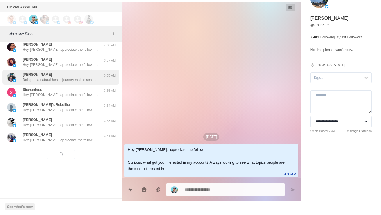
click at [101, 75] on div "Shawne Being on a natural health journey makes sense. Glad you're enjoying the …" at bounding box center [54, 77] width 95 height 10
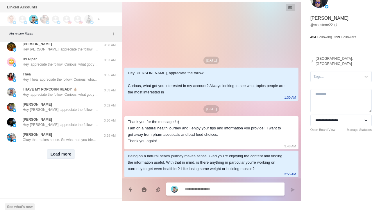
click at [66, 151] on button "Load more" at bounding box center [61, 153] width 28 height 9
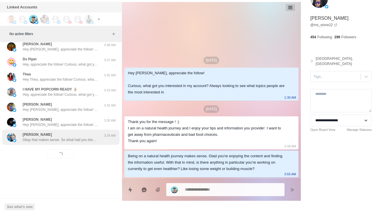
click at [77, 139] on div "Henry Okay that makes sense. So what had you tried in the past before this to b…" at bounding box center [60, 137] width 117 height 15
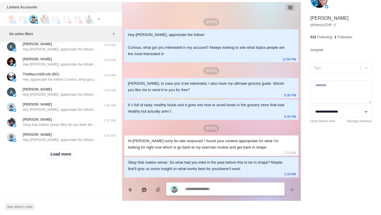
scroll to position [7598, 0]
click at [66, 154] on button "Load more" at bounding box center [61, 153] width 28 height 9
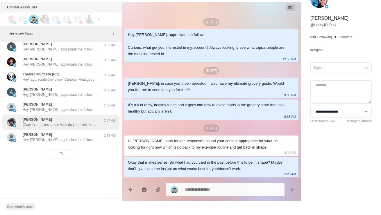
click at [92, 122] on p "Okay that makes sense Why do you think the research you've done hasn't given yo…" at bounding box center [60, 124] width 75 height 5
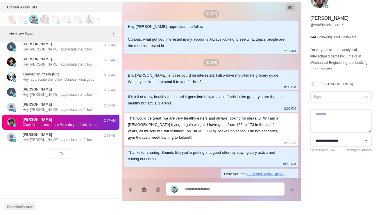
scroll to position [149, 0]
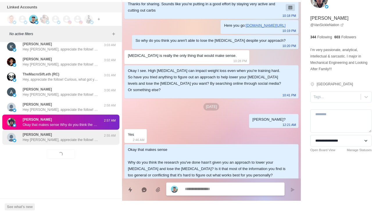
click at [85, 140] on div "matt Limani Hey Matt, appreciate the follow! Curious, what got you interested i…" at bounding box center [60, 137] width 117 height 15
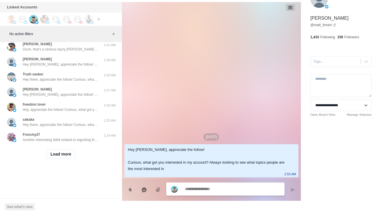
scroll to position [7827, 0]
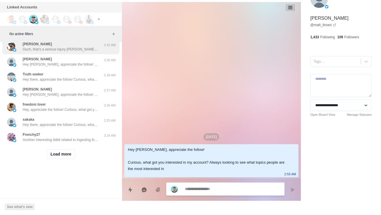
click at [26, 52] on p "Ouch, that's a serious injury Bart. I'm sorry to hear you're going through that…" at bounding box center [60, 49] width 75 height 5
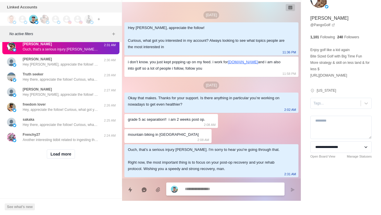
click at [21, 7] on div "BG You're welcome. Have a great day" at bounding box center [54, 1] width 95 height 10
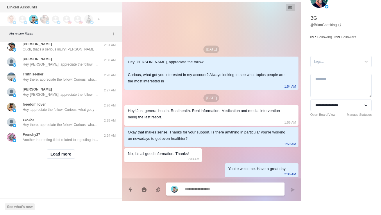
click at [30, 37] on p "You're welcome" at bounding box center [35, 34] width 24 height 5
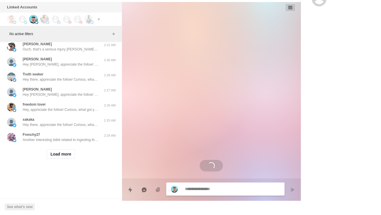
scroll to position [7906, 0]
click at [53, 154] on button "Load more" at bounding box center [61, 153] width 28 height 9
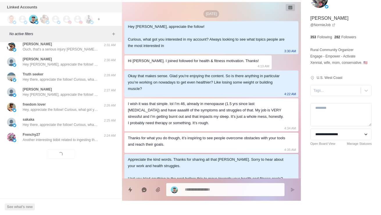
scroll to position [425, 0]
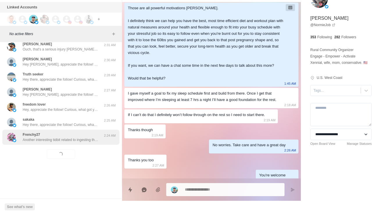
click at [42, 137] on p "Another interesting tidbit related to ingesting the MMJ oil. I’d used opiates a…" at bounding box center [60, 139] width 75 height 5
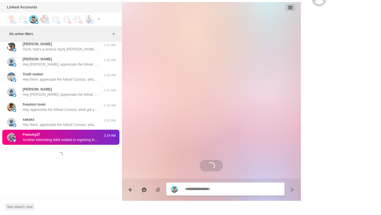
scroll to position [7874, 0]
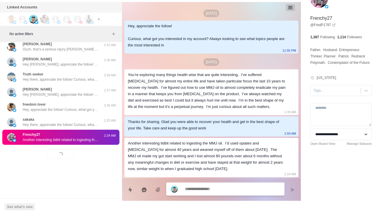
click at [19, 37] on div "Sarah You're welcome" at bounding box center [54, 31] width 95 height 10
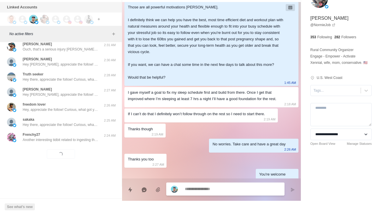
scroll to position [425, 0]
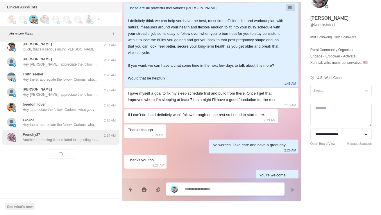
click at [78, 143] on div "Frenchy27 Another interesting tidbit related to ingesting the MMJ oil. I’d used…" at bounding box center [60, 137] width 75 height 10
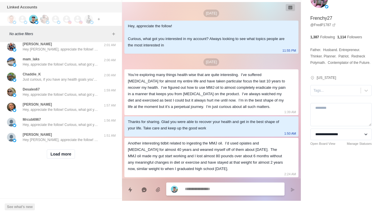
scroll to position [8213, 0]
click at [67, 158] on div "Load more" at bounding box center [60, 154] width 117 height 19
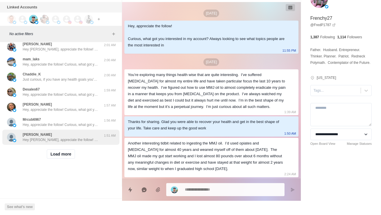
click at [84, 138] on div "Terri Sowards Hey Terri, appreciate the follow! Curious, what got you intereste…" at bounding box center [60, 137] width 117 height 15
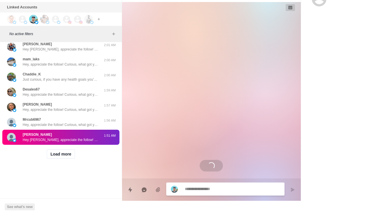
scroll to position [0, 0]
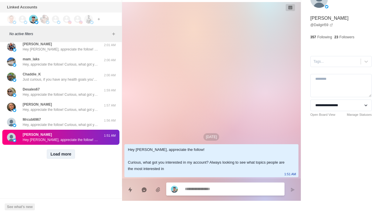
click at [75, 151] on button "Load more" at bounding box center [61, 153] width 28 height 9
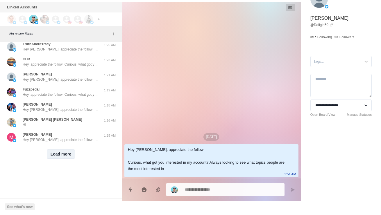
scroll to position [8460, 0]
click at [86, 7] on p "Appreciate the kind words. I'm glad you're making the necessary adjustments for…" at bounding box center [60, 3] width 75 height 5
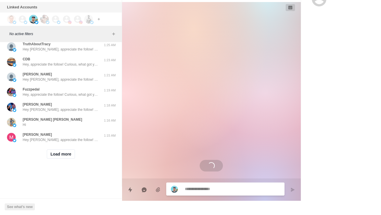
scroll to position [8521, 0]
click at [60, 154] on button "Load more" at bounding box center [61, 153] width 28 height 9
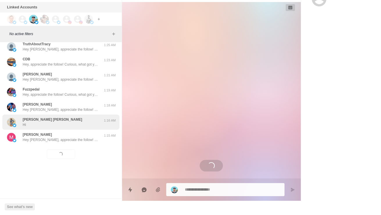
click at [80, 122] on div "Princy Lily Hi" at bounding box center [54, 122] width 95 height 10
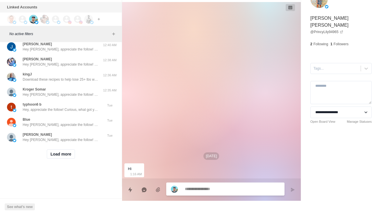
scroll to position [8806, 0]
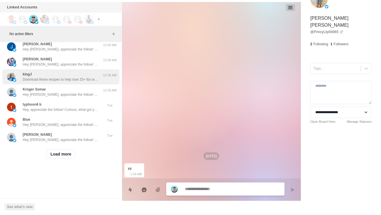
click at [87, 82] on p "Download these recipes to help lose 25+ lbs while enjoying the process. https:/…" at bounding box center [60, 79] width 75 height 5
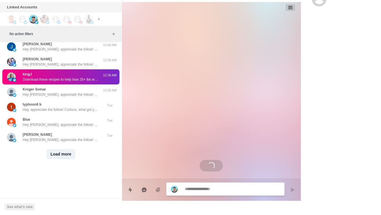
click at [61, 159] on button "Load more" at bounding box center [61, 153] width 28 height 9
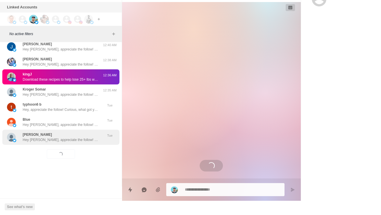
click at [75, 143] on div "KRISTIE LINDER Hey Kristie, appreciate the follow! Curious, what got you intere…" at bounding box center [60, 137] width 75 height 10
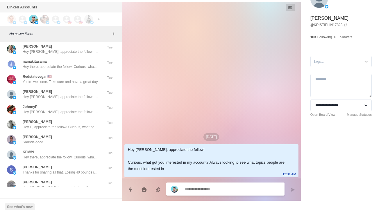
scroll to position [8926, 0]
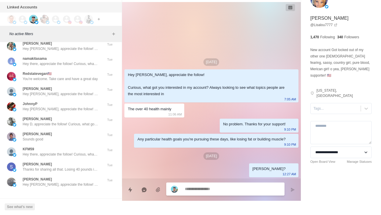
type textarea "*"
type textarea "**"
type textarea "*"
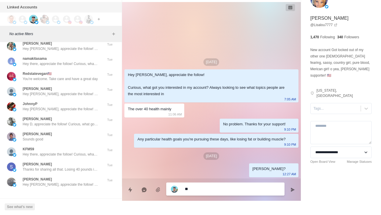
type textarea "***"
type textarea "*"
type textarea "*****"
type textarea "*"
type textarea "**********"
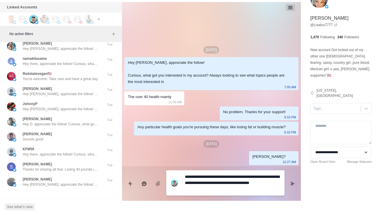
scroll to position [0, 0]
type textarea "*"
type textarea "**********"
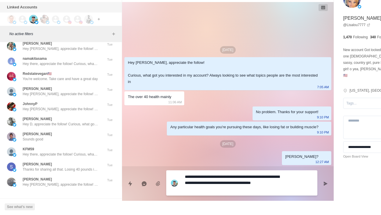
type textarea "*"
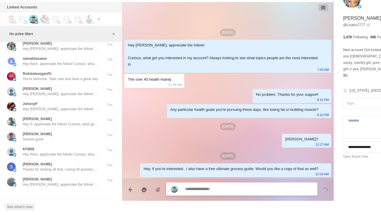
type textarea "*"
type textarea "**"
type textarea "*"
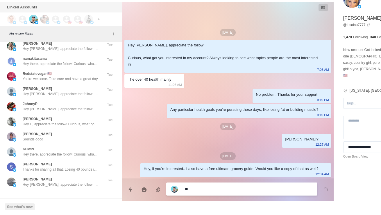
type textarea "***"
type textarea "*"
type textarea "****"
type textarea "*"
type textarea "*****"
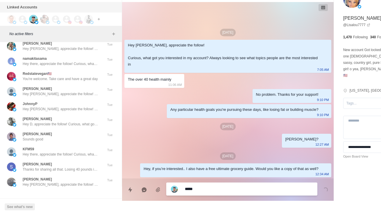
type textarea "*"
type textarea "**********"
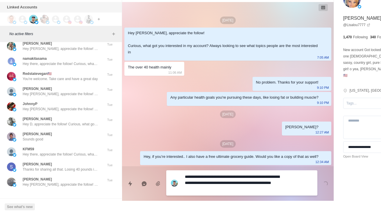
type textarea "*"
type textarea "**********"
type textarea "*"
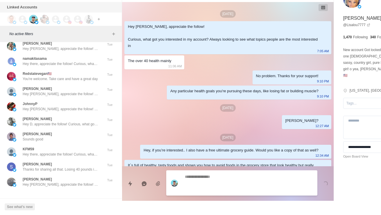
scroll to position [9, 0]
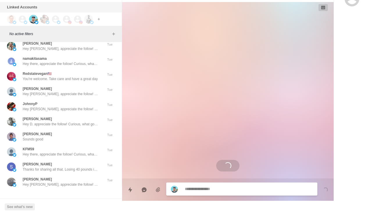
scroll to position [0, 0]
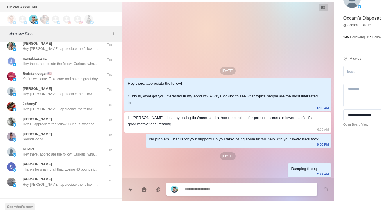
type textarea "*"
type textarea "**"
type textarea "*"
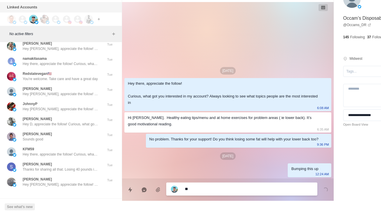
type textarea "***"
type textarea "*"
type textarea "****"
type textarea "*"
type textarea "*****"
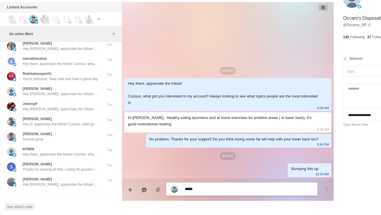
type textarea "*"
type textarea "**********"
type textarea "*"
type textarea "**********"
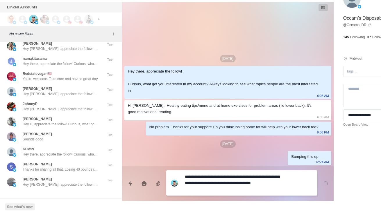
type textarea "*"
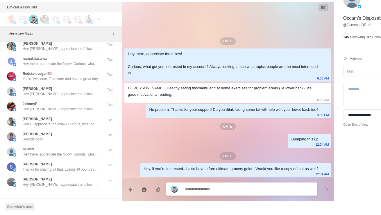
type textarea "*"
type textarea "**"
type textarea "*"
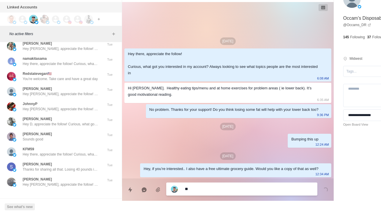
type textarea "***"
type textarea "*"
type textarea "****"
type textarea "*"
type textarea "*****"
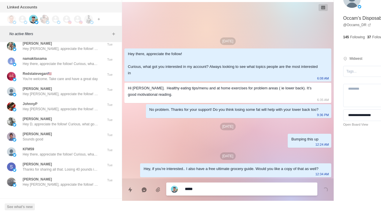
type textarea "*"
type textarea "**********"
type textarea "*"
type textarea "**********"
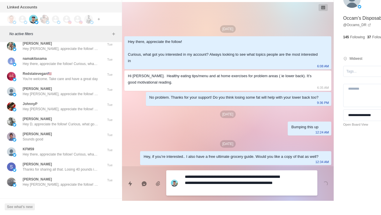
type textarea "*"
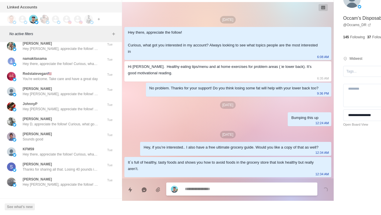
scroll to position [7, 0]
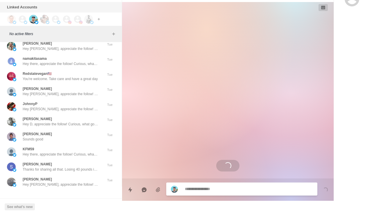
scroll to position [0, 0]
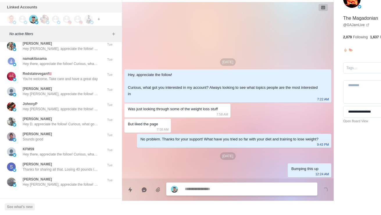
type textarea "*"
type textarea "**"
type textarea "*"
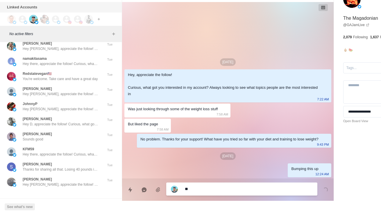
type textarea "***"
type textarea "*"
type textarea "*****"
type textarea "*"
type textarea "**********"
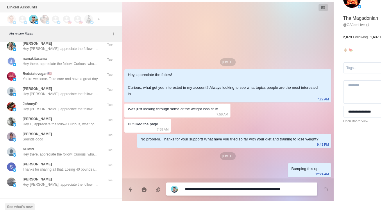
type textarea "*"
type textarea "**********"
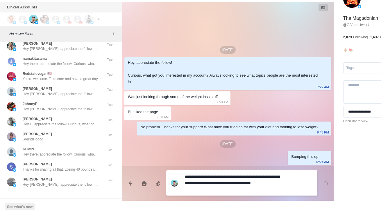
type textarea "*"
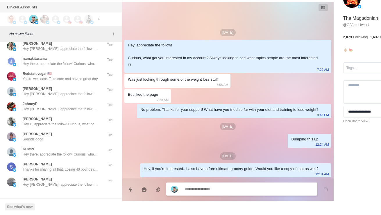
type textarea "*"
type textarea "**"
type textarea "*"
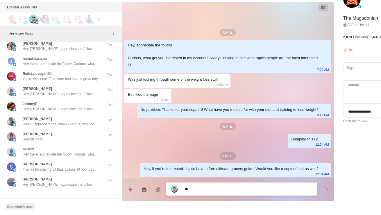
type textarea "***"
type textarea "*"
type textarea "****"
type textarea "*"
type textarea "*****"
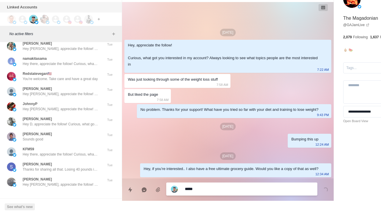
type textarea "*"
type textarea "**********"
type textarea "*"
type textarea "**********"
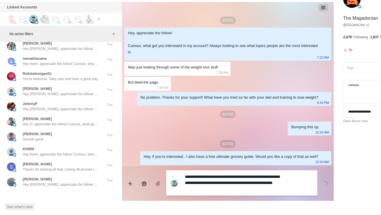
type textarea "*"
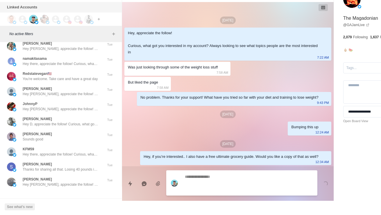
scroll to position [16, 0]
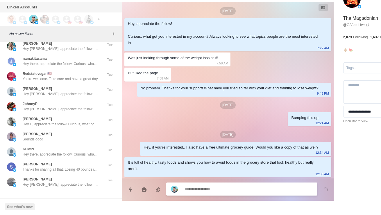
click at [76, 6] on div "Clark W Still with me Clark?" at bounding box center [54, 1] width 95 height 10
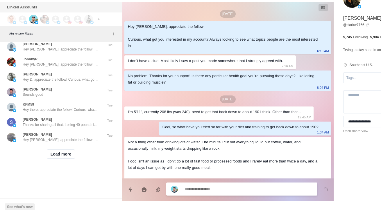
scroll to position [471, 0]
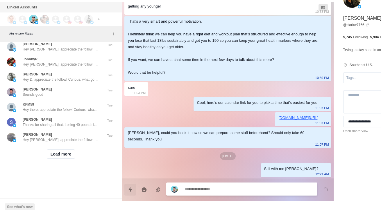
click at [130, 187] on icon "Quick replies" at bounding box center [130, 189] width 4 height 5
type textarea "*"
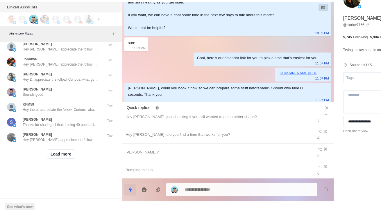
scroll to position [41, 0]
click at [204, 201] on div "Hey Clark, did you send that through in the end? I didn’t see yours in there al…" at bounding box center [227, 213] width 211 height 11
type textarea "**********"
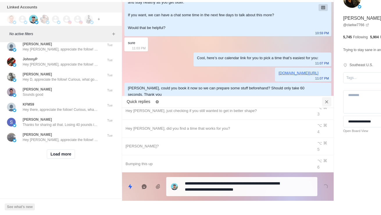
click at [323, 99] on icon "Close quick replies" at bounding box center [326, 102] width 6 height 6
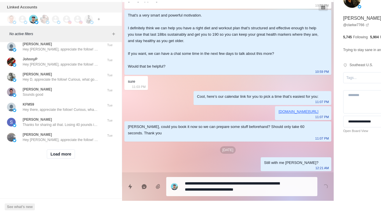
click at [263, 184] on textarea "**********" at bounding box center [232, 186] width 95 height 15
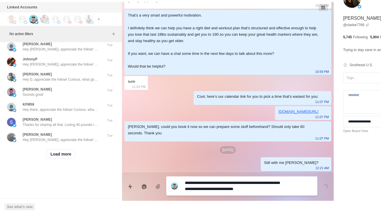
type textarea "*"
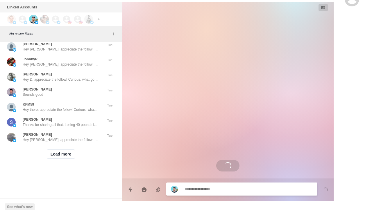
scroll to position [9022, 0]
click at [89, 37] on p "You're welcome. Take care and have a great day" at bounding box center [60, 34] width 75 height 5
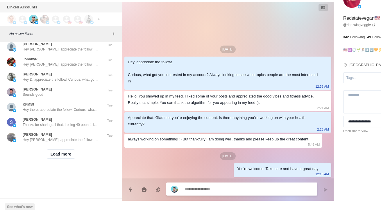
scroll to position [9136, 0]
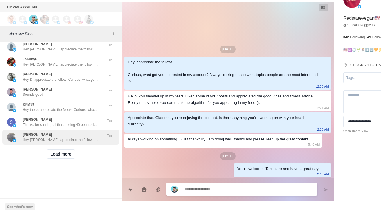
click at [83, 137] on p "Hey Vanessa, appreciate the follow! Curious, what got you interested in my acco…" at bounding box center [60, 139] width 75 height 5
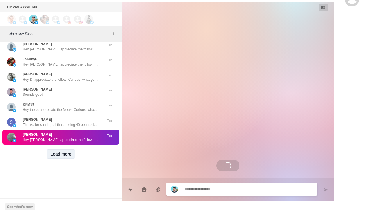
click at [67, 153] on button "Load more" at bounding box center [61, 153] width 28 height 9
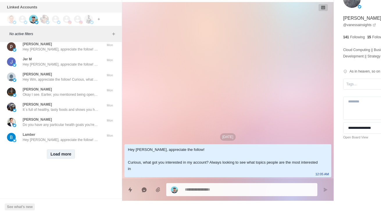
scroll to position [9444, 0]
click at [67, 154] on button "Load more" at bounding box center [61, 153] width 28 height 9
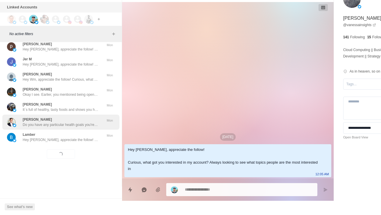
click at [85, 125] on div "Austin Smith Do you have any particular health goals you're pursuing these days…" at bounding box center [60, 122] width 117 height 15
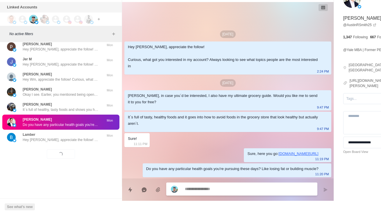
type textarea "*"
type textarea "*******"
type textarea "*"
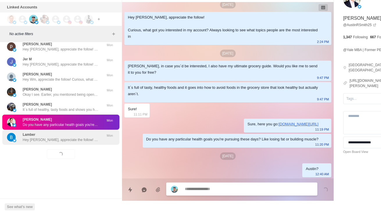
click at [89, 137] on p "Hey Lamber, appreciate the follow! Curious, what got you interested in my accou…" at bounding box center [60, 139] width 75 height 5
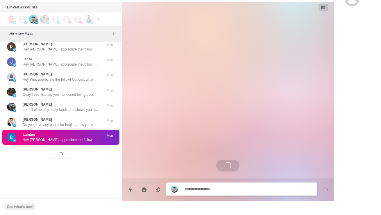
scroll to position [0, 0]
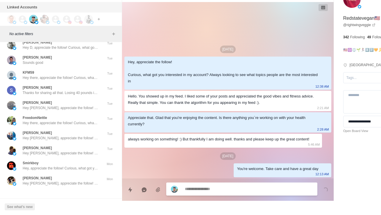
scroll to position [9001, 0]
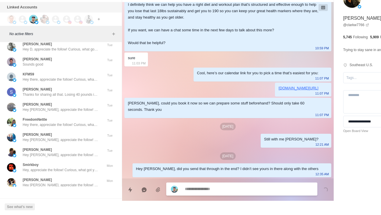
scroll to position [8989, 0]
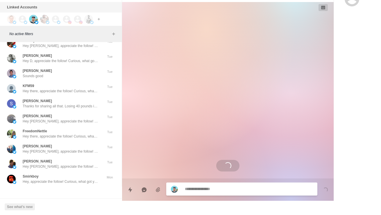
scroll to position [0, 0]
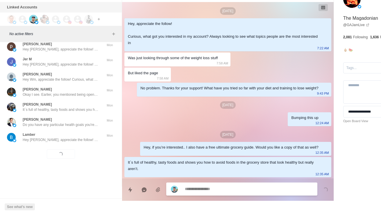
scroll to position [9444, 0]
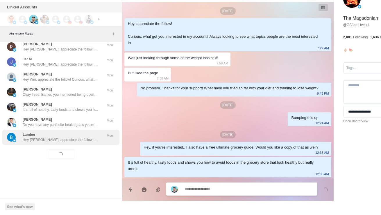
click at [75, 137] on p "Hey Lamber, appreciate the follow! Curious, what got you interested in my accou…" at bounding box center [60, 139] width 75 height 5
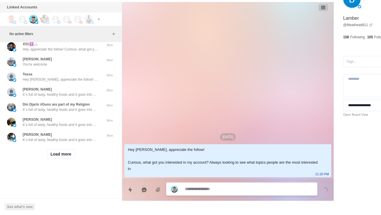
scroll to position [9730, 0]
click at [66, 159] on button "Load more" at bounding box center [61, 153] width 28 height 9
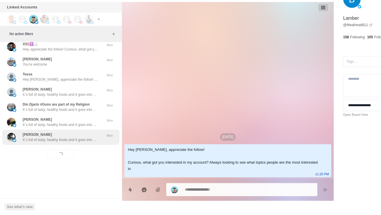
click at [76, 143] on p "It´s full of tasty, healthy foods and it goes into how to avoid foods in the gr…" at bounding box center [60, 139] width 75 height 5
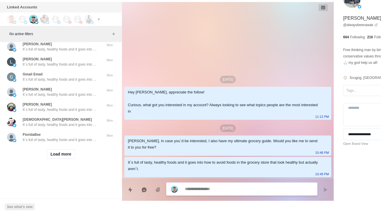
scroll to position [10059, 0]
click at [68, 154] on button "Load more" at bounding box center [61, 153] width 28 height 9
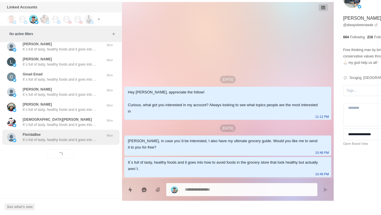
click at [85, 137] on p "It´s full of tasty, healthy foods and it goes into how to avoid foods in the gr…" at bounding box center [60, 139] width 75 height 5
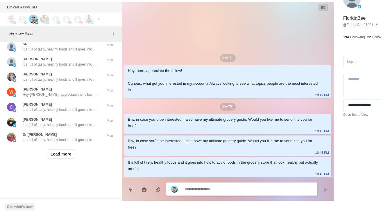
scroll to position [10367, 0]
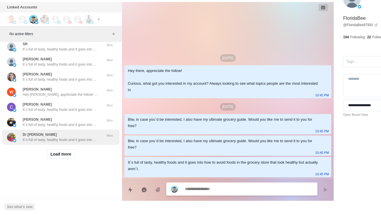
click at [84, 137] on p "It´s full of tasty, healthy foods and it goes into how to avoid foods in the gr…" at bounding box center [60, 139] width 75 height 5
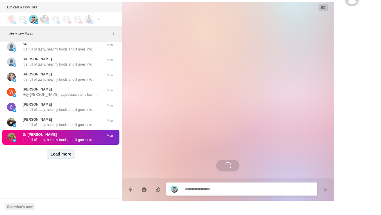
click at [70, 150] on button "Load more" at bounding box center [61, 153] width 28 height 9
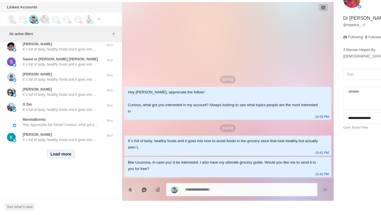
scroll to position [10521, 0]
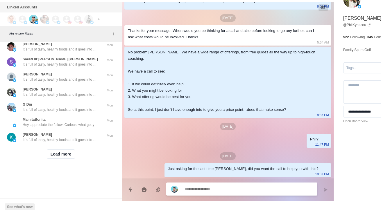
scroll to position [10674, 0]
click at [69, 153] on button "Load more" at bounding box center [61, 153] width 28 height 9
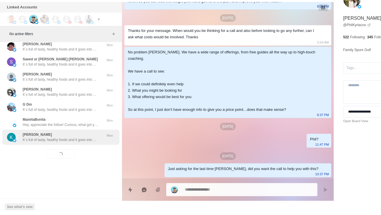
click at [83, 140] on div "Kaif Shaikh It´s full of tasty, healthy foods and it goes into how to avoid foo…" at bounding box center [60, 137] width 117 height 15
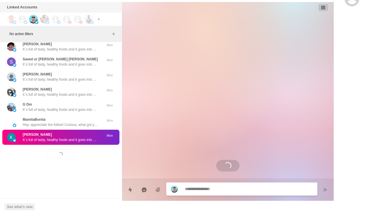
scroll to position [0, 0]
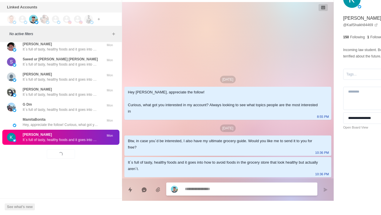
click at [103, 156] on div "Loading... Load more" at bounding box center [60, 154] width 117 height 19
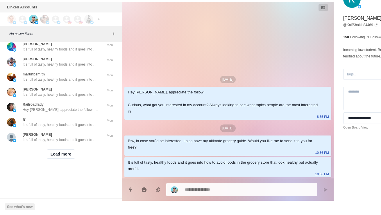
scroll to position [10982, 0]
click at [70, 152] on button "Load more" at bounding box center [61, 153] width 28 height 9
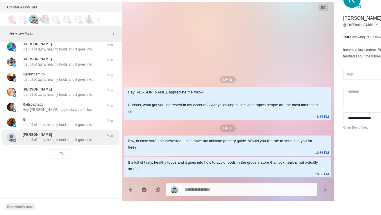
click at [85, 138] on div "Carol Crane It´s full of tasty, healthy foods and it goes into how to avoid foo…" at bounding box center [60, 137] width 117 height 15
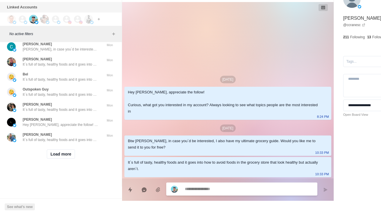
scroll to position [11260, 0]
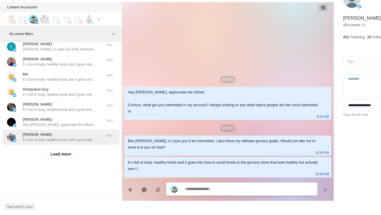
click at [57, 145] on div "Rick Landis It´s full of tasty, healthy foods and it goes into how to avoid foo…" at bounding box center [60, 137] width 117 height 15
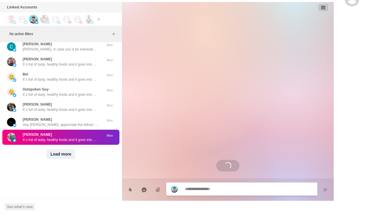
click at [63, 159] on button "Load more" at bounding box center [61, 153] width 28 height 9
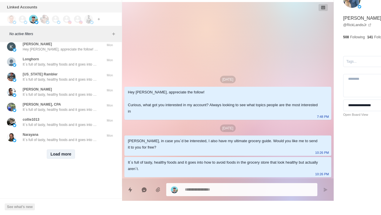
scroll to position [11597, 0]
click at [70, 154] on button "Load more" at bounding box center [61, 153] width 28 height 9
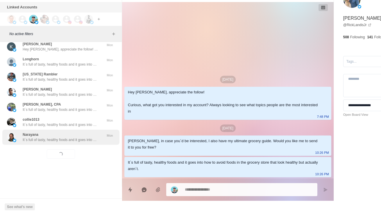
click at [86, 140] on div "Narayana It´s full of tasty, healthy foods and it goes into how to avoid foods …" at bounding box center [60, 137] width 117 height 15
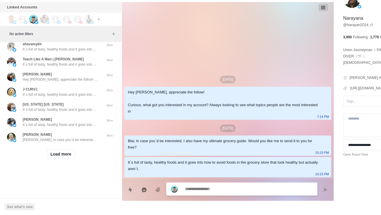
scroll to position [11905, 0]
click at [66, 158] on div "Load more" at bounding box center [60, 154] width 117 height 19
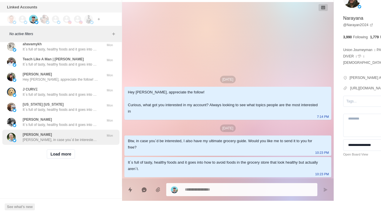
click at [83, 137] on p "Btw Robert, in case you´d be interested, I also have my ultimate grocery guide.…" at bounding box center [60, 139] width 75 height 5
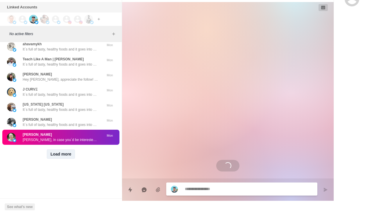
click at [66, 154] on button "Load more" at bounding box center [61, 153] width 28 height 9
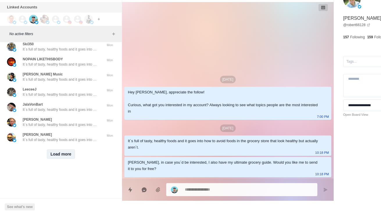
scroll to position [12213, 0]
click at [62, 154] on button "Load more" at bounding box center [61, 153] width 28 height 9
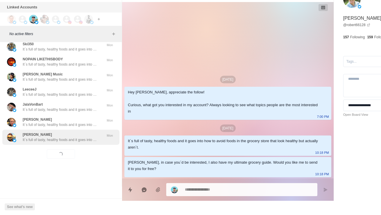
click at [76, 140] on div "Daniel Schmidt It´s full of tasty, healthy foods and it goes into how to avoid …" at bounding box center [60, 137] width 117 height 15
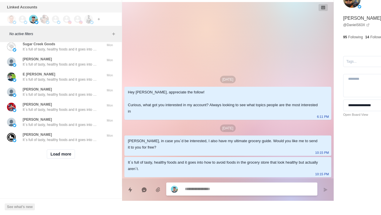
scroll to position [12520, 0]
click at [68, 154] on button "Load more" at bounding box center [61, 153] width 28 height 9
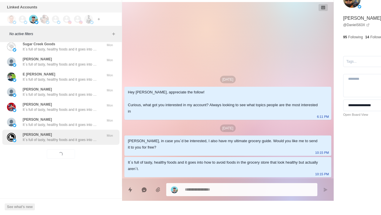
click at [82, 137] on p "It´s full of tasty, healthy foods and it goes into how to avoid foods in the gr…" at bounding box center [60, 139] width 75 height 5
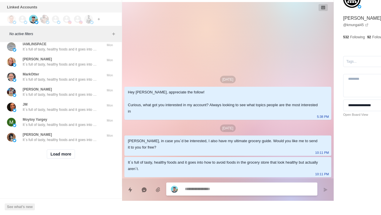
scroll to position [12828, 0]
click at [68, 149] on button "Load more" at bounding box center [61, 153] width 28 height 9
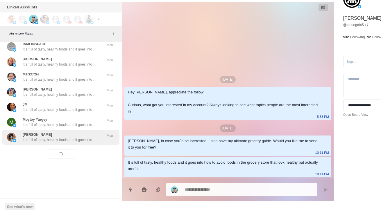
click at [85, 137] on p "It´s full of tasty, healthy foods and it goes into how to avoid foods in the gr…" at bounding box center [60, 139] width 75 height 5
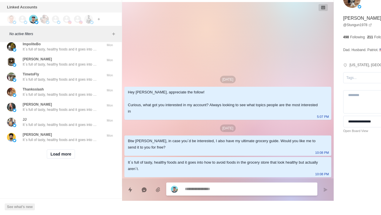
scroll to position [13121, 0]
click at [57, 159] on button "Load more" at bounding box center [61, 153] width 28 height 9
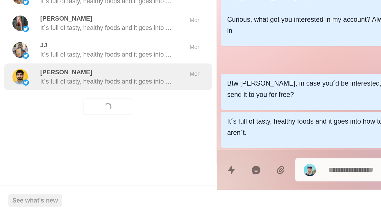
click at [19, 132] on div "Muhammad Sohaib It´s full of tasty, healthy foods and it goes into how to avoid…" at bounding box center [54, 137] width 95 height 10
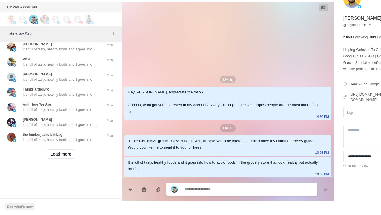
scroll to position [13422, 0]
click at [64, 159] on button "Load more" at bounding box center [61, 153] width 28 height 9
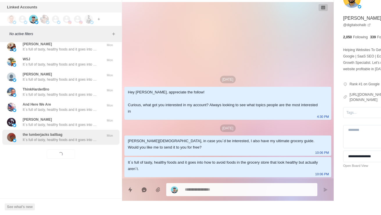
click at [85, 143] on p "It´s full of tasty, healthy foods and it goes into how to avoid foods in the gr…" at bounding box center [60, 139] width 75 height 5
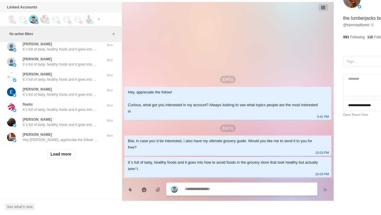
scroll to position [13743, 0]
click at [58, 163] on div "Load more" at bounding box center [60, 154] width 117 height 19
click at [64, 157] on button "Load more" at bounding box center [61, 153] width 28 height 9
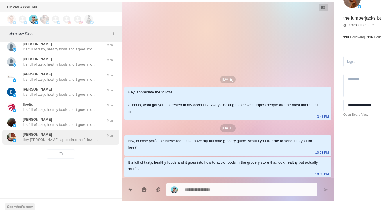
click at [77, 143] on p "Hey Greg, appreciate the follow! Curious, what got you interested in my account…" at bounding box center [60, 139] width 75 height 5
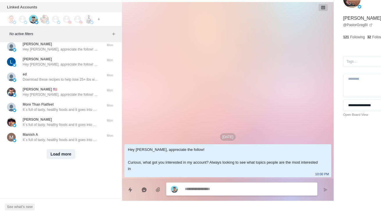
scroll to position [14059, 0]
click at [62, 152] on button "Load more" at bounding box center [61, 153] width 28 height 9
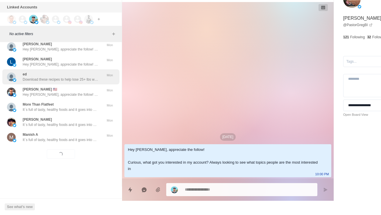
click at [78, 77] on p "Download these recipes to help lose 25+ lbs while enjoying the process. https:/…" at bounding box center [60, 79] width 75 height 5
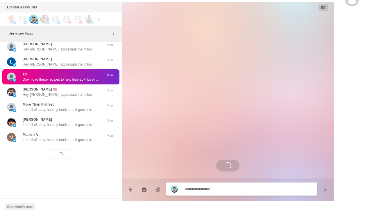
scroll to position [174, 0]
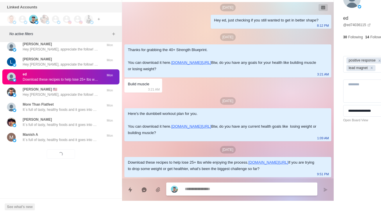
type textarea "*"
type textarea "**********"
type textarea "*"
type textarea "***"
type textarea "*"
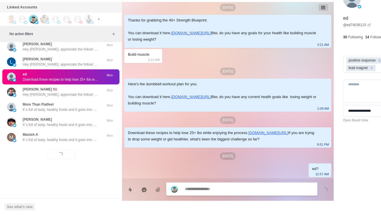
scroll to position [204, 0]
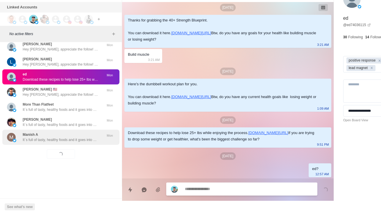
click at [79, 137] on p "It´s full of tasty, healthy foods and it goes into how to avoid foods in the gr…" at bounding box center [60, 139] width 75 height 5
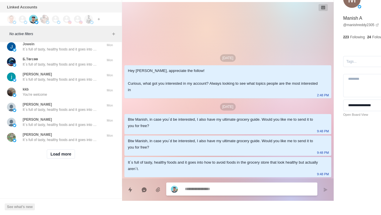
scroll to position [14366, 0]
click at [68, 153] on button "Load more" at bounding box center [61, 153] width 28 height 9
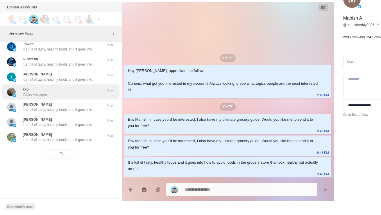
click at [98, 89] on div "kkb You're welcome" at bounding box center [54, 92] width 95 height 10
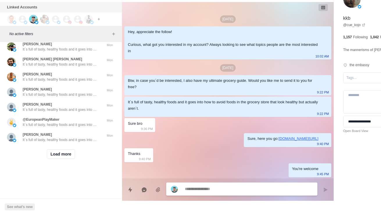
scroll to position [14674, 0]
click at [65, 151] on button "Load more" at bounding box center [61, 153] width 28 height 9
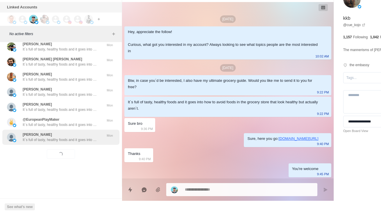
click at [75, 138] on div "Matt Maddison It´s full of tasty, healthy foods and it goes into how to avoid f…" at bounding box center [60, 137] width 117 height 15
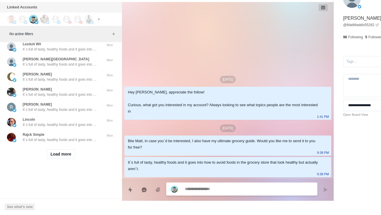
scroll to position [14982, 0]
click at [65, 153] on button "Load more" at bounding box center [61, 153] width 28 height 9
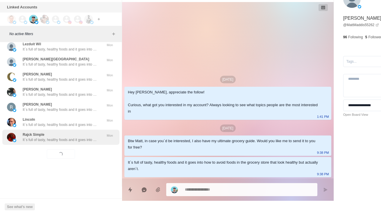
click at [79, 137] on p "It´s full of tasty, healthy foods and it goes into how to avoid foods in the gr…" at bounding box center [60, 139] width 75 height 5
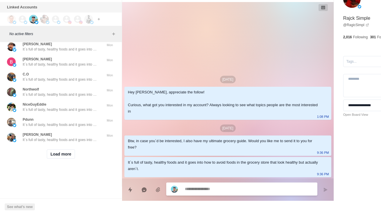
scroll to position [15289, 0]
click at [63, 153] on button "Load more" at bounding box center [61, 153] width 28 height 9
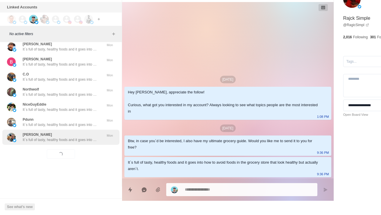
click at [80, 138] on p "It´s full of tasty, healthy foods and it goes into how to avoid foods in the gr…" at bounding box center [60, 139] width 75 height 5
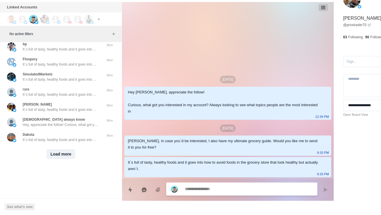
scroll to position [15597, 0]
click at [62, 149] on button "Load more" at bounding box center [61, 153] width 28 height 9
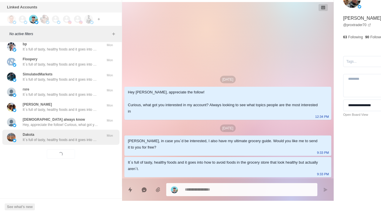
click at [87, 137] on p "It´s full of tasty, healthy foods and it goes into how to avoid foods in the gr…" at bounding box center [60, 139] width 75 height 5
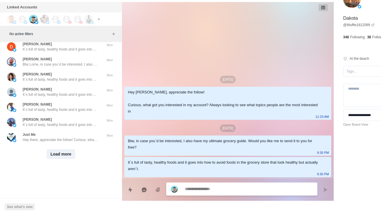
scroll to position [15905, 0]
click at [60, 152] on button "Load more" at bounding box center [61, 153] width 28 height 9
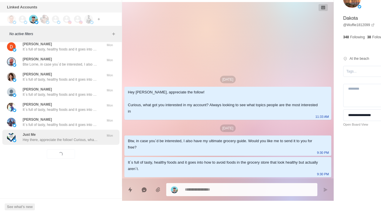
click at [86, 137] on p "Hey there, appreciate the follow! Curious, what got you interested in my accoun…" at bounding box center [60, 139] width 75 height 5
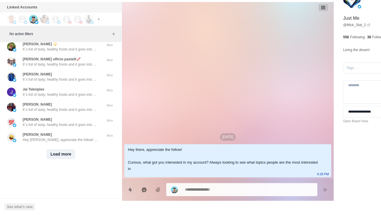
scroll to position [16212, 0]
click at [62, 149] on button "Load more" at bounding box center [61, 153] width 28 height 9
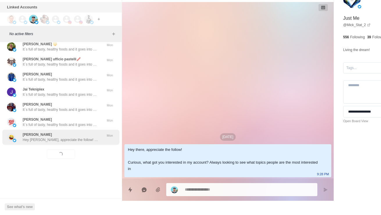
click at [90, 137] on p "Hey Lucien, appreciate the follow! Curious, what got you interested in my accou…" at bounding box center [60, 139] width 75 height 5
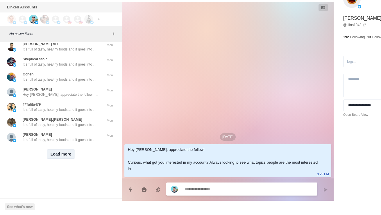
scroll to position [16520, 0]
click at [71, 153] on button "Load more" at bounding box center [61, 153] width 28 height 9
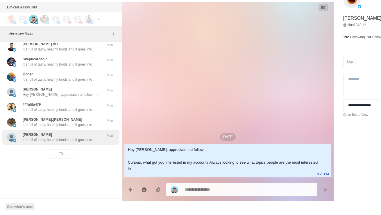
click at [83, 138] on p "It´s full of tasty, healthy foods and it goes into how to avoid foods in the gr…" at bounding box center [60, 139] width 75 height 5
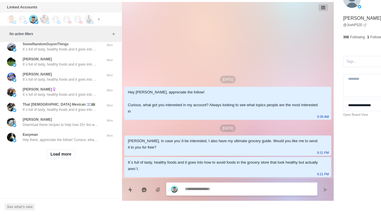
scroll to position [16832, 0]
click at [61, 153] on button "Load more" at bounding box center [61, 153] width 28 height 9
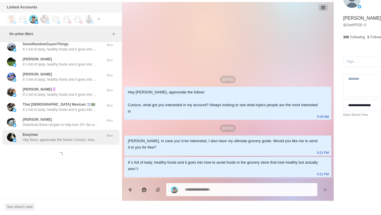
scroll to position [16827, 0]
click at [79, 137] on p "Hey there, appreciate the follow! Curious, what got you interested in my accoun…" at bounding box center [60, 139] width 75 height 5
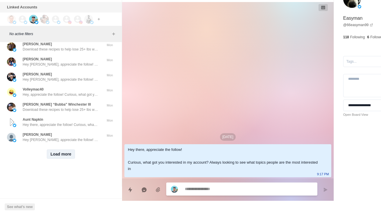
scroll to position [17135, 0]
click at [63, 150] on button "Load more" at bounding box center [61, 153] width 28 height 9
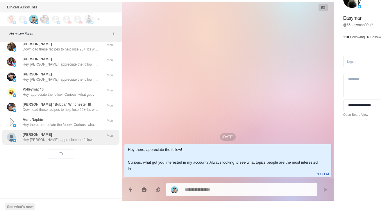
click at [85, 137] on p "Hey Christopher, appreciate the follow! Curious, what got you interested in my …" at bounding box center [60, 139] width 75 height 5
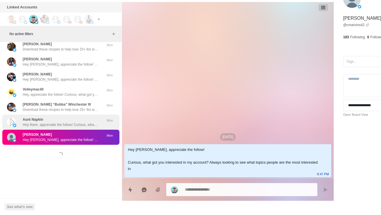
click at [73, 115] on div "Aunt Napkin Hey there, appreciate the follow! Curious, what got you interested …" at bounding box center [60, 122] width 117 height 15
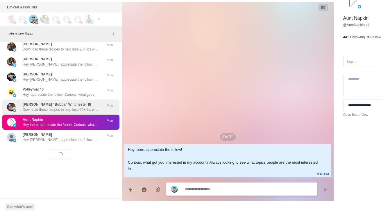
click at [66, 107] on p "Download these recipes to help lose 25+ lbs while enjoying the process. https:/…" at bounding box center [60, 109] width 75 height 5
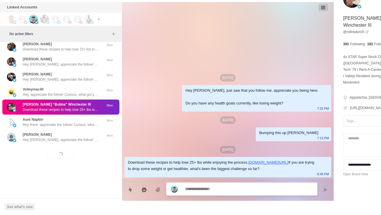
type textarea "*"
type textarea "*********"
type textarea "*"
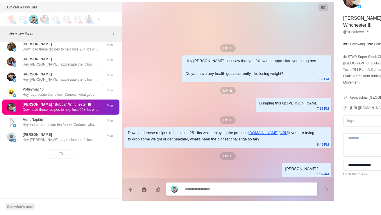
scroll to position [17106, 0]
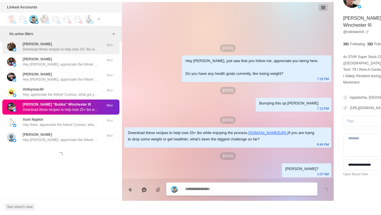
click at [75, 52] on p "Download these recipes to help lose 25+ lbs while enjoying the process. https:/…" at bounding box center [60, 49] width 75 height 5
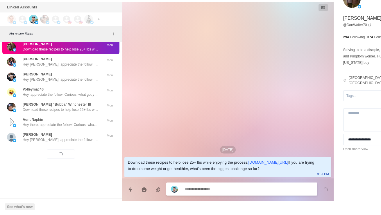
type textarea "*"
type textarea "****"
type textarea "*"
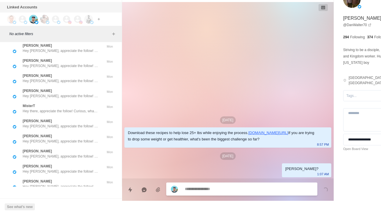
scroll to position [17027, 0]
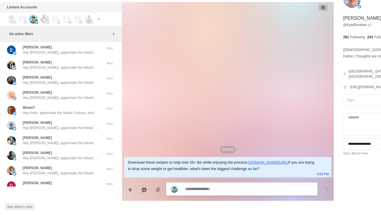
type textarea "*"
type textarea "*****"
type textarea "*"
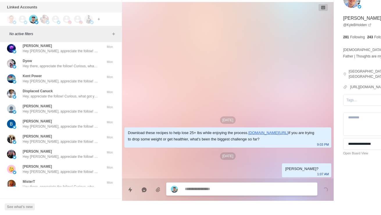
scroll to position [16948, 0]
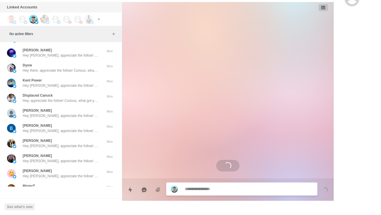
scroll to position [95, 0]
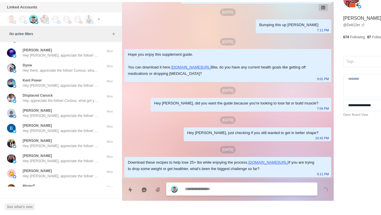
type textarea "*"
type textarea "******"
type textarea "*"
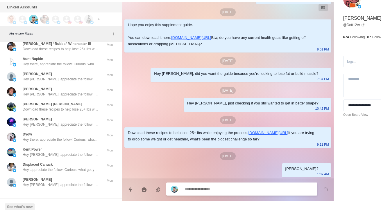
scroll to position [16873, 0]
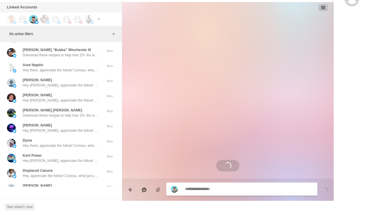
scroll to position [0, 0]
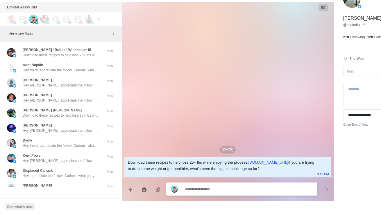
type textarea "*"
type textarea "******"
type textarea "*"
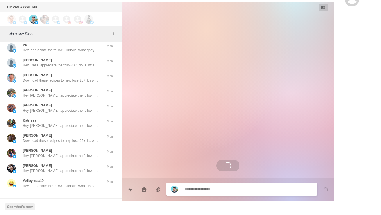
scroll to position [16726, 0]
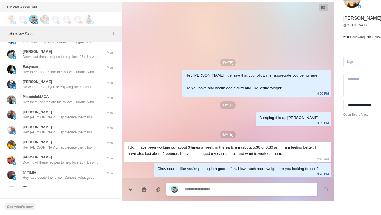
scroll to position [16584, 0]
type textarea "*"
type textarea "******"
type textarea "*"
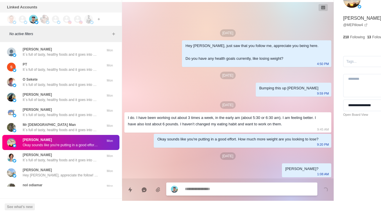
scroll to position [16360, 0]
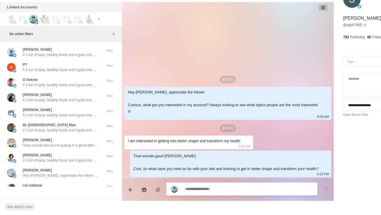
type textarea "*"
type textarea "*****"
type textarea "*"
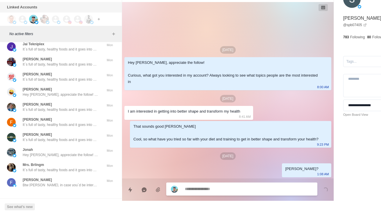
scroll to position [15965, 0]
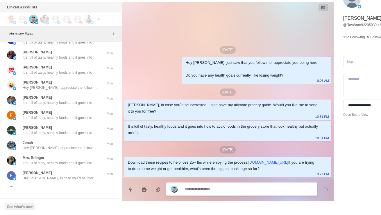
type textarea "*"
type textarea "****"
type textarea "*"
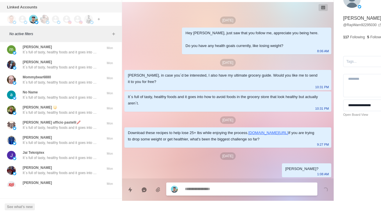
scroll to position [15800, 0]
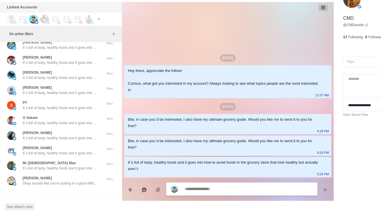
scroll to position [16323, 0]
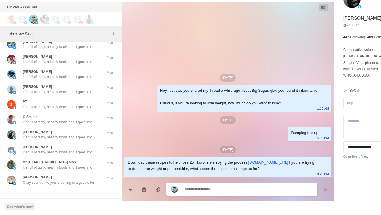
type textarea "*"
type textarea "**********"
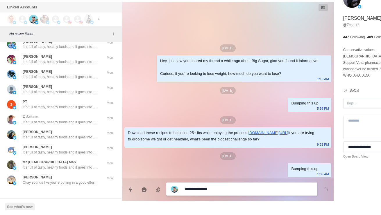
type textarea "*"
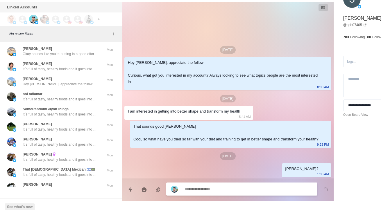
scroll to position [16456, 0]
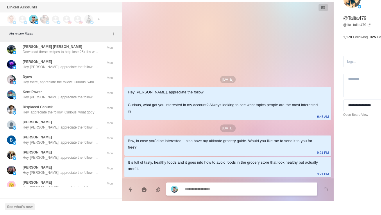
scroll to position [16943, 0]
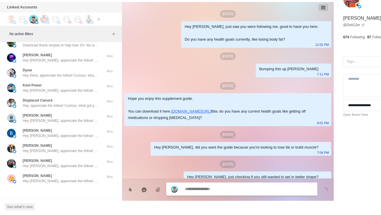
scroll to position [125, 0]
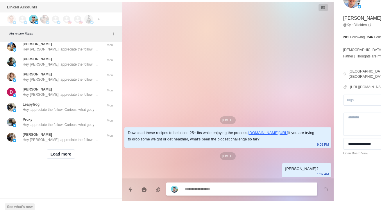
scroll to position [17133, 0]
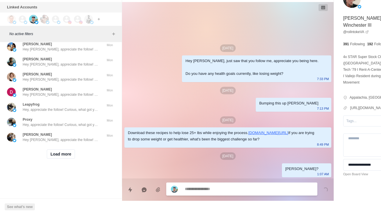
scroll to position [17137, 0]
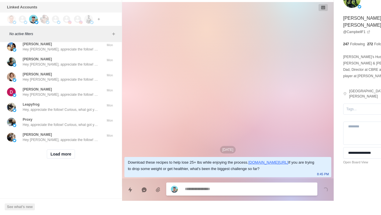
type textarea "*"
type textarea "*********"
type textarea "*"
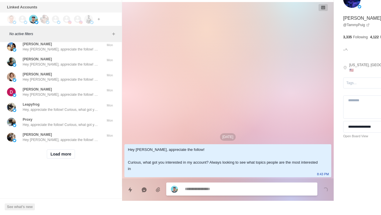
scroll to position [17443, 0]
click at [61, 153] on button "Load more" at bounding box center [61, 153] width 28 height 9
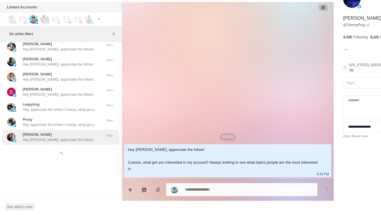
click at [81, 140] on div "Allison Koenig Hey Allison, appreciate the follow! Curious, what got you intere…" at bounding box center [60, 137] width 117 height 15
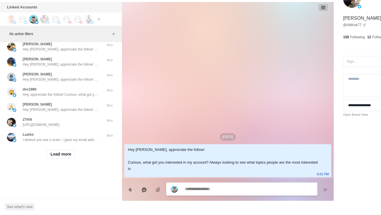
scroll to position [17750, 0]
click at [70, 150] on button "Load more" at bounding box center [61, 153] width 28 height 9
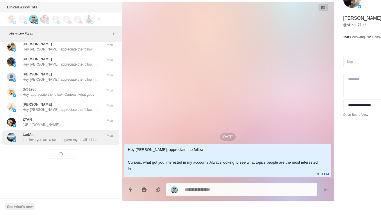
click at [82, 137] on p "I believe you are a scam. I gave my email address and my first name I got an em…" at bounding box center [60, 139] width 75 height 5
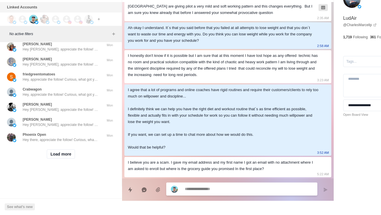
scroll to position [17752, 0]
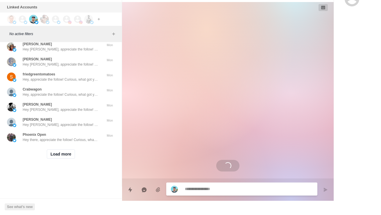
scroll to position [99, 0]
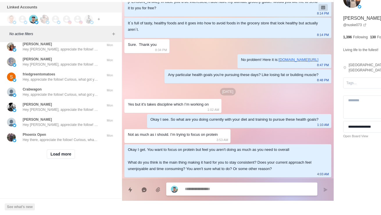
type textarea "*"
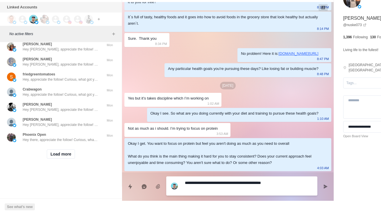
type textarea "********"
type textarea "*"
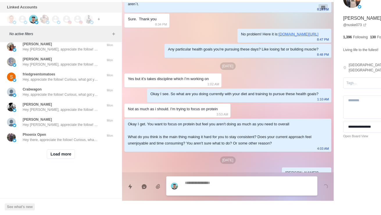
scroll to position [129, 0]
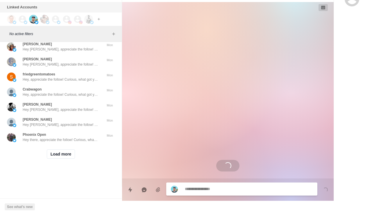
scroll to position [0, 0]
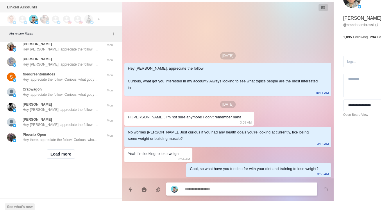
type textarea "*"
type textarea "********"
type textarea "*"
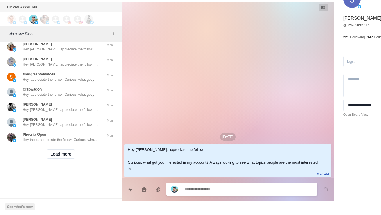
scroll to position [18038, 0]
click at [63, 159] on button "Load more" at bounding box center [61, 153] width 28 height 9
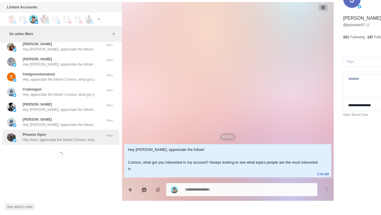
click at [80, 143] on p "Hey there, appreciate the follow! Curious, what got you interested in my accoun…" at bounding box center [60, 139] width 75 height 5
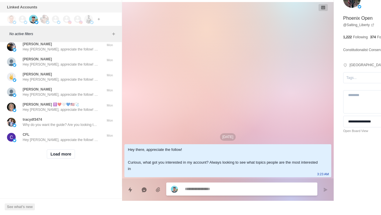
scroll to position [18366, 0]
click at [54, 149] on button "Load more" at bounding box center [61, 153] width 28 height 9
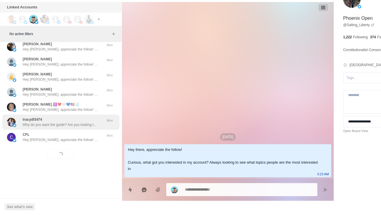
click at [79, 122] on p "Why do you want the guide? Are you looking to lose some weight or build muscle?" at bounding box center [60, 124] width 75 height 5
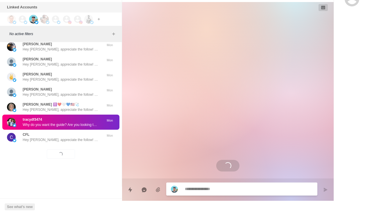
type textarea "*"
type textarea "**"
type textarea "*"
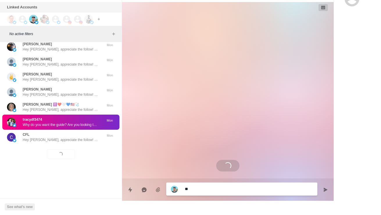
type textarea "***"
type textarea "*"
type textarea "****"
type textarea "*"
type textarea "*****"
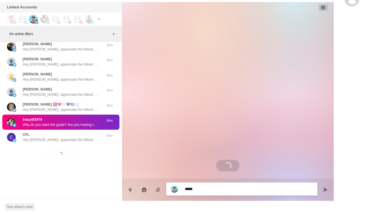
type textarea "*"
type textarea "******"
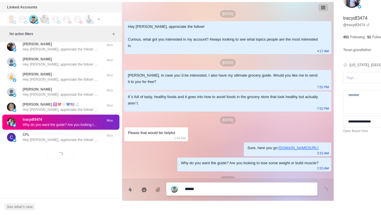
type textarea "*"
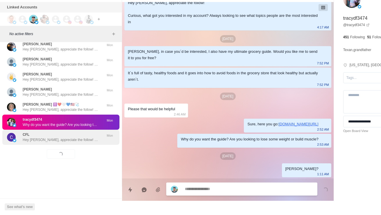
click at [43, 132] on div "CFL Hey Cynthia, appreciate the follow! Curious, what got you interested in my …" at bounding box center [60, 137] width 75 height 10
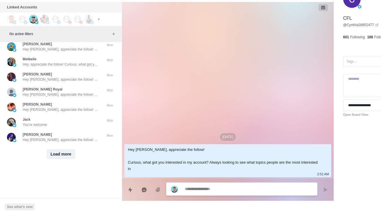
scroll to position [18673, 0]
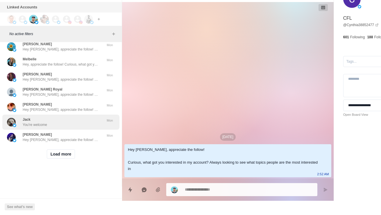
drag, startPoint x: 56, startPoint y: 147, endPoint x: 70, endPoint y: 125, distance: 26.3
click at [56, 149] on button "Load more" at bounding box center [61, 153] width 28 height 9
click at [70, 125] on div "Jack You're welcome Mon" at bounding box center [60, 122] width 117 height 15
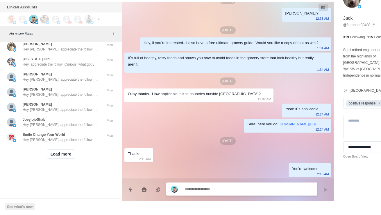
scroll to position [18831, 0]
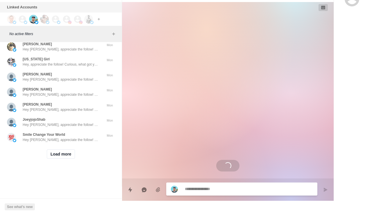
scroll to position [0, 0]
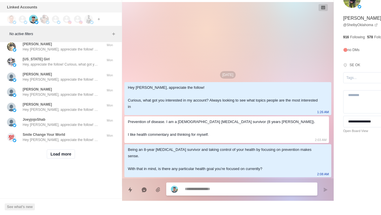
type textarea "*"
type textarea "********"
type textarea "*"
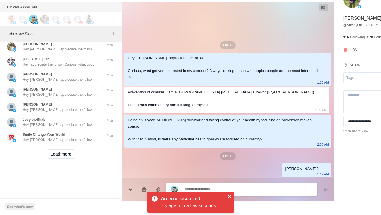
click at [82, 39] on div "Jason Greathouse Hey Jason, appreciate the follow! Curious, what got you intere…" at bounding box center [60, 31] width 117 height 15
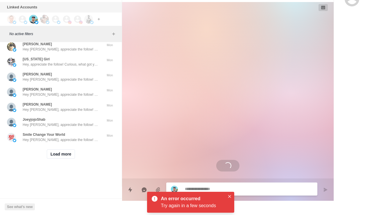
scroll to position [18952, 0]
click at [67, 159] on button "Load more" at bounding box center [61, 153] width 28 height 9
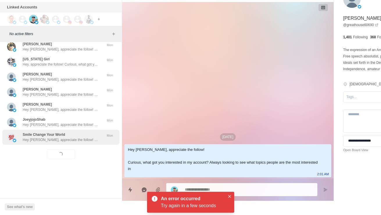
click at [85, 143] on p "Hey Steven, appreciate the follow! Curious, what got you interested in my accou…" at bounding box center [60, 139] width 75 height 5
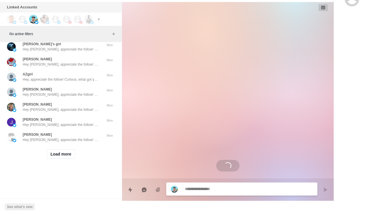
scroll to position [19030, 0]
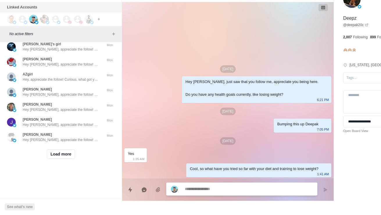
type textarea "*"
type textarea "**********"
type textarea "*"
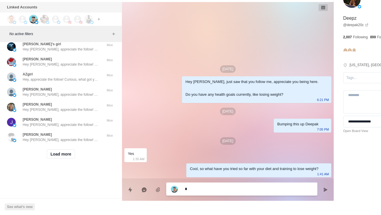
type textarea "**"
type textarea "*"
type textarea "***"
type textarea "*"
type textarea "****"
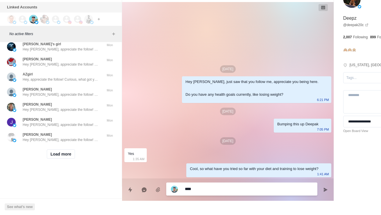
type textarea "*"
type textarea "*****"
type textarea "*"
type textarea "******"
type textarea "*"
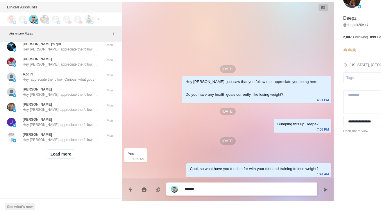
type textarea "*******"
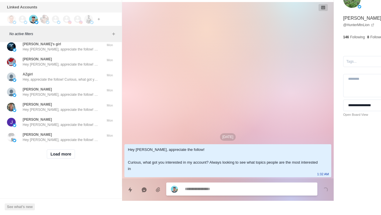
scroll to position [19287, 0]
click at [73, 150] on button "Load more" at bounding box center [61, 153] width 28 height 9
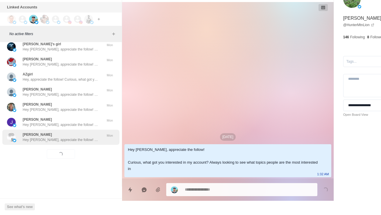
click at [86, 138] on p "Hey B., appreciate the follow! Curious, what got you interested in my account? …" at bounding box center [60, 139] width 75 height 5
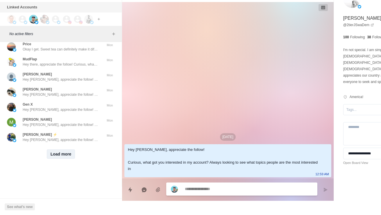
click at [65, 154] on button "Load more" at bounding box center [61, 153] width 28 height 9
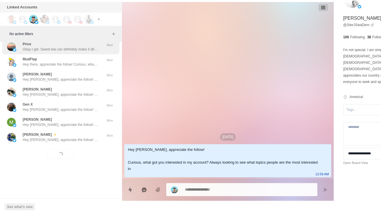
click at [91, 47] on p "Okay I get. Sweet tea can definitely make it difficult to lose weight. So have …" at bounding box center [60, 49] width 75 height 5
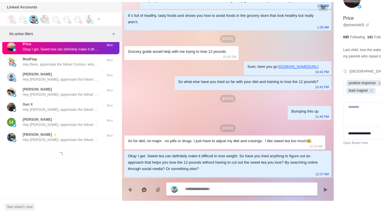
scroll to position [185, 0]
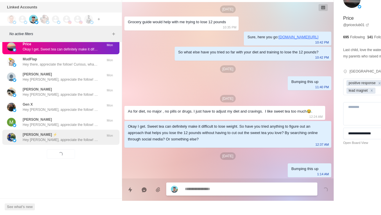
click at [32, 133] on p "Travis Tourville ⚡️" at bounding box center [40, 134] width 35 height 5
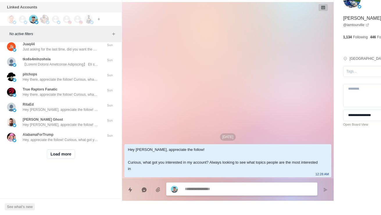
scroll to position [19714, 0]
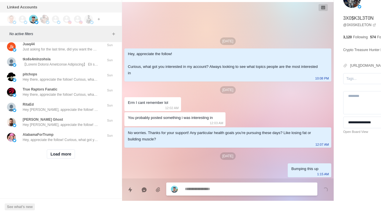
scroll to position [19855, 0]
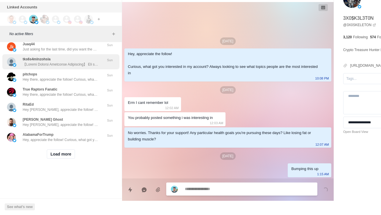
click at [21, 67] on div "tks6s4mlnzohsla" at bounding box center [54, 62] width 95 height 10
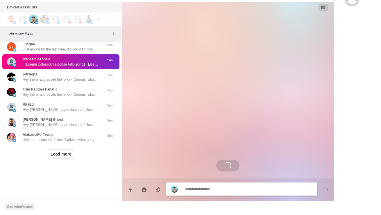
scroll to position [19904, 0]
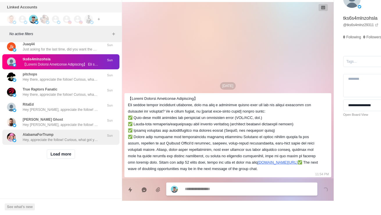
click at [41, 139] on div "AlabamaForTrump Hey, appreciate the follow! Curious, what got you interested in…" at bounding box center [60, 137] width 117 height 15
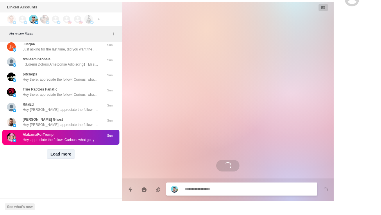
click at [57, 154] on button "Load more" at bounding box center [61, 153] width 28 height 9
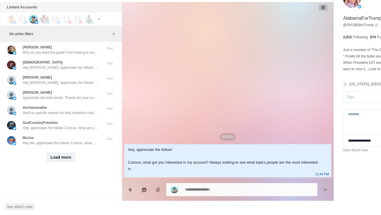
scroll to position [19834, 0]
click at [250, 187] on textarea at bounding box center [232, 189] width 95 height 8
click at [189, 185] on textarea "**********" at bounding box center [232, 189] width 95 height 8
